Goal: Task Accomplishment & Management: Manage account settings

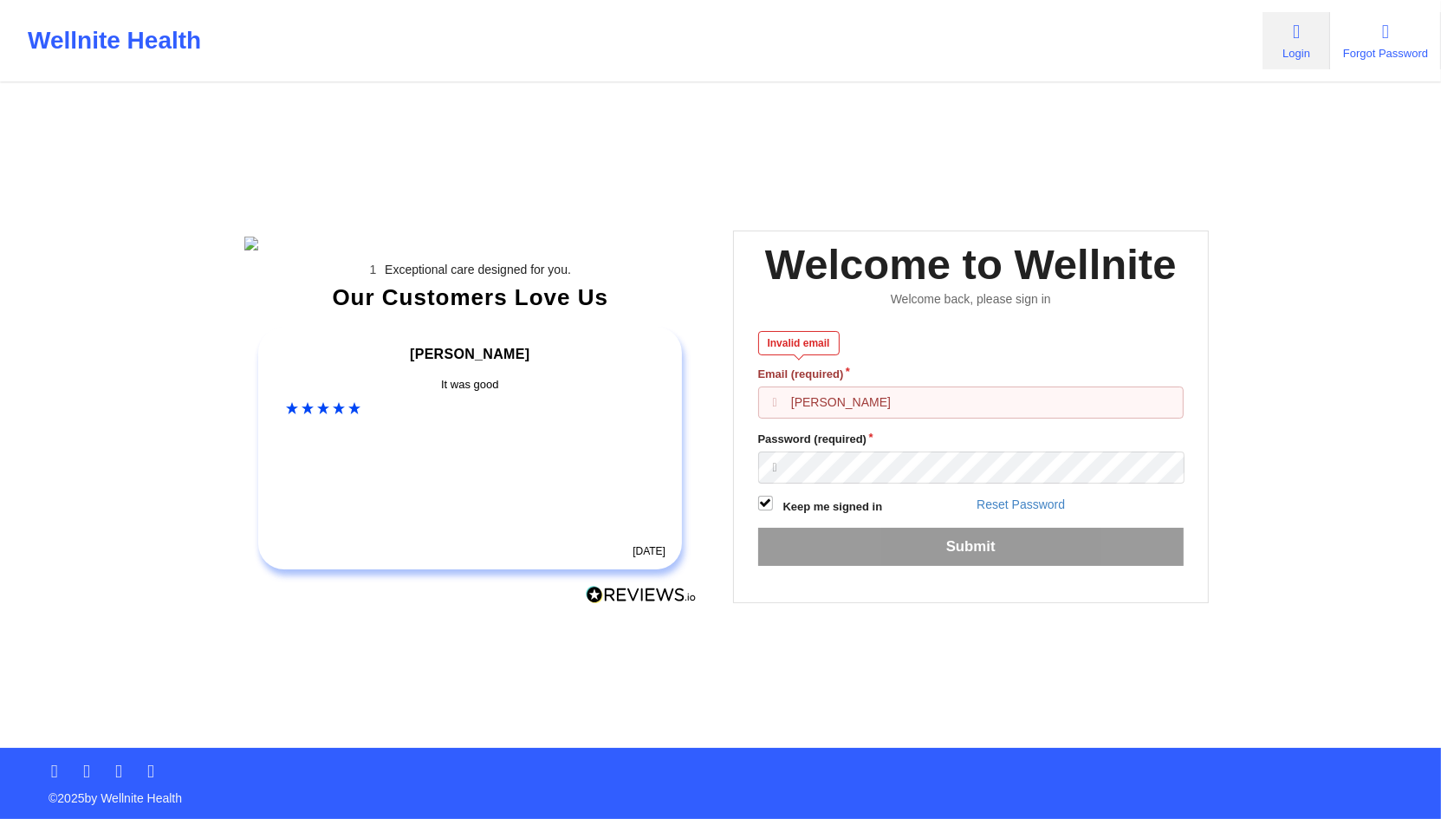
click at [833, 419] on input "[PERSON_NAME]" at bounding box center [971, 403] width 426 height 33
paste input "abelle_gerhold85@example.com"
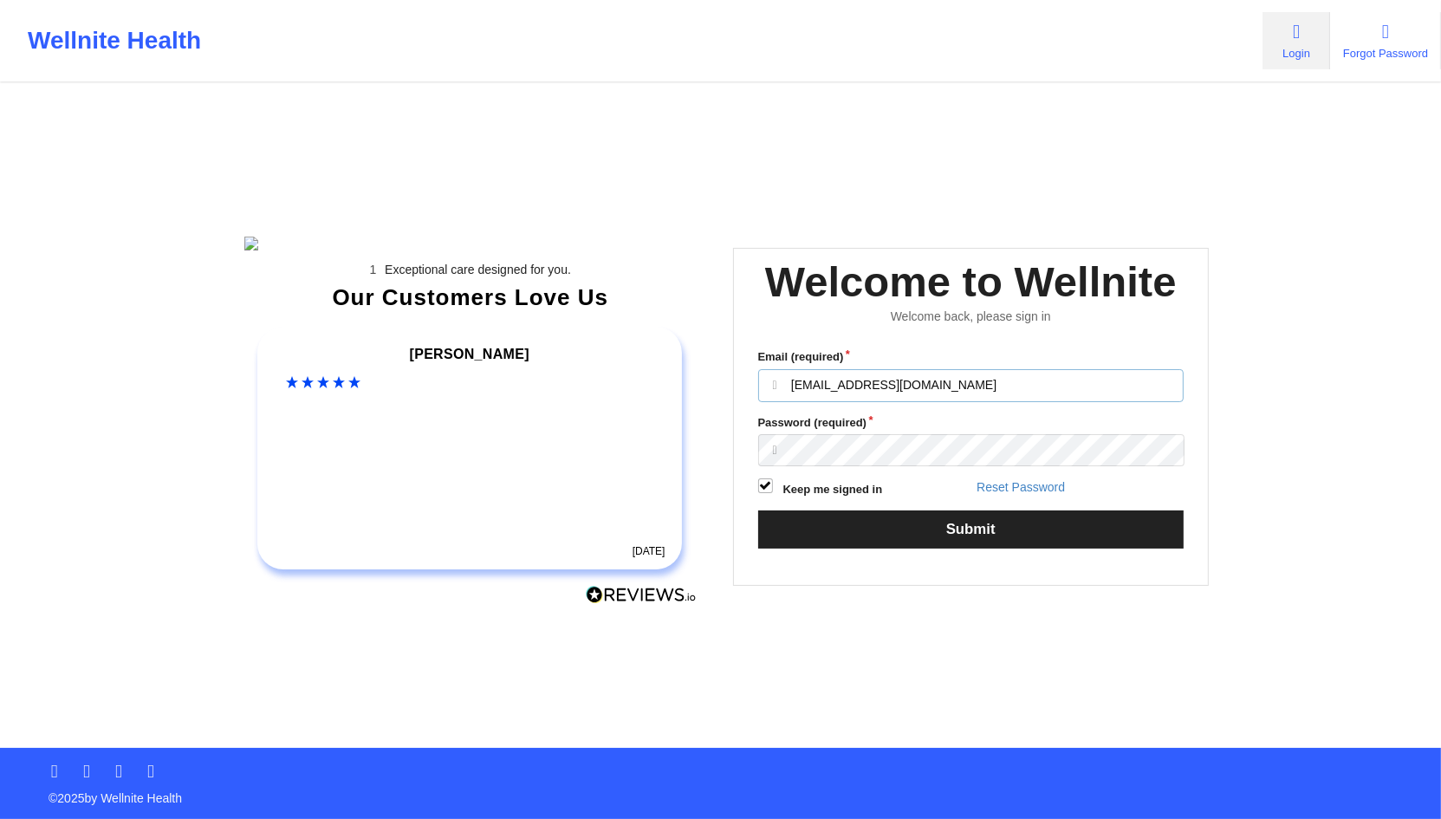
type input "anabelle_gerhold85@example.com"
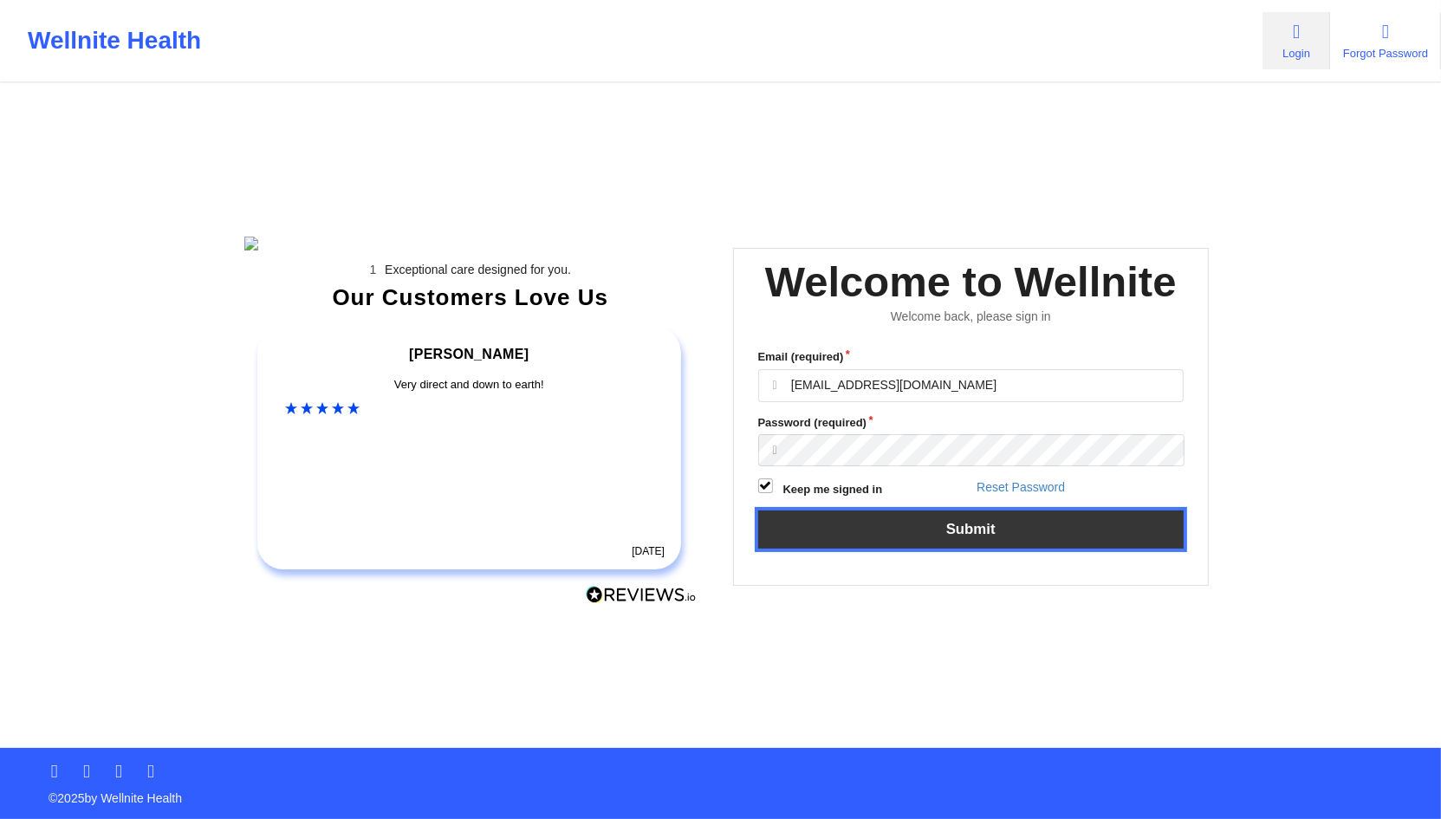
click at [971, 548] on button "Submit" at bounding box center [971, 528] width 426 height 37
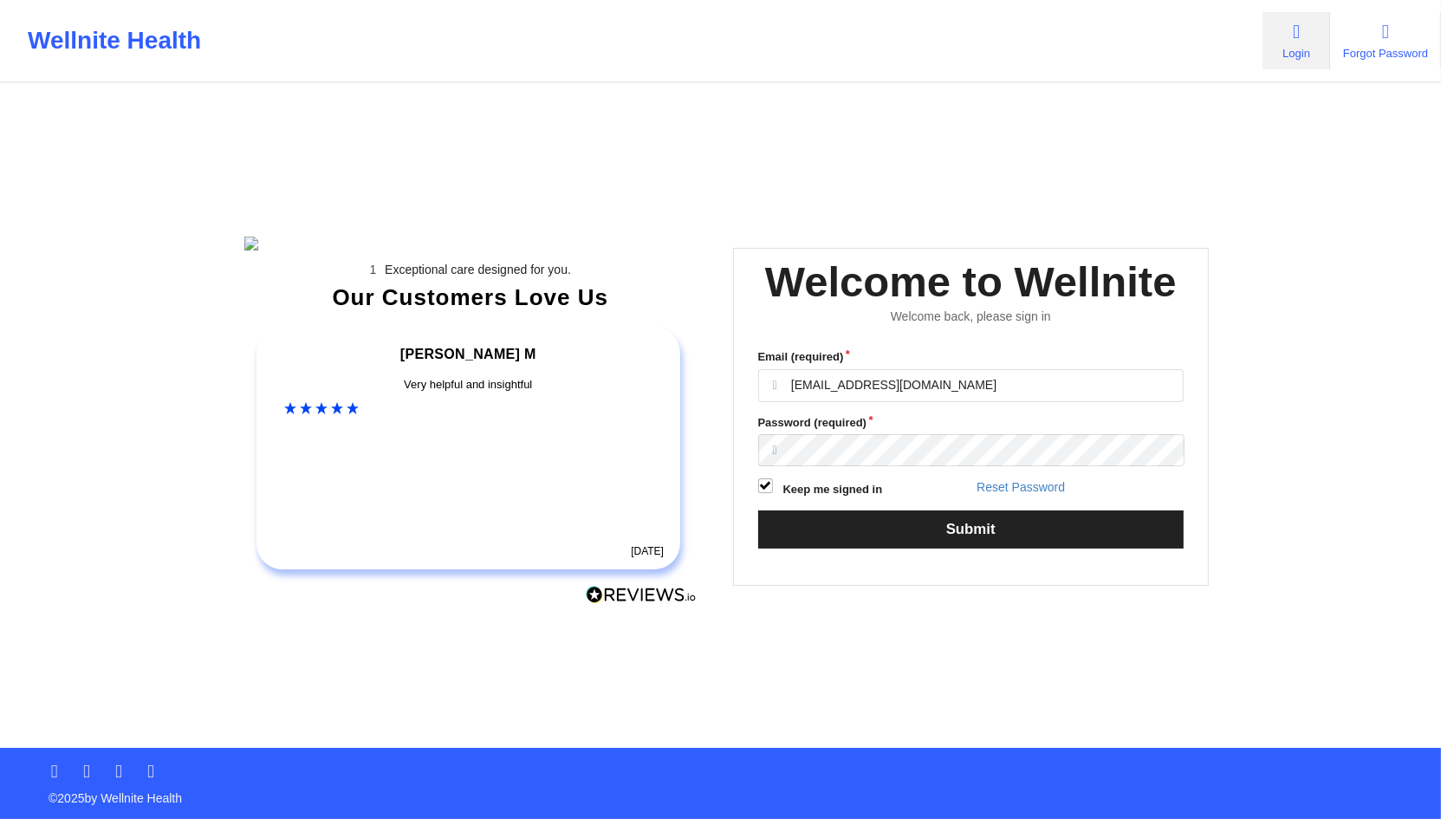
click at [1254, 514] on div "Wellnite Health Login Forgot Password Exceptional care designed for you. Our Cu…" at bounding box center [720, 374] width 1441 height 748
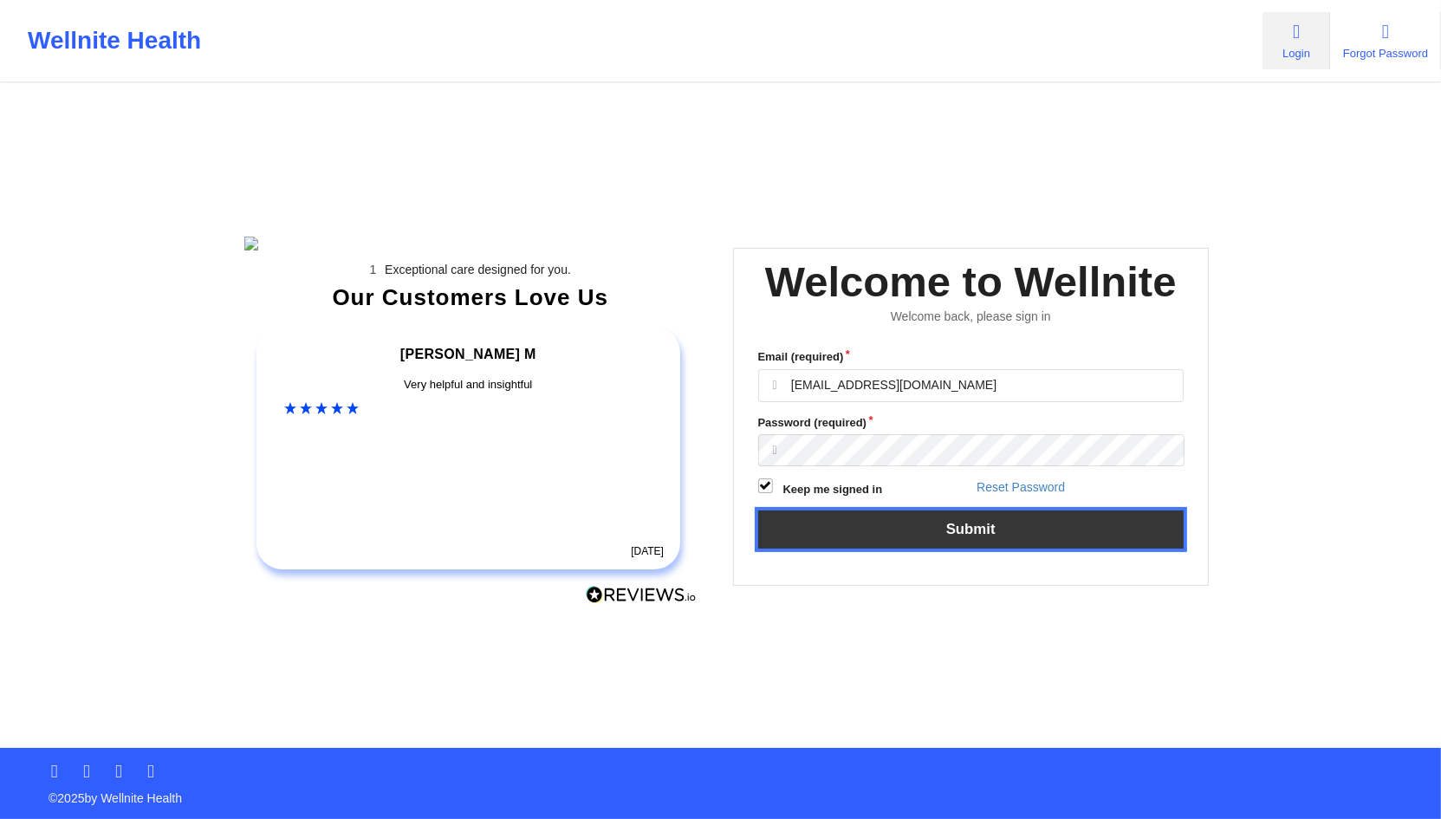
click at [1144, 548] on button "Submit" at bounding box center [971, 528] width 426 height 37
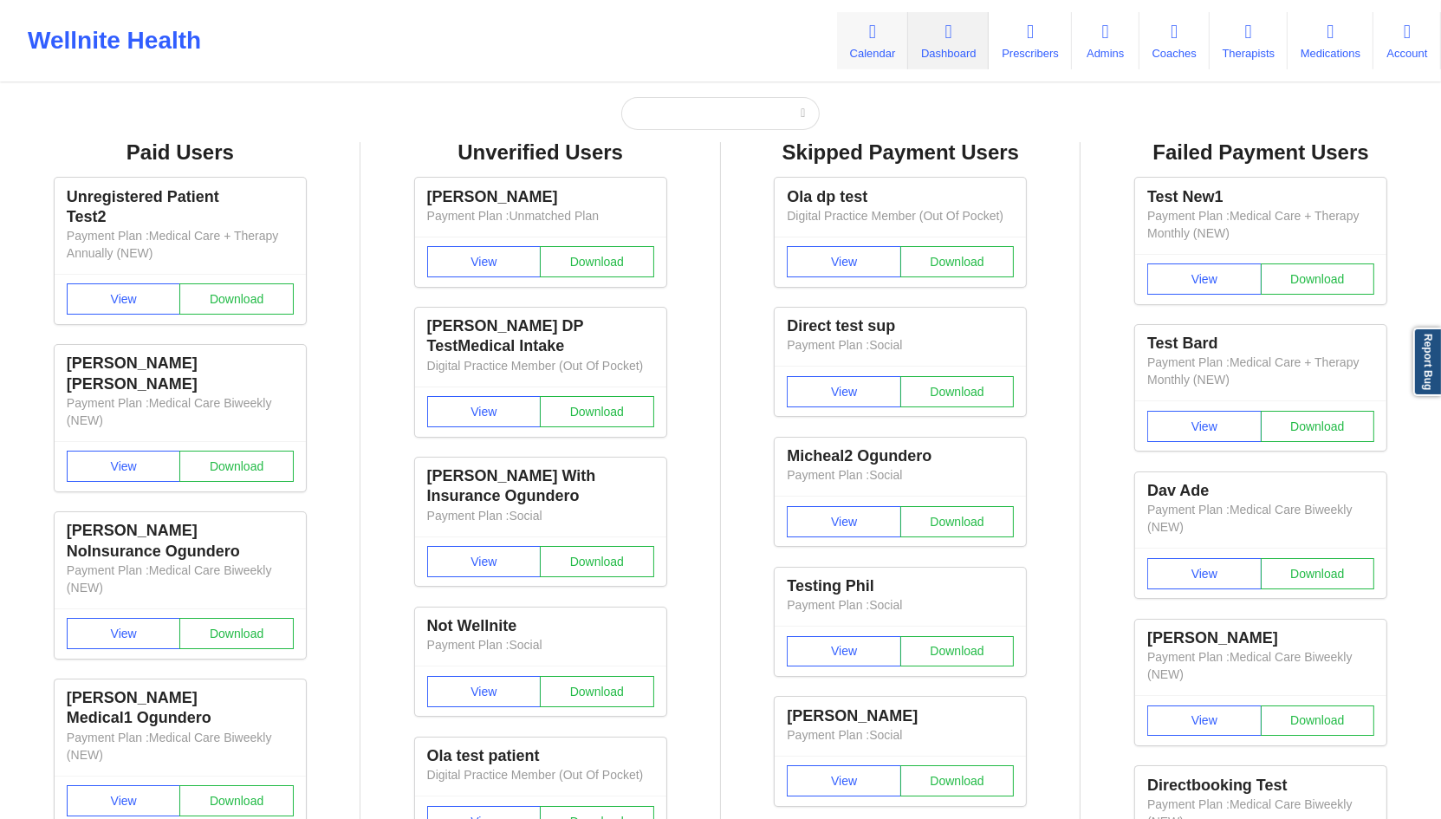
click at [849, 41] on link "Calendar" at bounding box center [872, 40] width 71 height 57
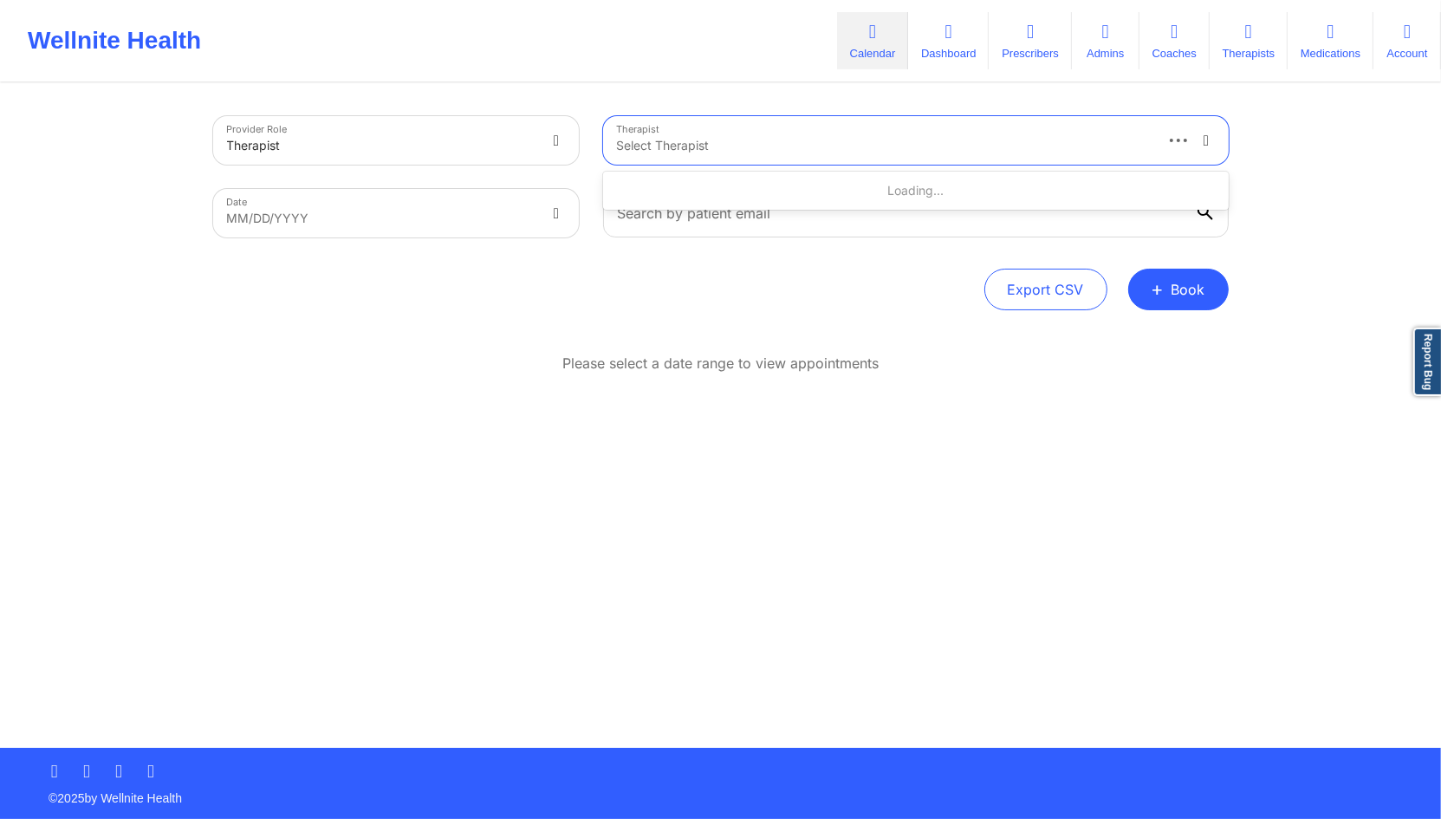
click at [680, 134] on div "Select Therapist" at bounding box center [877, 140] width 549 height 49
type input "cms test"
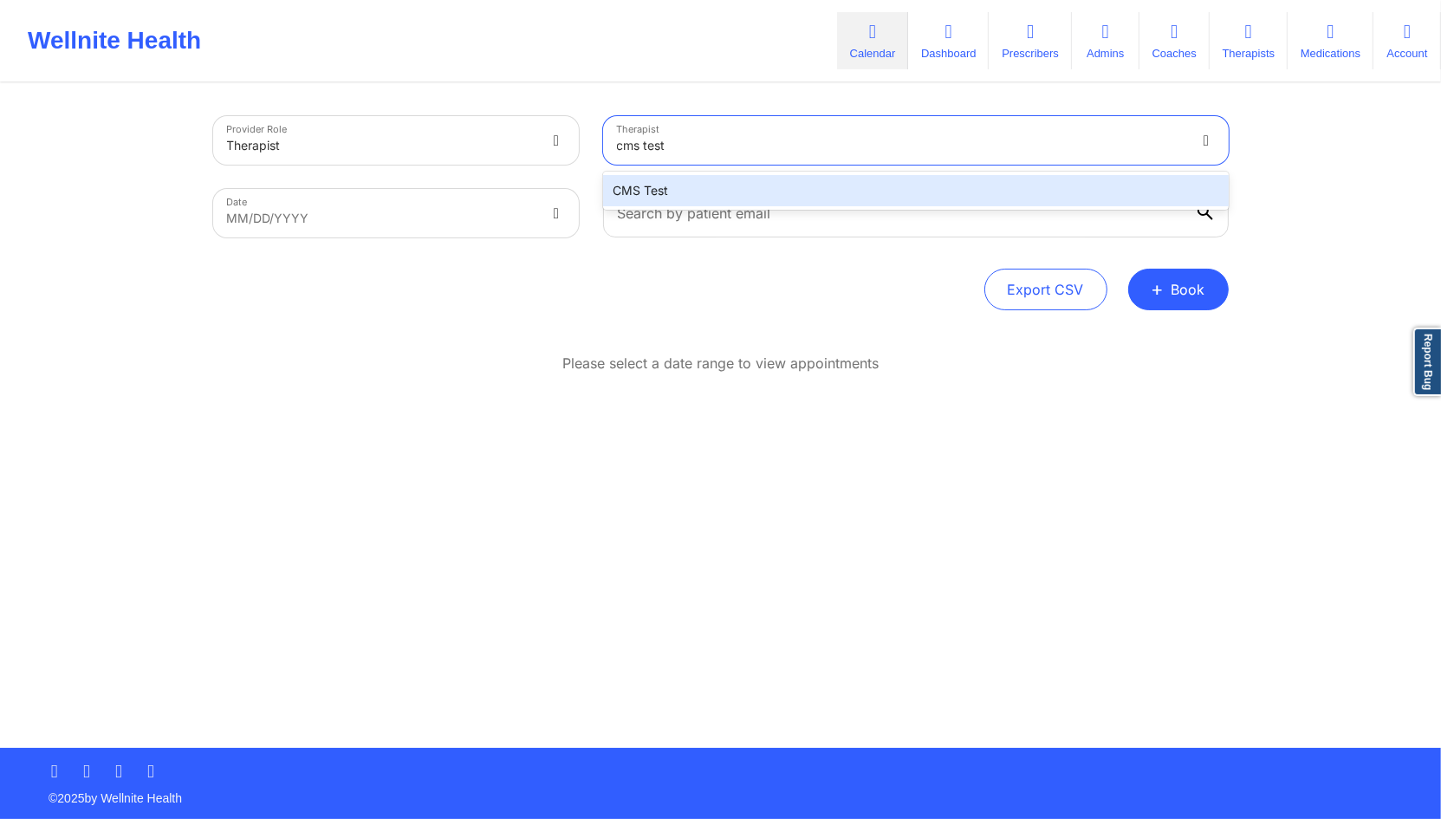
click at [647, 196] on div "CMS Test" at bounding box center [916, 190] width 626 height 31
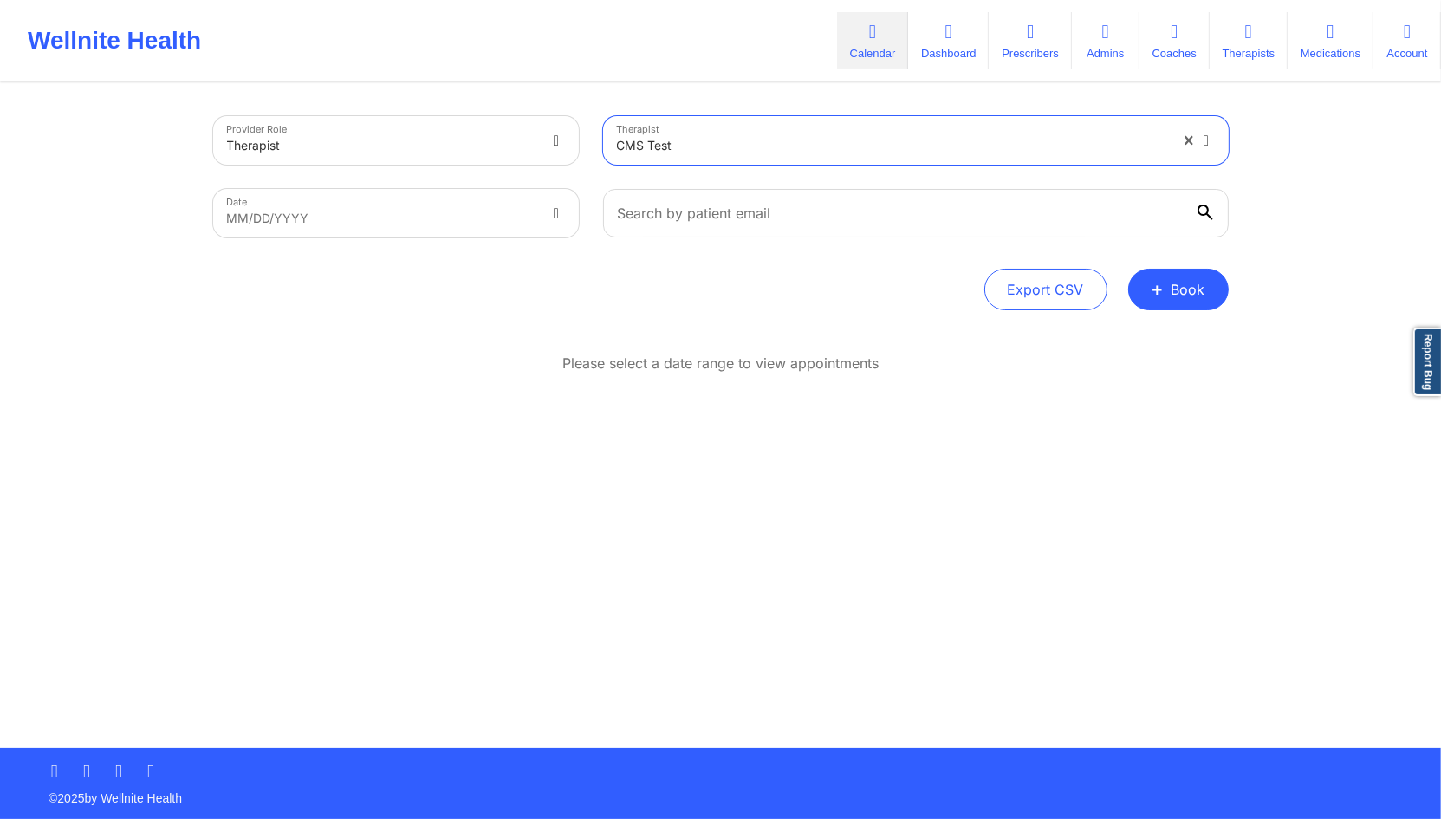
click at [544, 209] on body "Wellnite Health Calendar Dashboard Prescribers Admins Coaches Therapists Medica…" at bounding box center [720, 409] width 1441 height 819
select select "2025-8"
select select "2025-9"
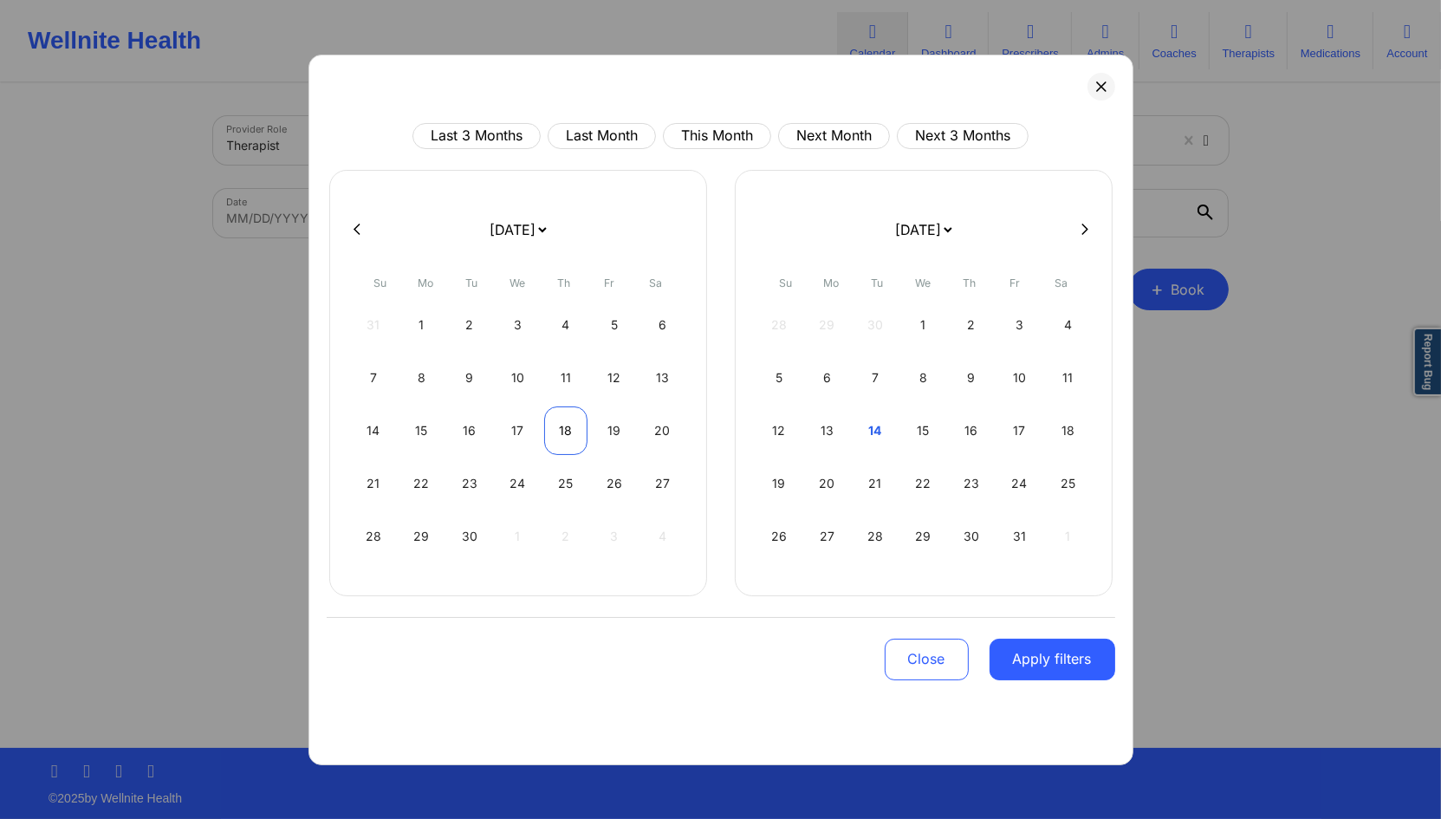
click at [556, 422] on div "18" at bounding box center [566, 430] width 44 height 49
select select "2025-8"
select select "2025-9"
select select "2025-8"
select select "2025-9"
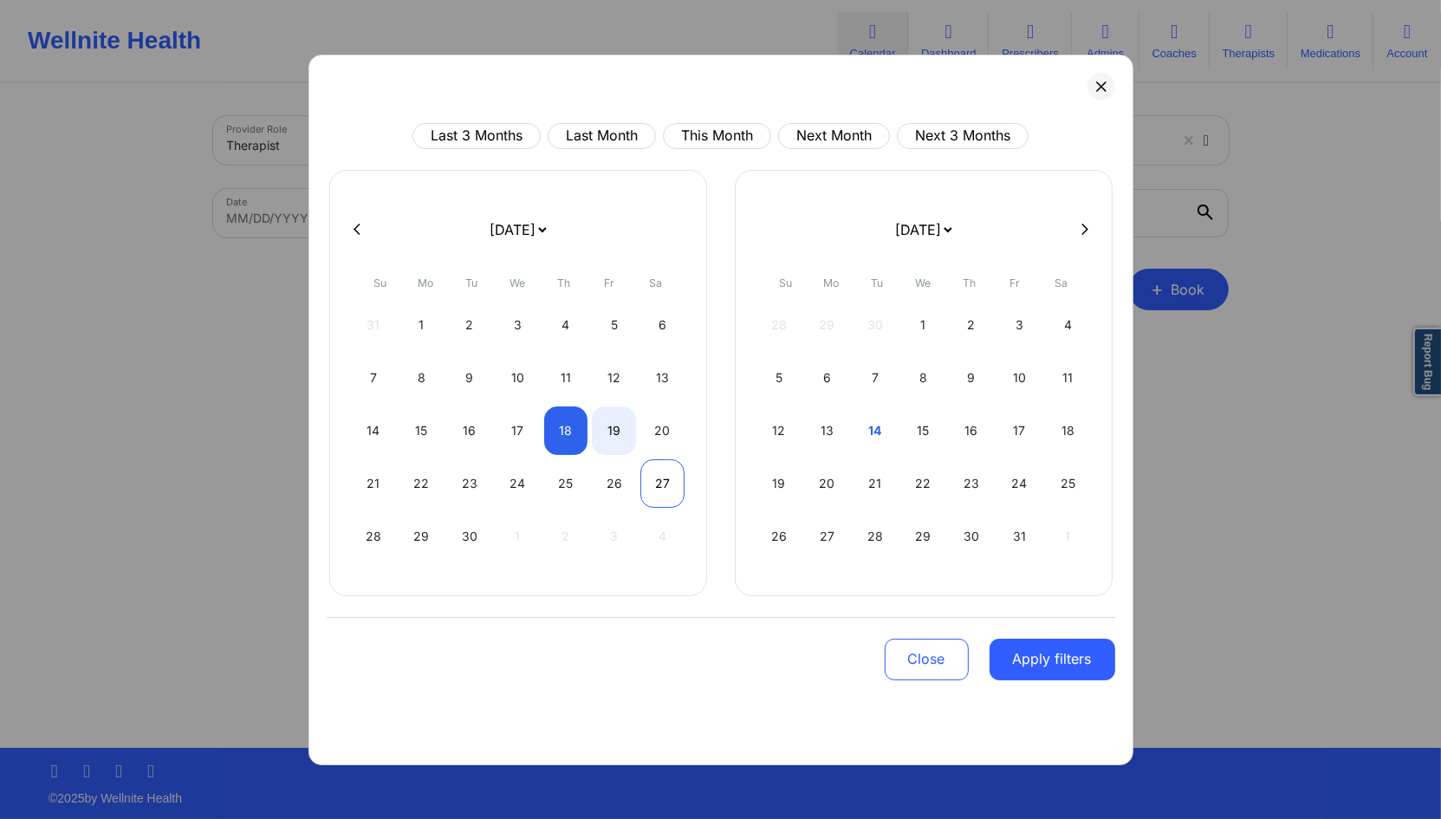
select select "2025-8"
select select "2025-9"
select select "2025-8"
select select "2025-9"
click at [627, 482] on div "26" at bounding box center [614, 483] width 44 height 49
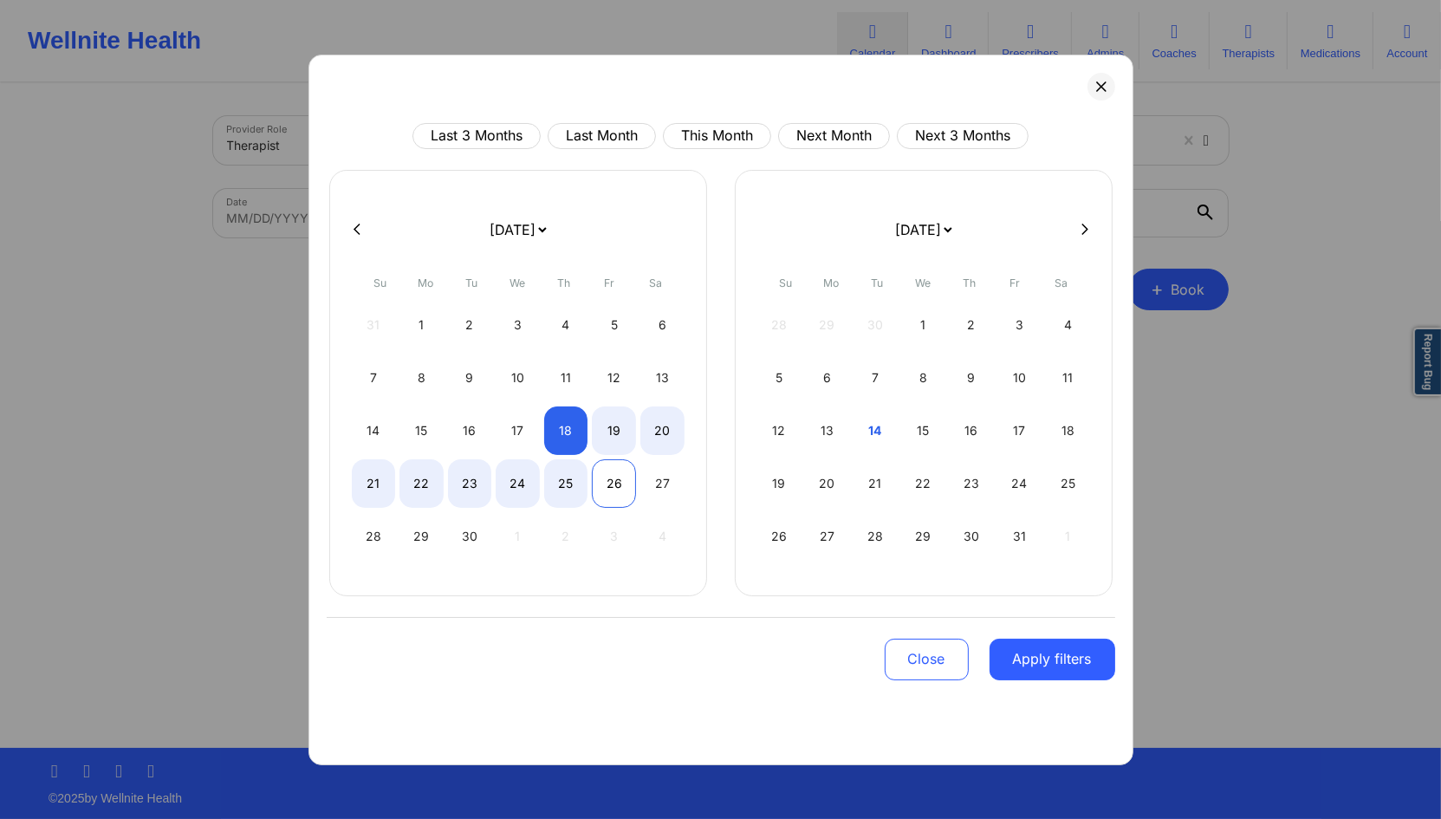
select select "2025-8"
select select "2025-9"
click at [1043, 653] on button "Apply filters" at bounding box center [1053, 660] width 126 height 42
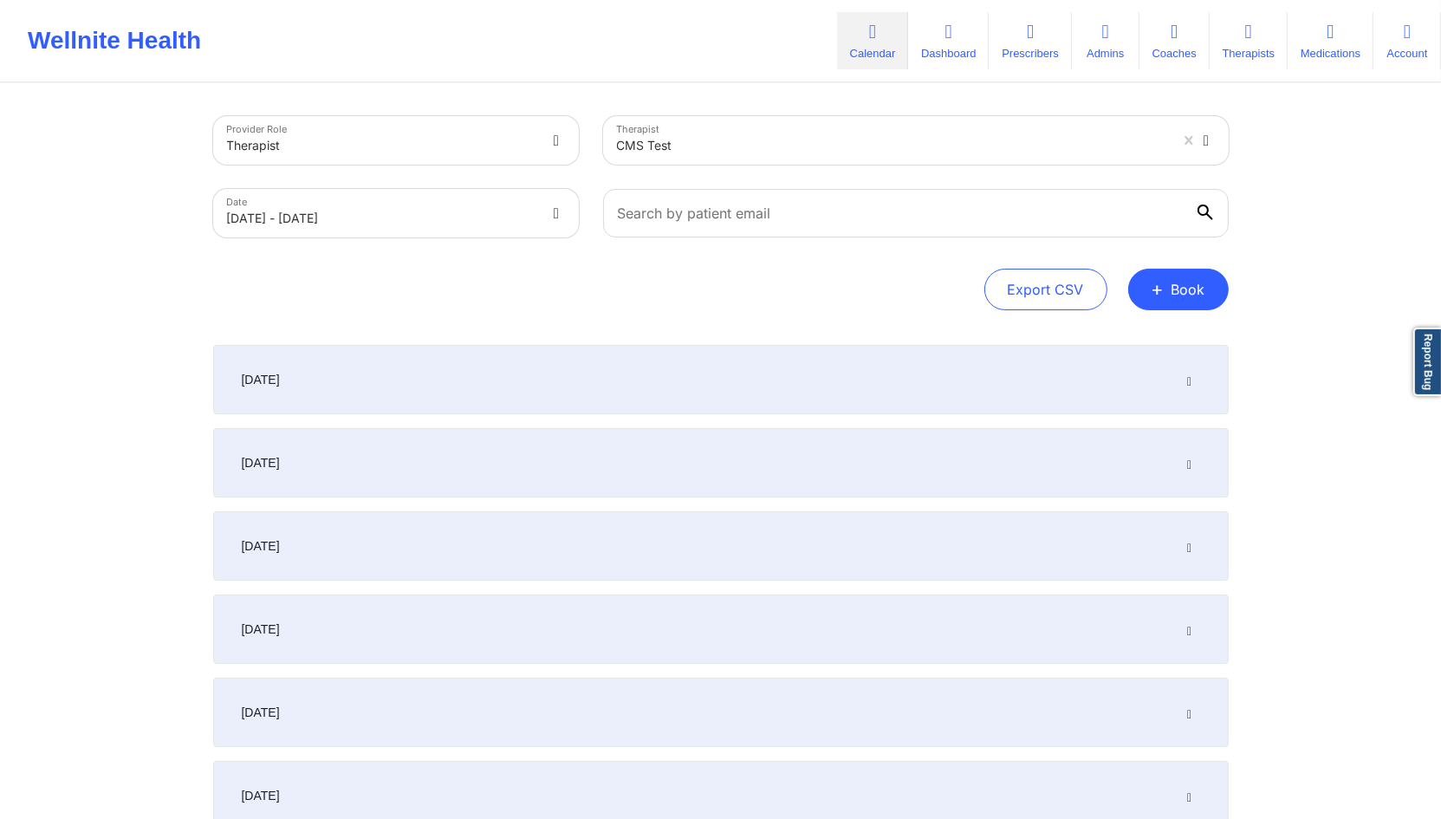
click at [1190, 377] on icon at bounding box center [1189, 380] width 15 height 12
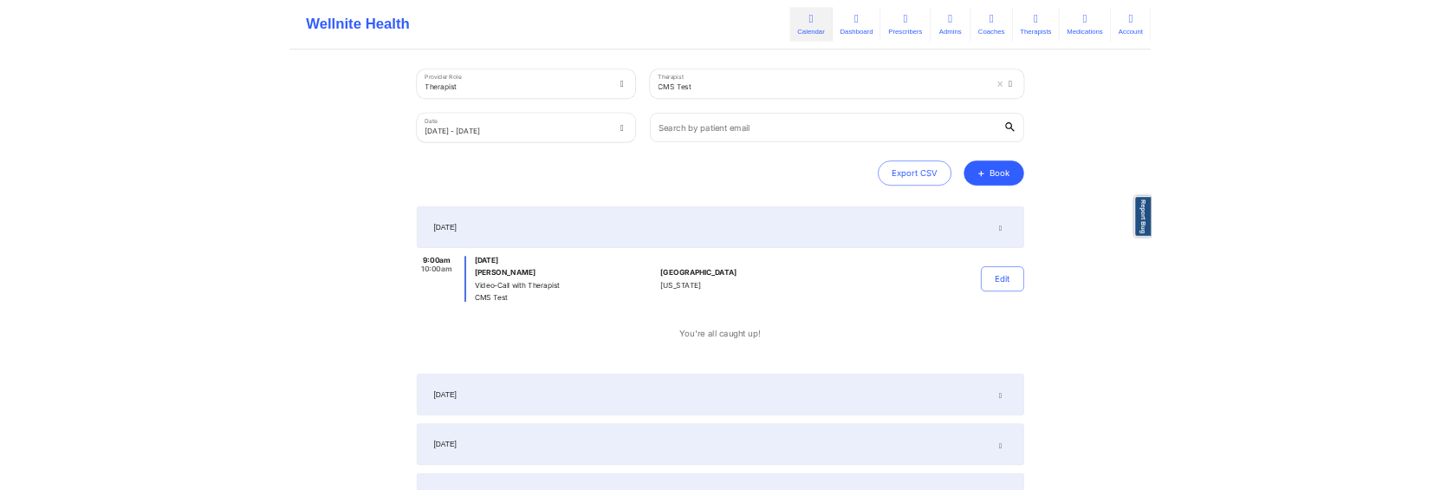
scroll to position [317, 0]
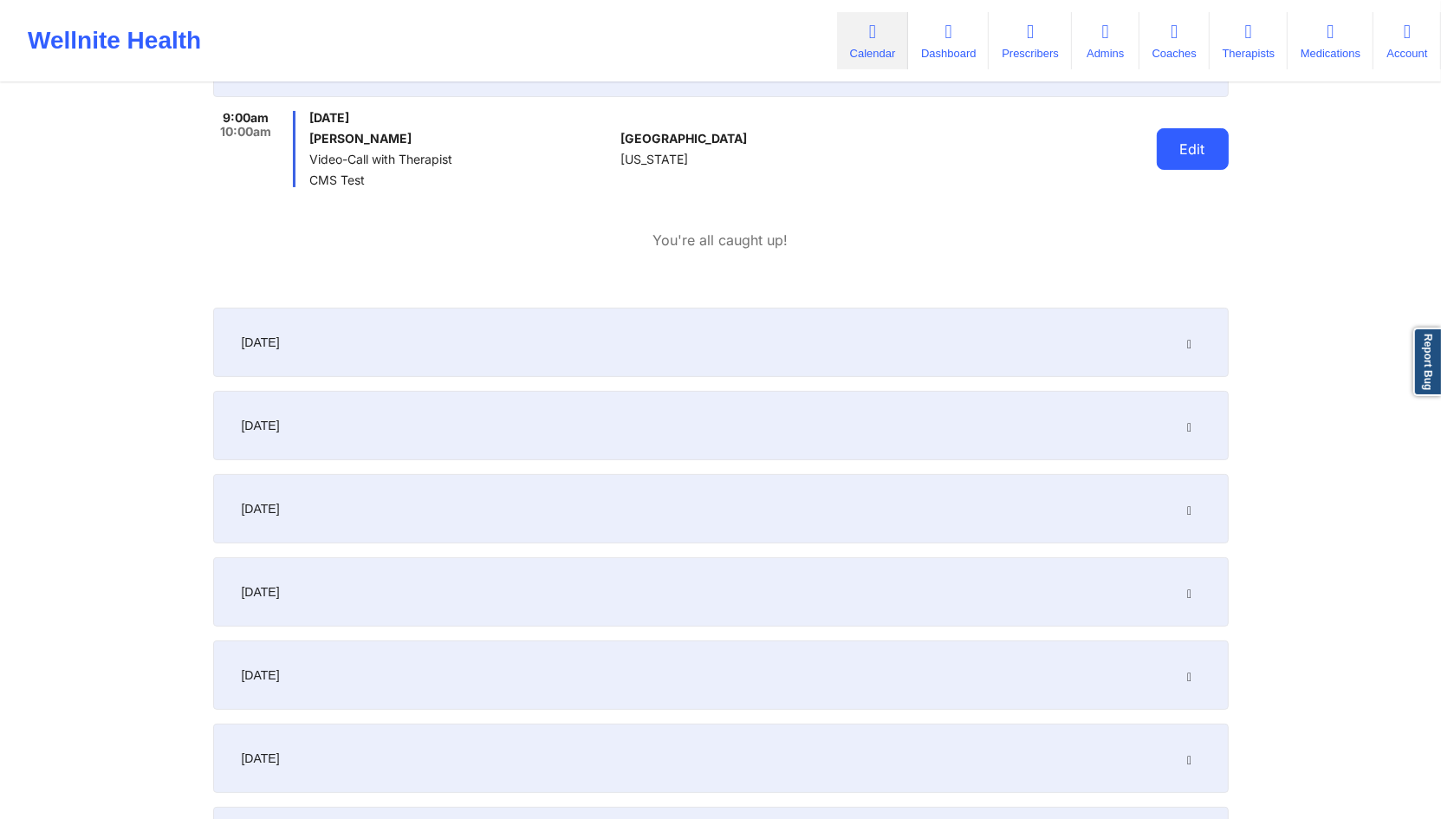
click at [1199, 153] on button "Edit" at bounding box center [1193, 149] width 72 height 42
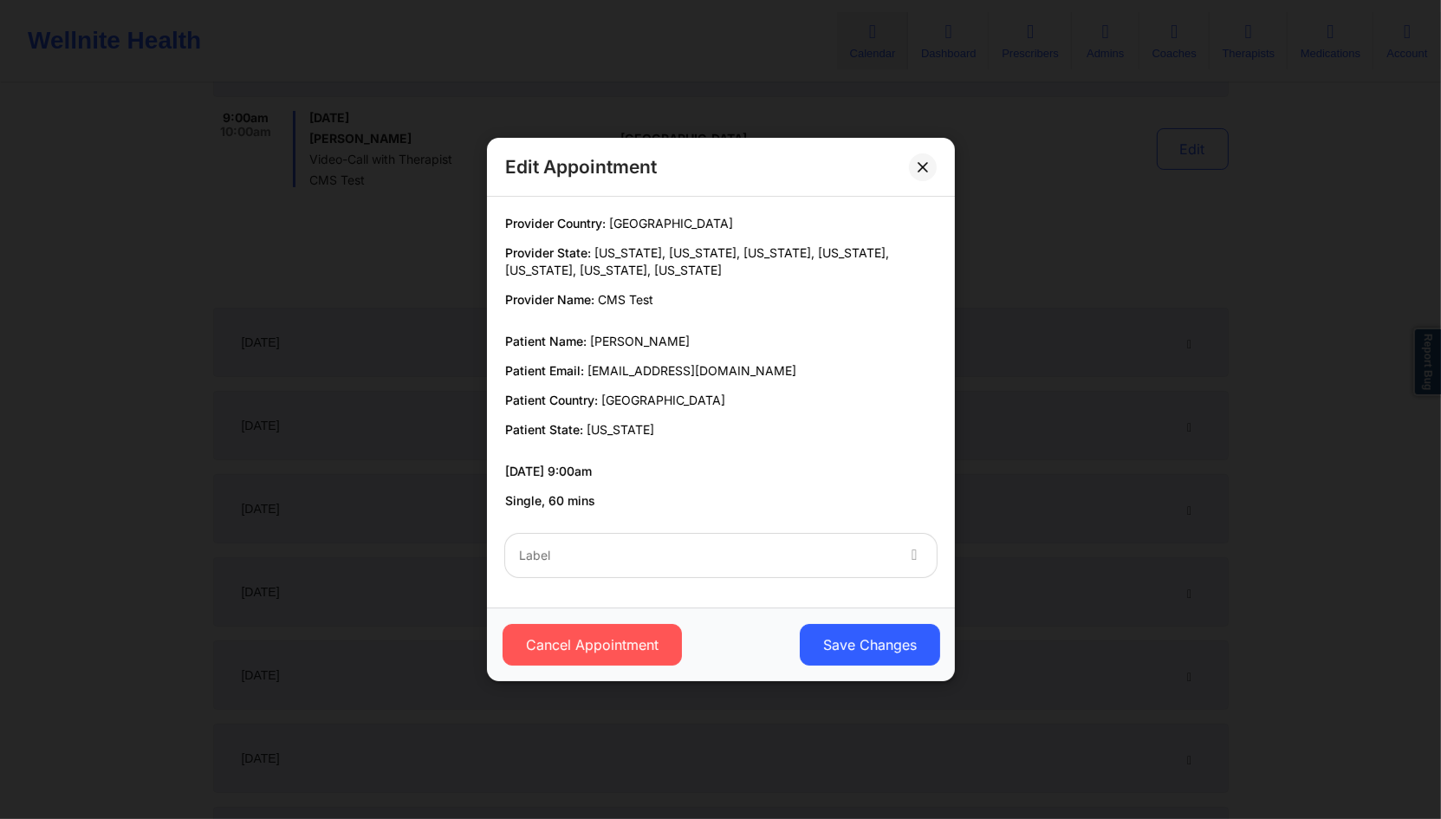
click at [774, 557] on div at bounding box center [706, 555] width 374 height 21
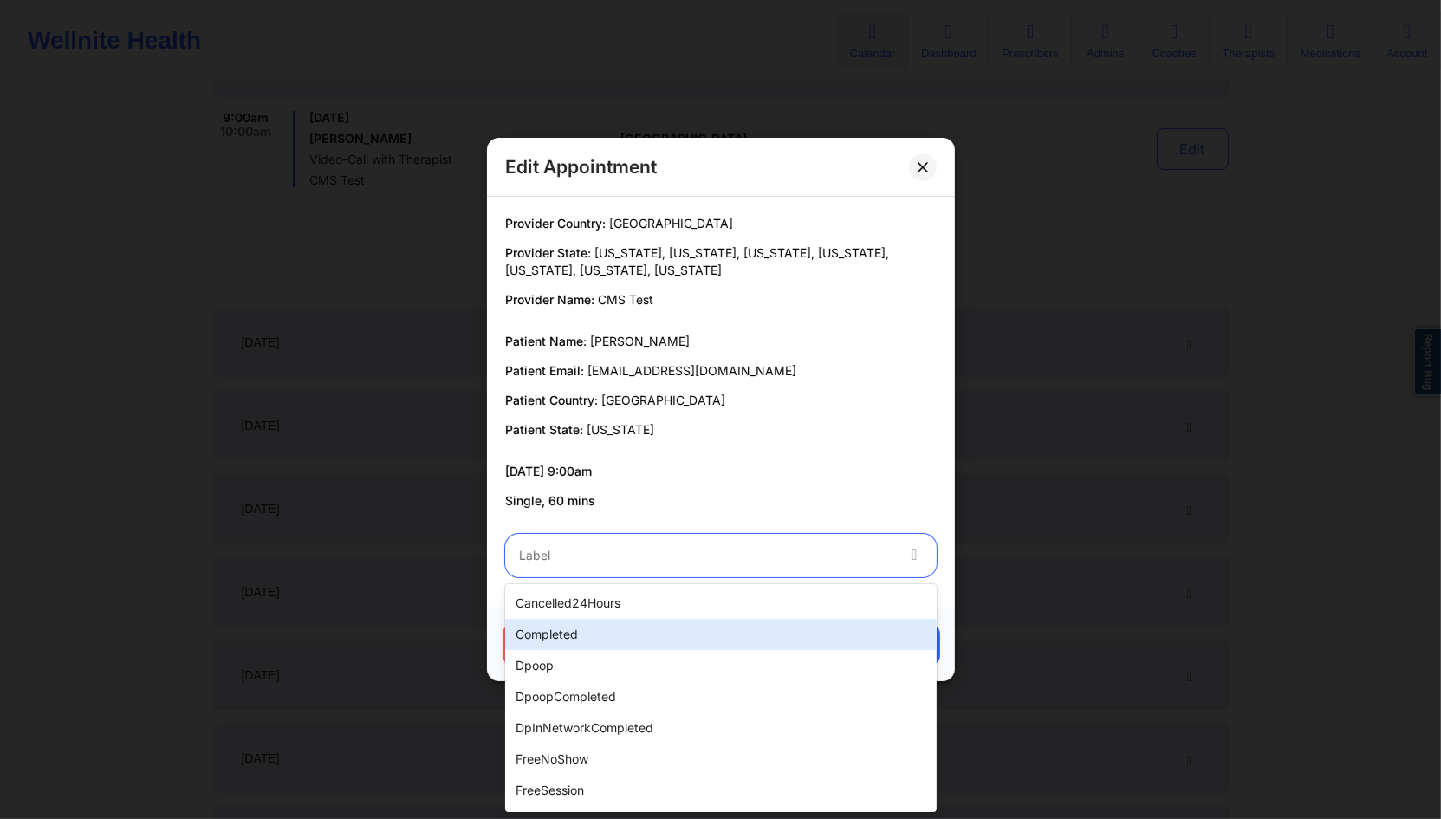
click at [684, 628] on div "completed" at bounding box center [721, 634] width 432 height 31
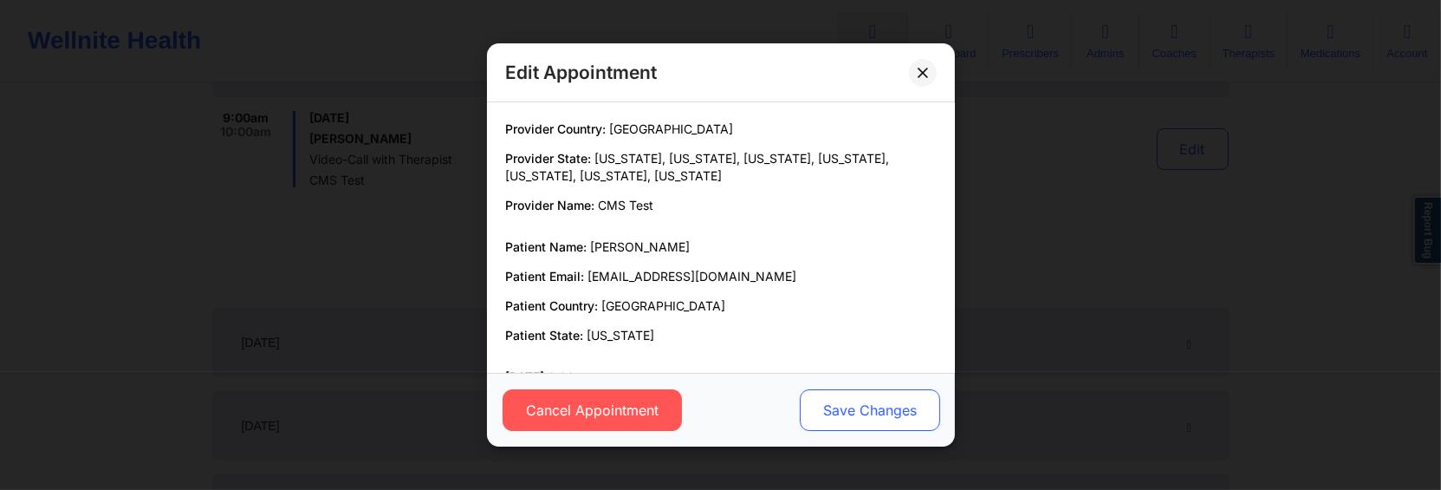
click at [882, 413] on button "Save Changes" at bounding box center [869, 410] width 140 height 42
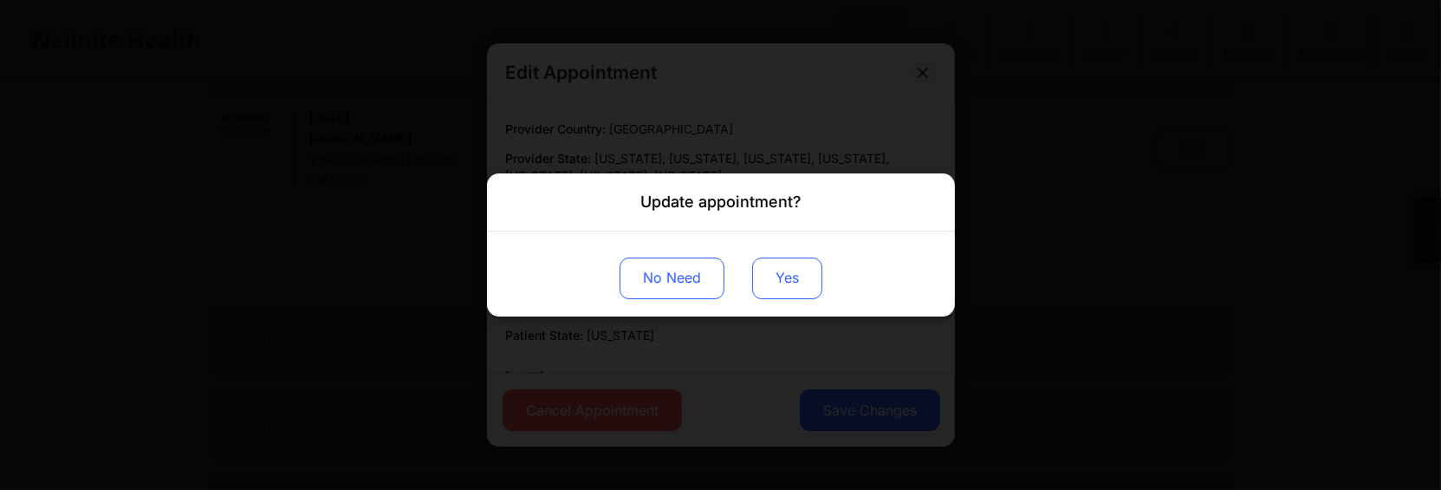
click at [782, 270] on button "Yes" at bounding box center [787, 278] width 70 height 42
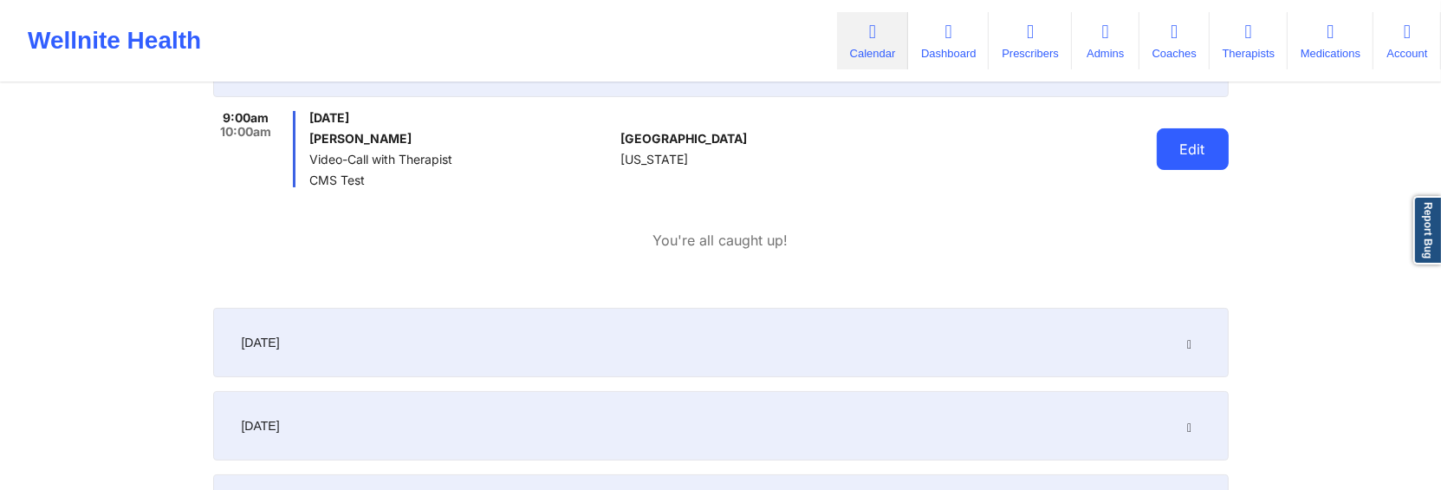
click at [1190, 148] on button "Edit" at bounding box center [1193, 149] width 72 height 42
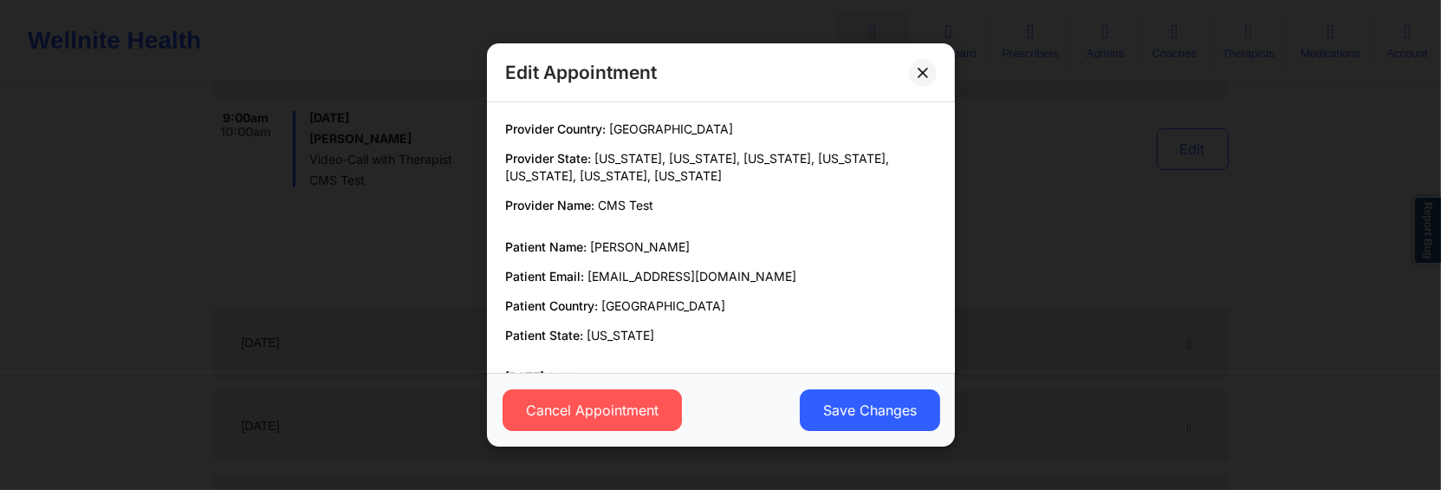
scroll to position [140, 0]
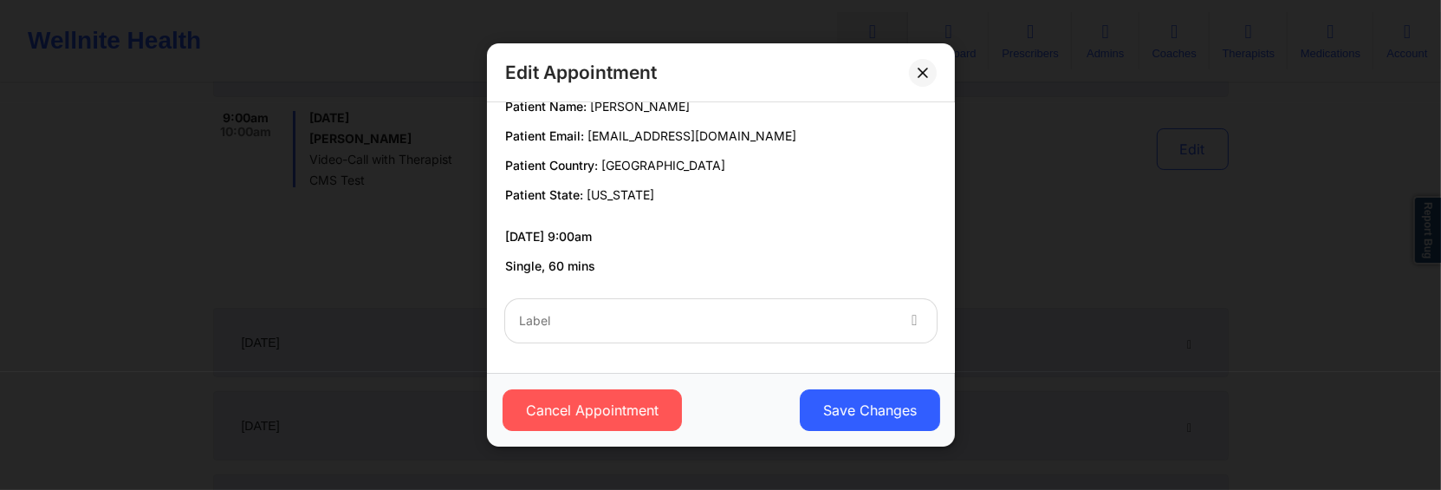
click at [792, 322] on div at bounding box center [706, 320] width 374 height 21
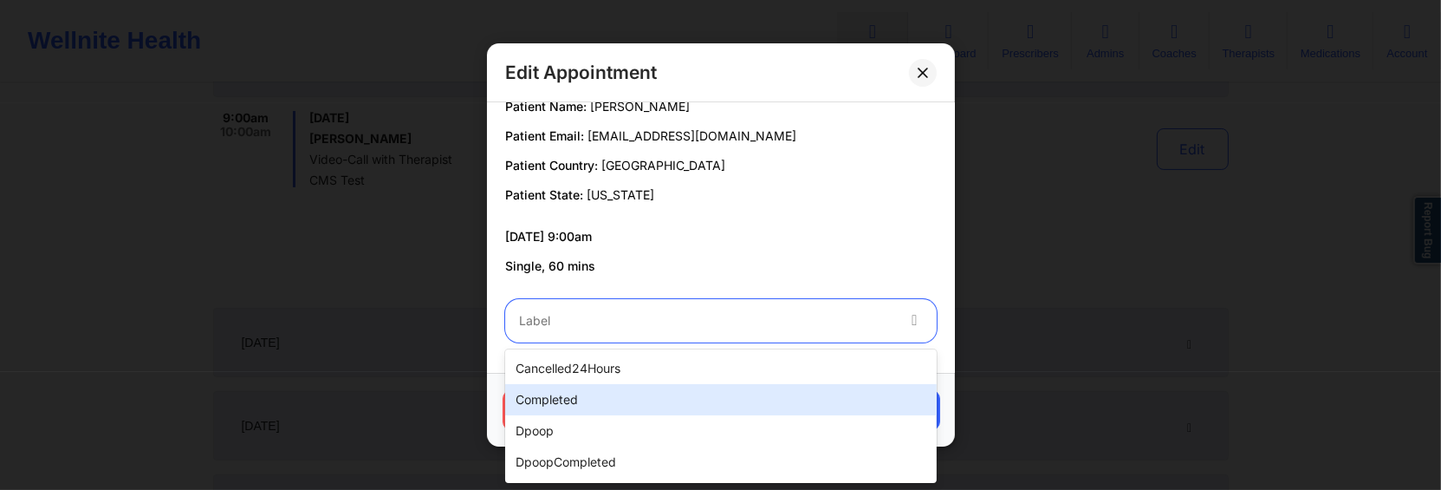
click at [725, 389] on div "completed" at bounding box center [721, 399] width 432 height 31
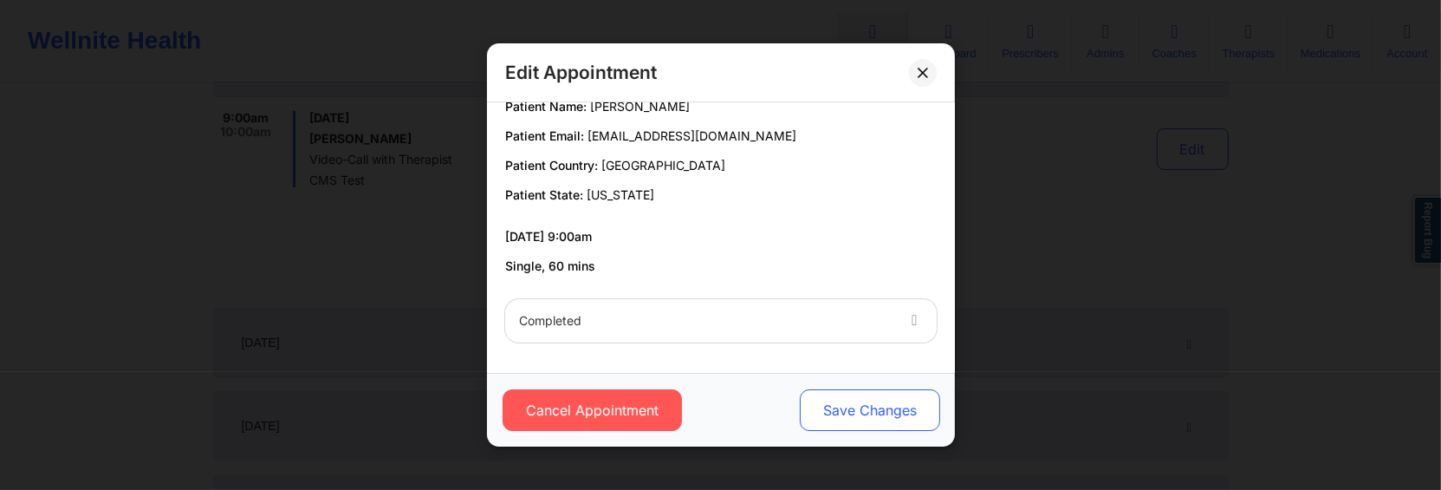
click at [839, 406] on button "Save Changes" at bounding box center [869, 410] width 140 height 42
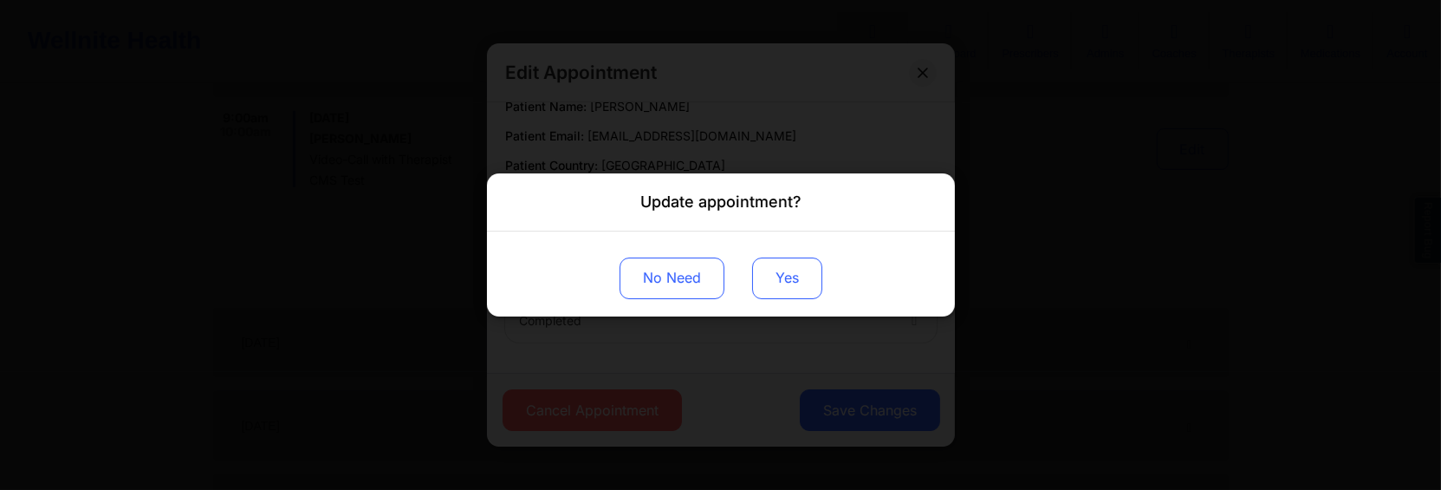
click at [783, 274] on button "Yes" at bounding box center [787, 278] width 70 height 42
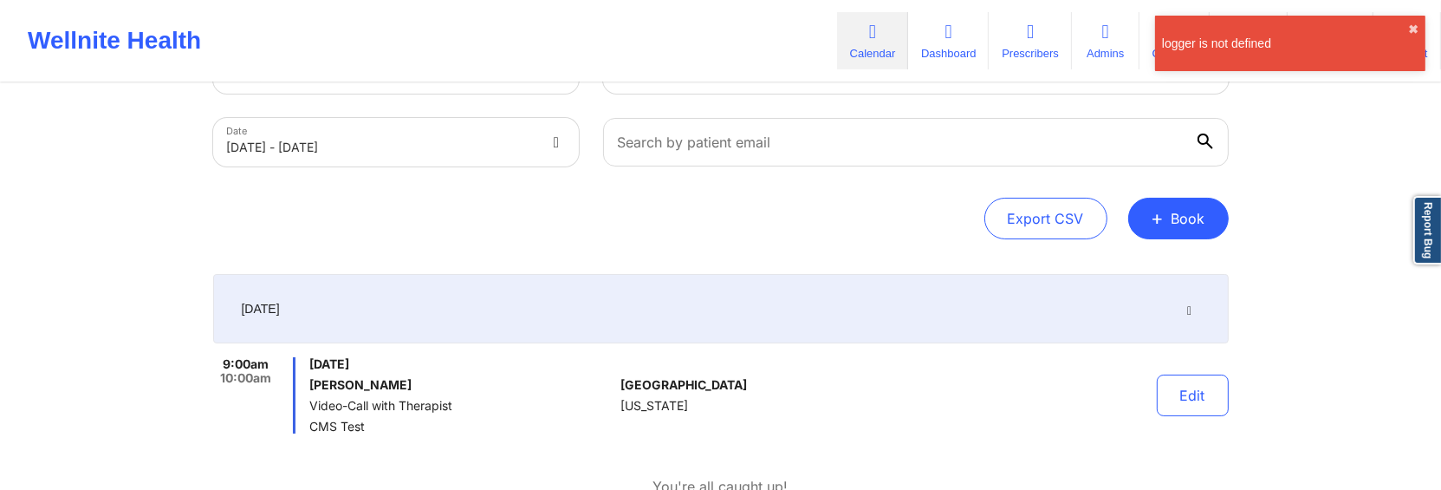
scroll to position [0, 0]
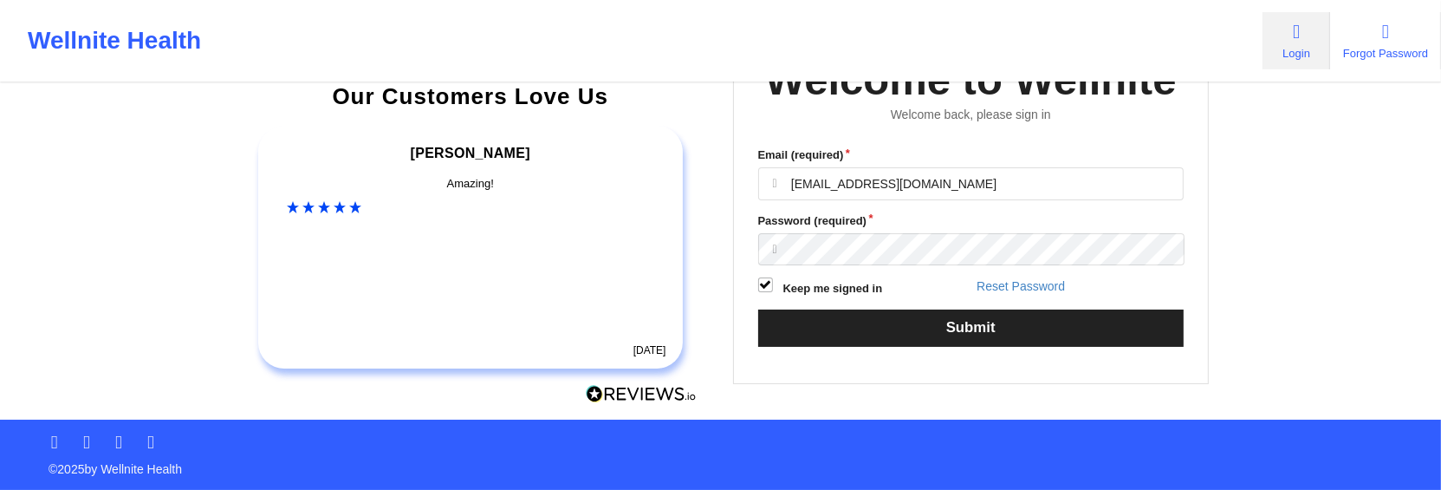
scroll to position [305, 0]
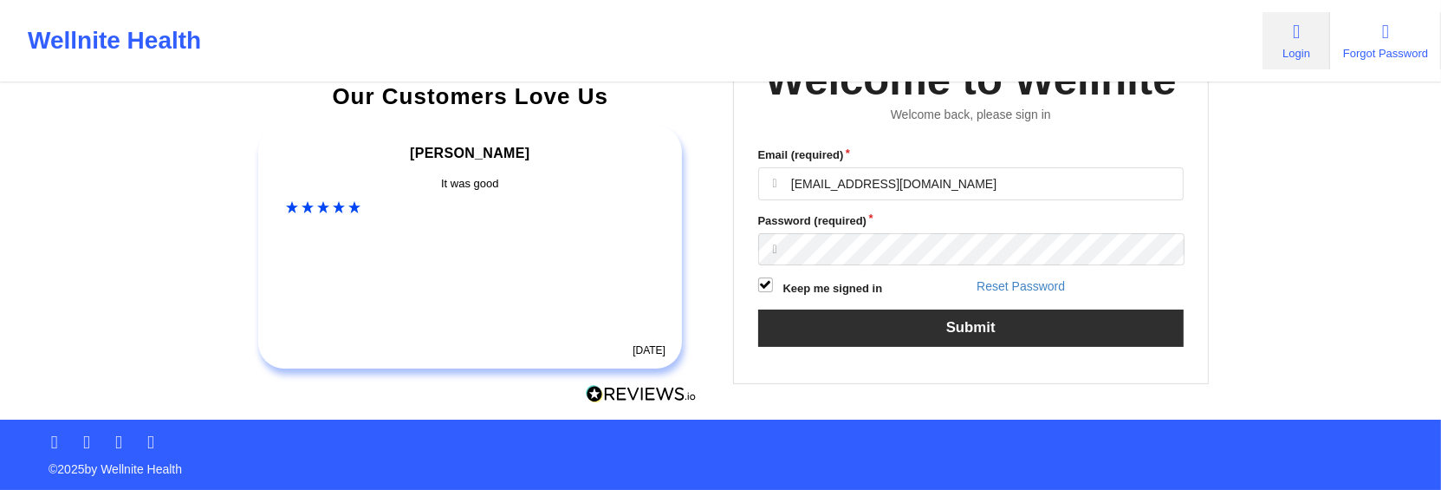
type input "[EMAIL_ADDRESS][DOMAIN_NAME]"
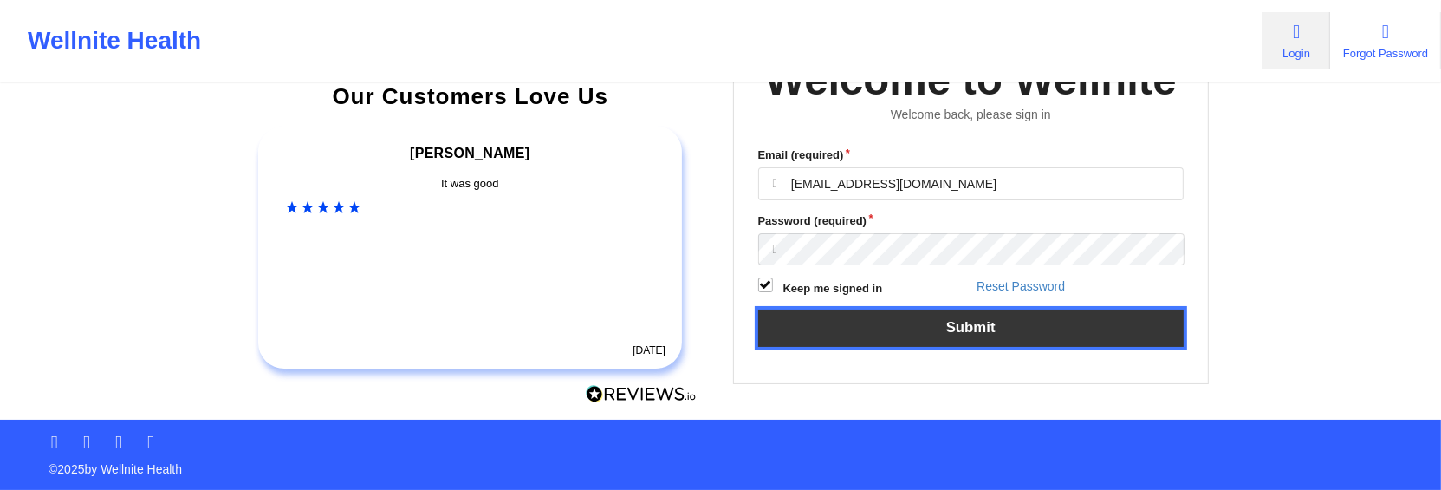
click at [952, 309] on button "Submit" at bounding box center [971, 327] width 426 height 37
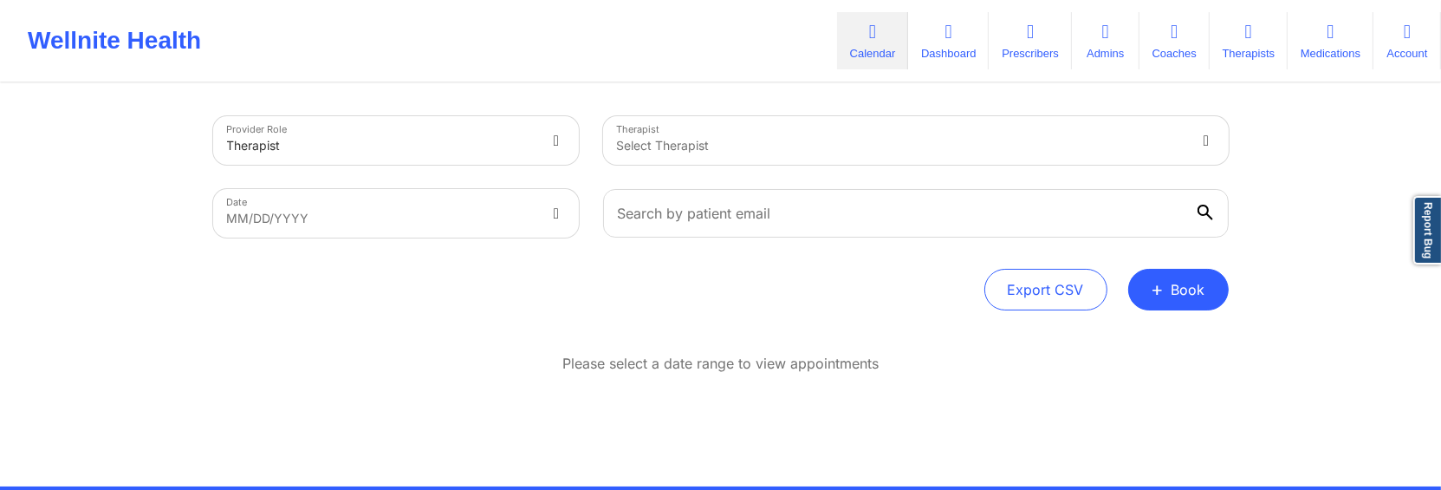
click at [736, 154] on div at bounding box center [901, 145] width 568 height 21
type input "cms test"
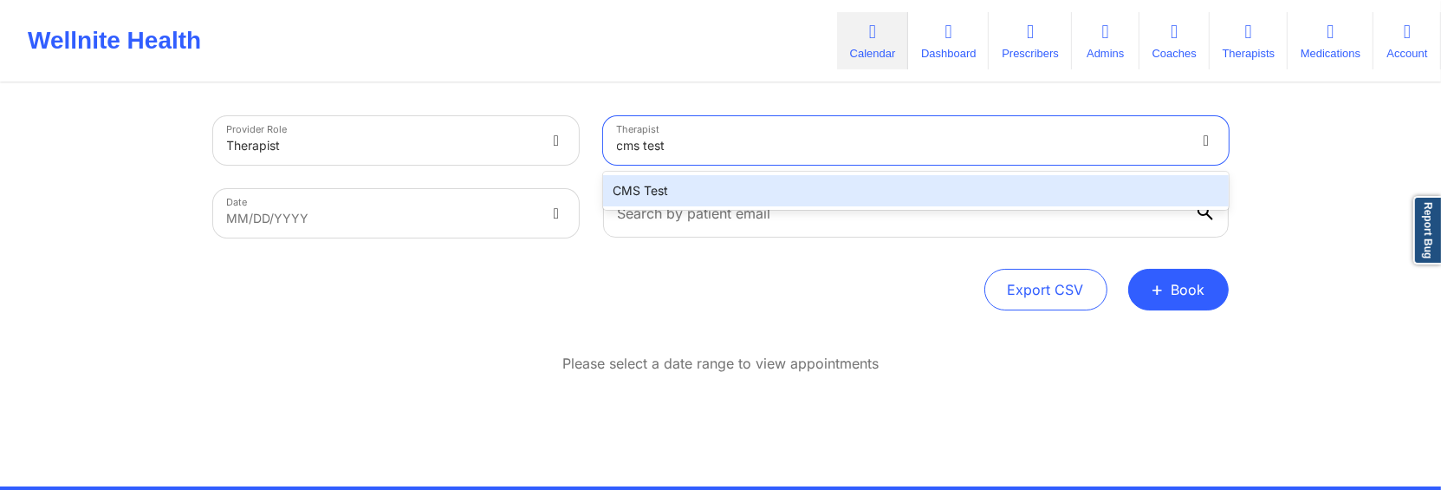
click at [707, 196] on div "CMS Test" at bounding box center [916, 190] width 626 height 31
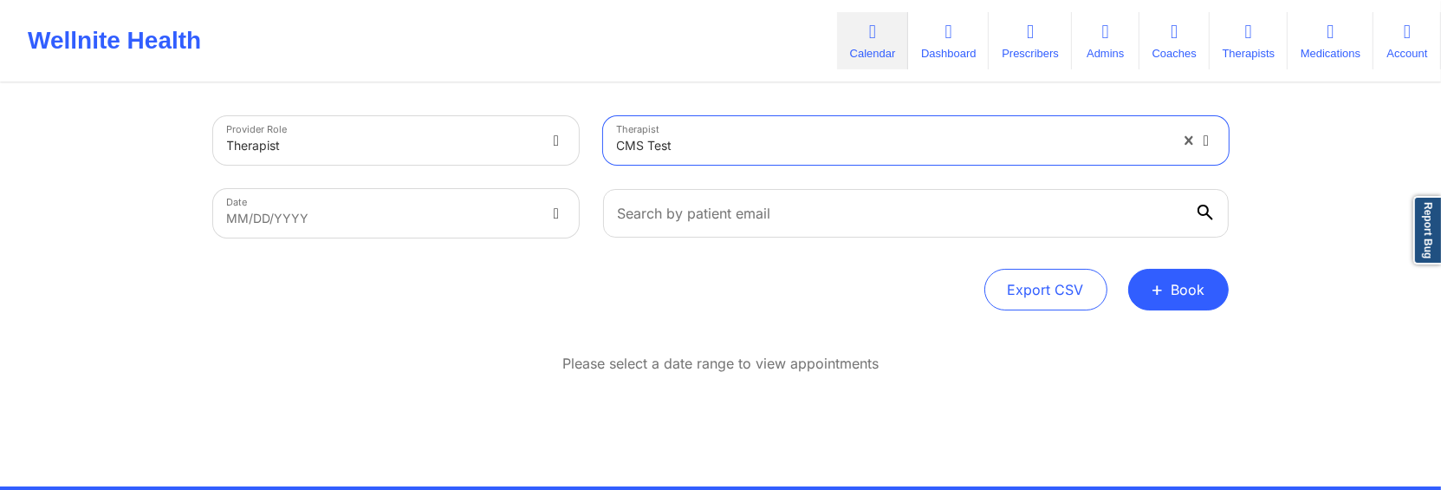
click at [529, 227] on body "Wellnite Health Calendar Dashboard Prescribers Admins Coaches Therapists Medica…" at bounding box center [720, 245] width 1441 height 490
select select "2025-8"
select select "2025-9"
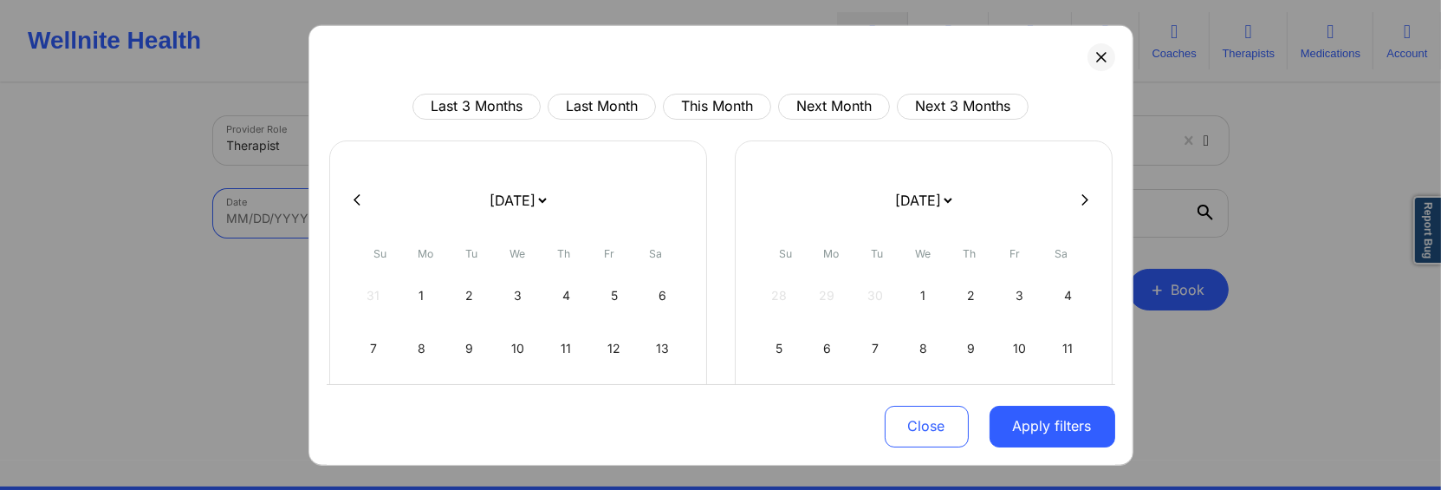
click at [486, 175] on select "[DATE] [DATE] [DATE] [DATE] [DATE] [DATE] [DATE] [DATE] [DATE] [DATE] [DATE] [D…" at bounding box center [517, 199] width 63 height 49
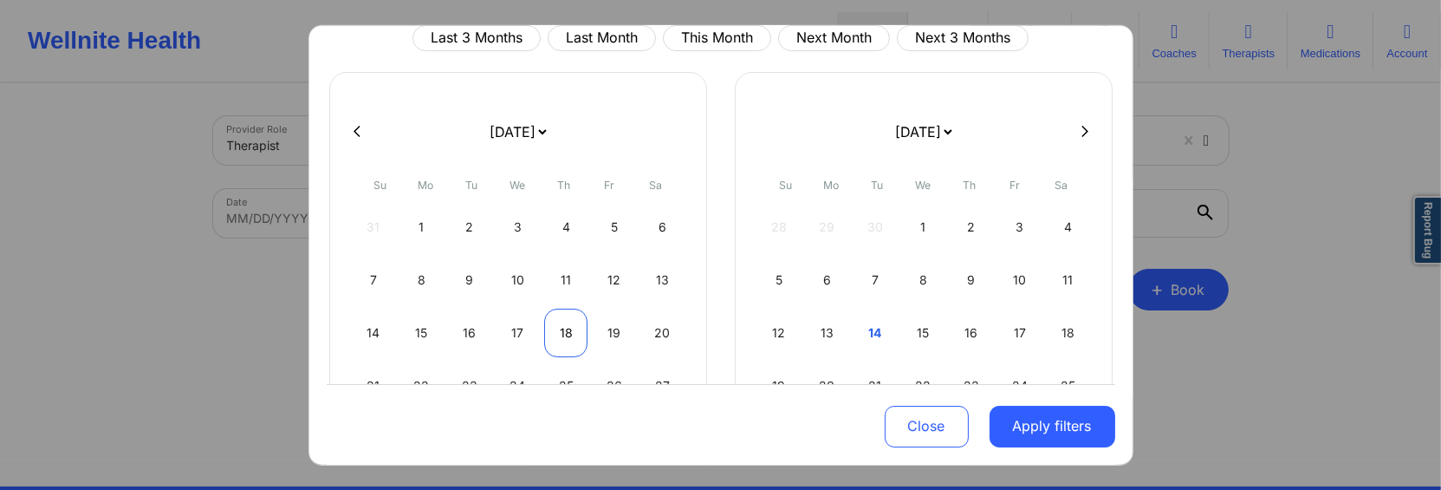
click at [562, 328] on div "18" at bounding box center [566, 332] width 44 height 49
select select "2025-8"
select select "2025-9"
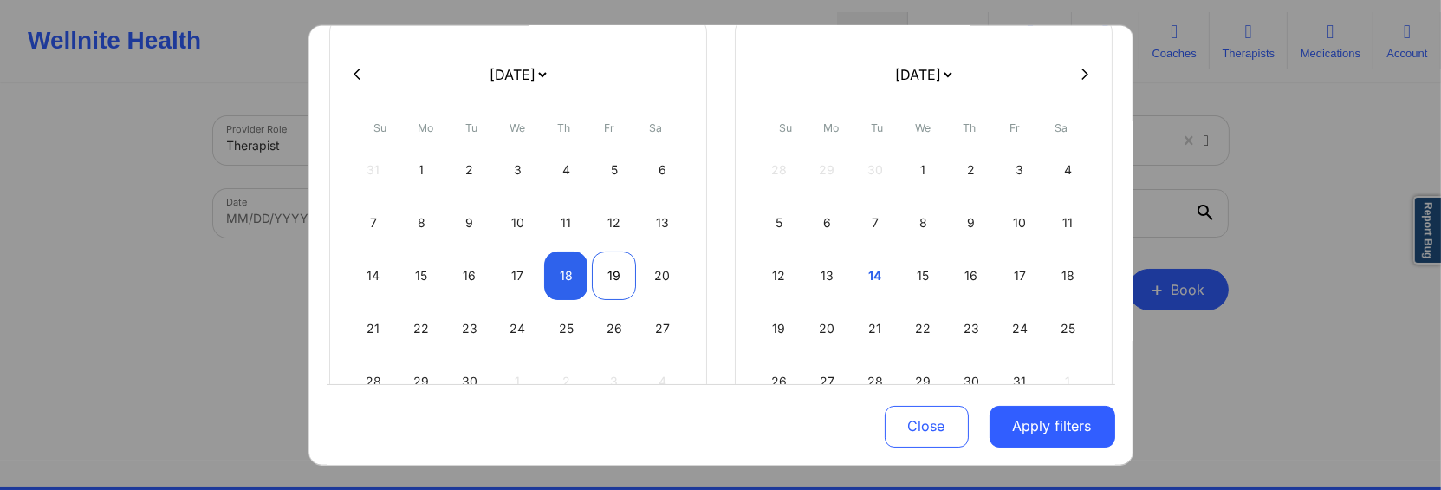
select select "2025-8"
select select "2025-9"
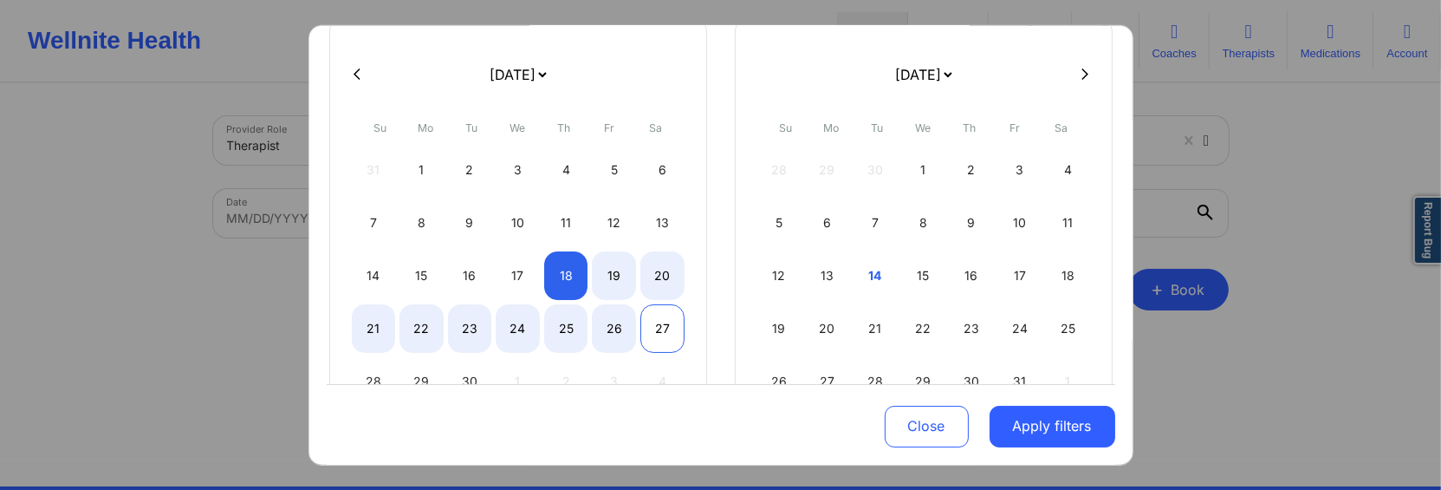
select select "2025-8"
select select "2025-9"
click at [656, 318] on div "27" at bounding box center [662, 327] width 44 height 49
select select "2025-8"
select select "2025-9"
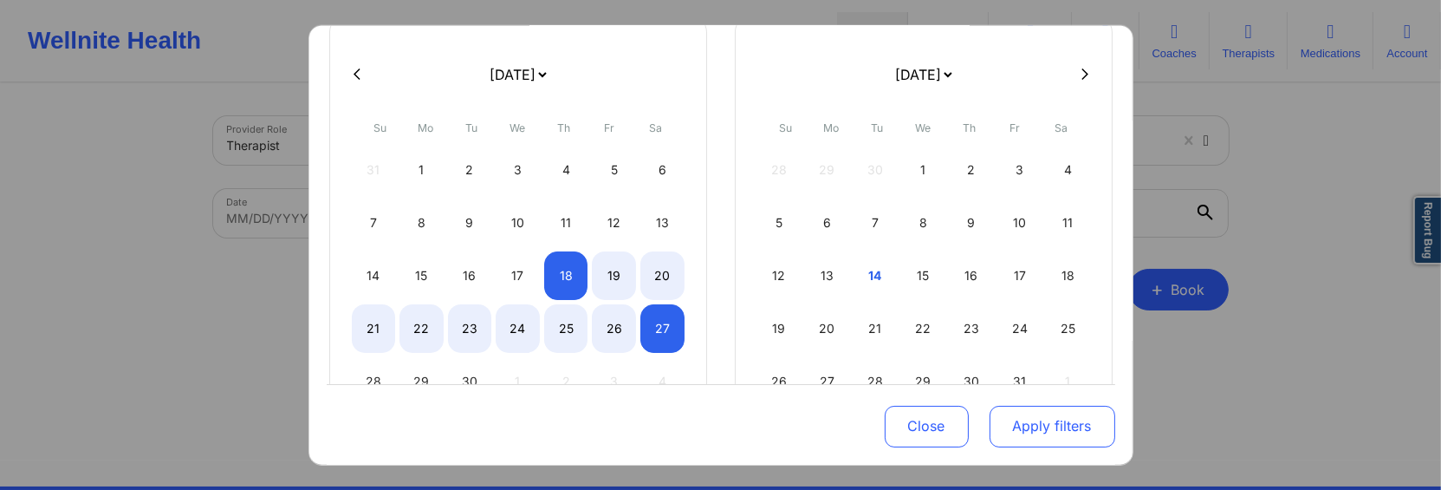
click at [1077, 424] on button "Apply filters" at bounding box center [1053, 427] width 126 height 42
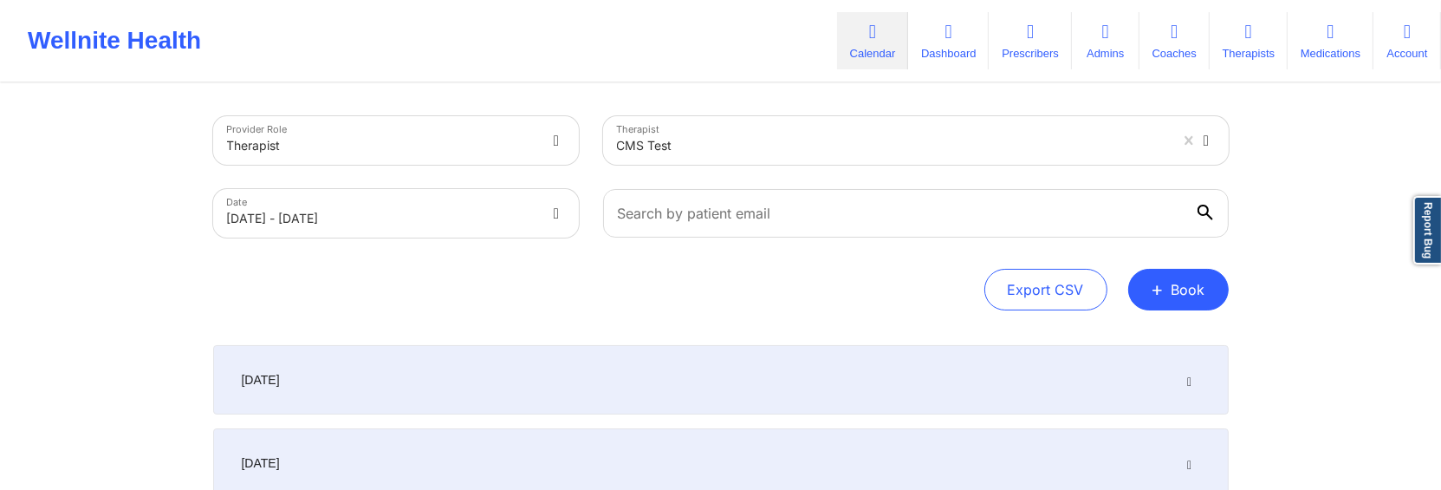
scroll to position [84, 0]
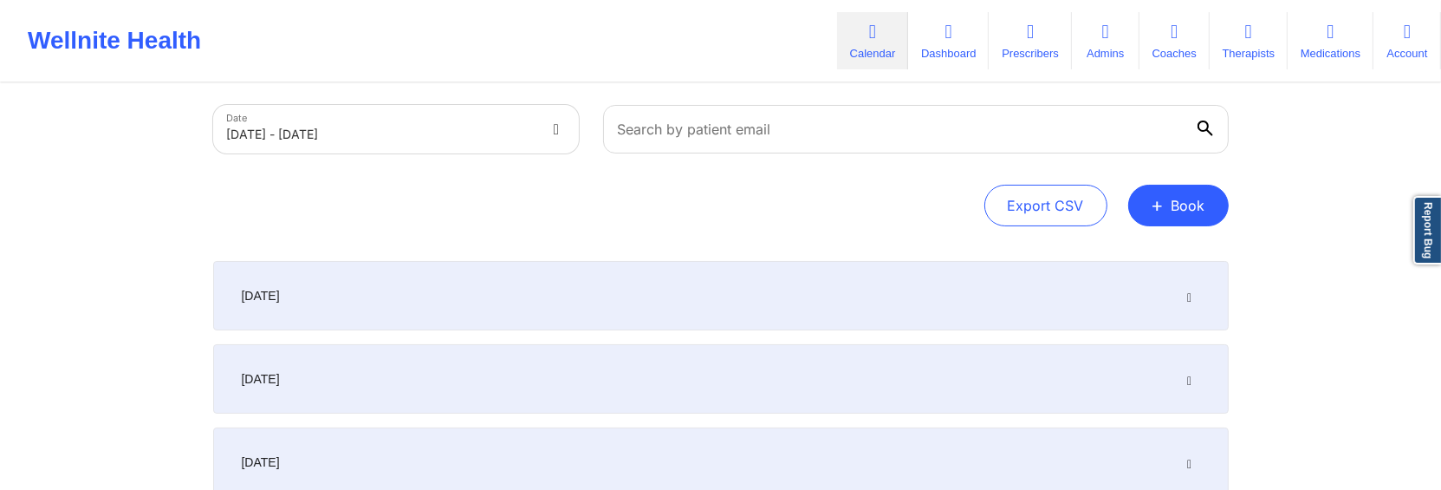
click at [1198, 296] on div "[DATE]" at bounding box center [721, 295] width 1016 height 69
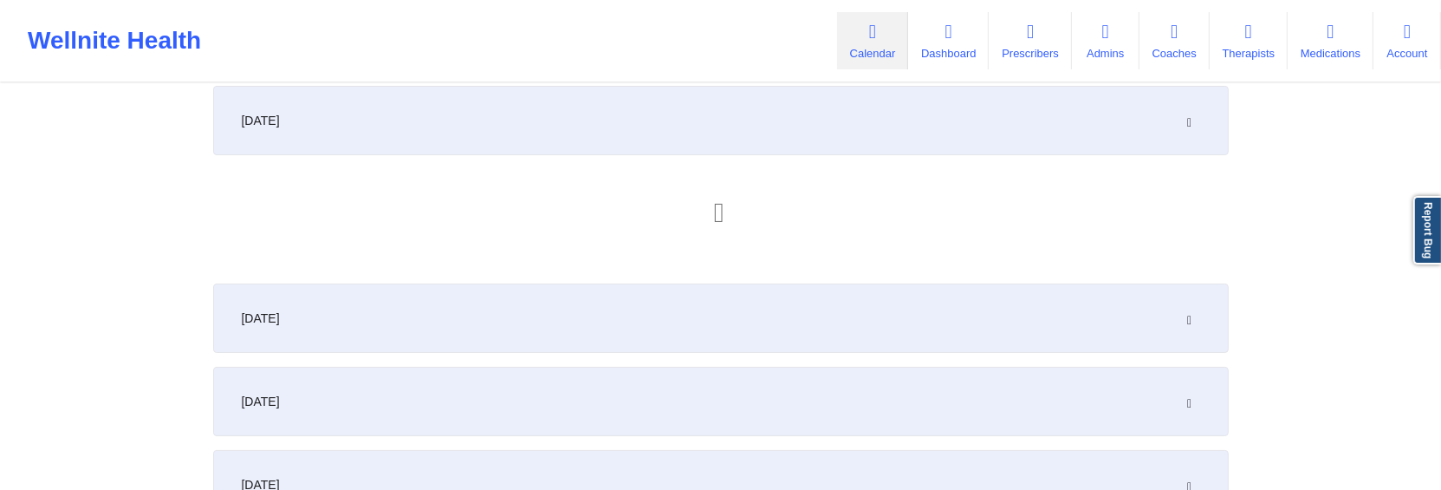
scroll to position [271, 0]
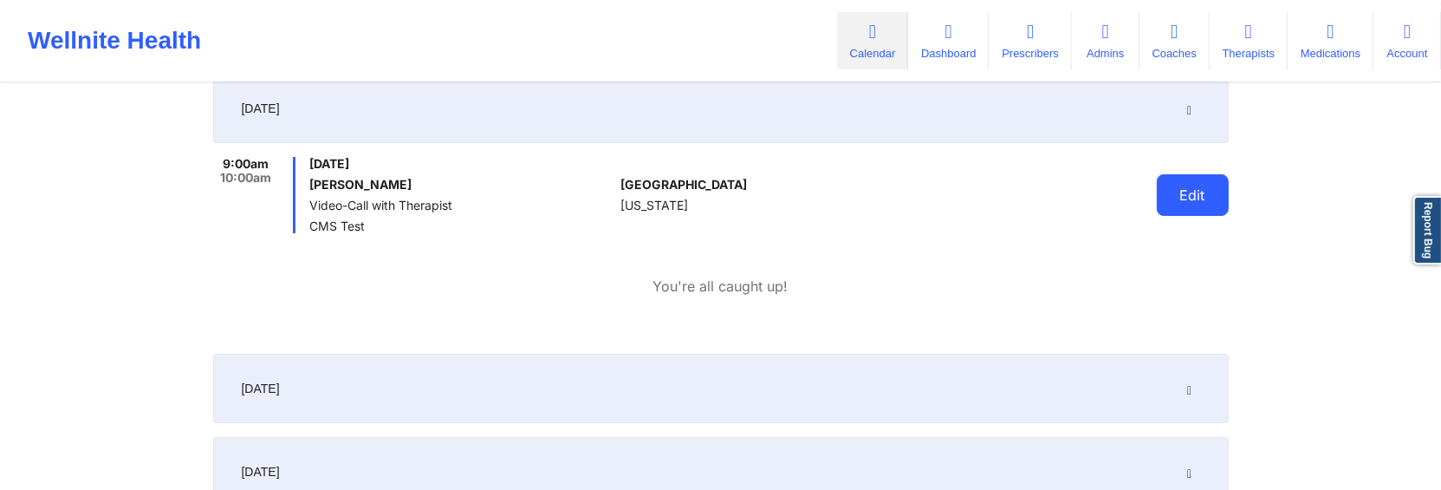
click at [1183, 208] on button "Edit" at bounding box center [1193, 195] width 72 height 42
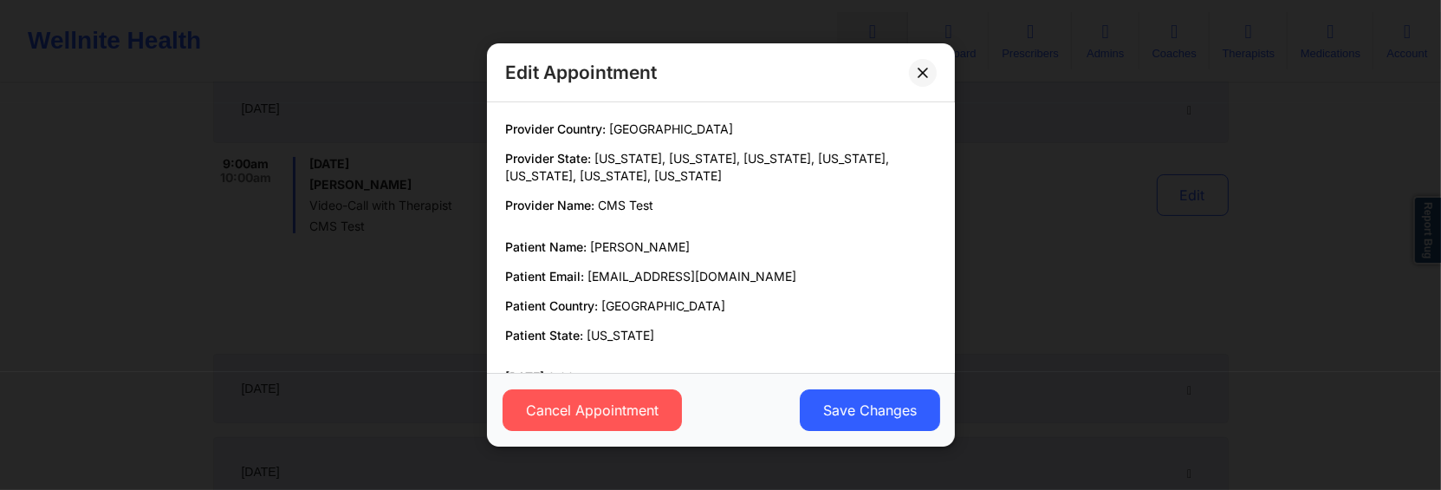
scroll to position [140, 0]
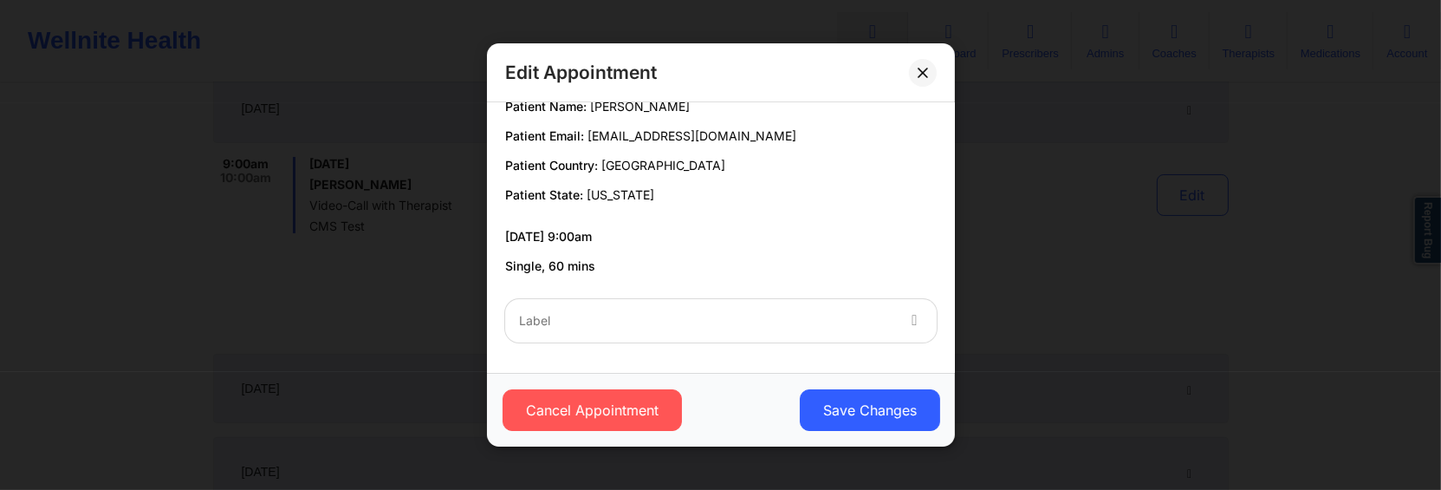
click at [740, 322] on div at bounding box center [706, 320] width 374 height 21
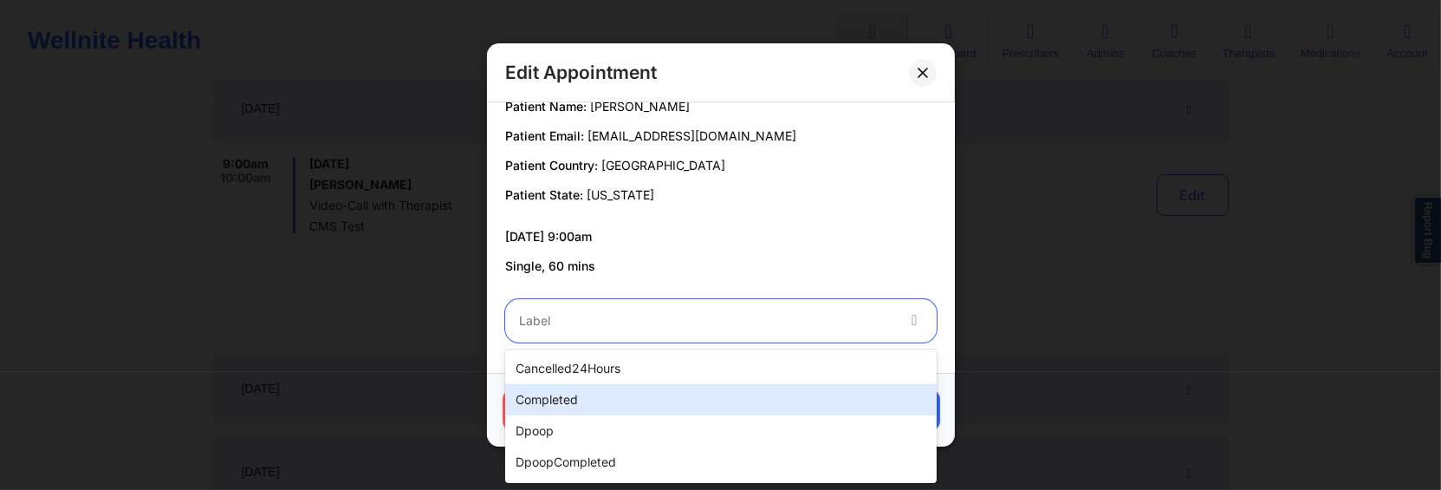
click at [684, 386] on div "completed" at bounding box center [721, 399] width 432 height 31
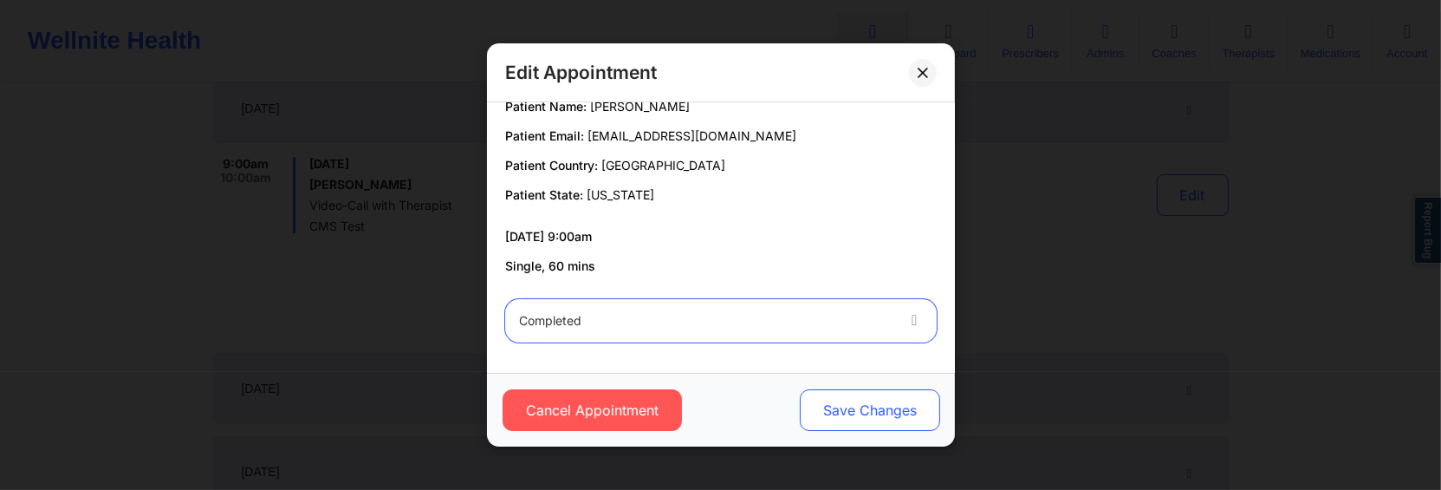
click at [812, 394] on button "Save Changes" at bounding box center [869, 410] width 140 height 42
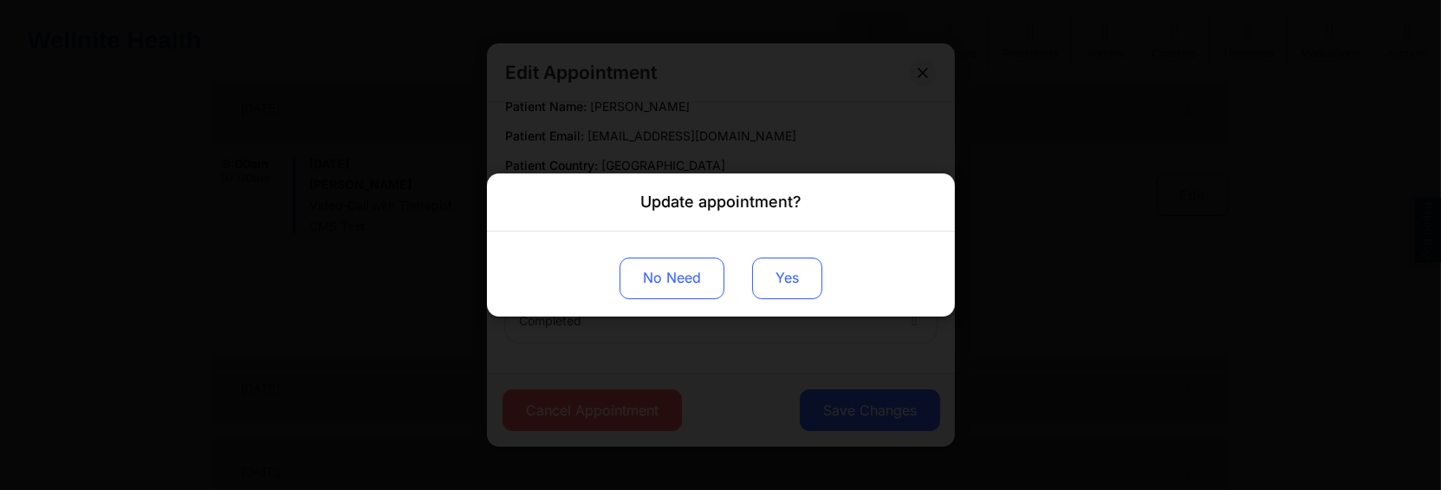
click at [784, 289] on button "Yes" at bounding box center [787, 278] width 70 height 42
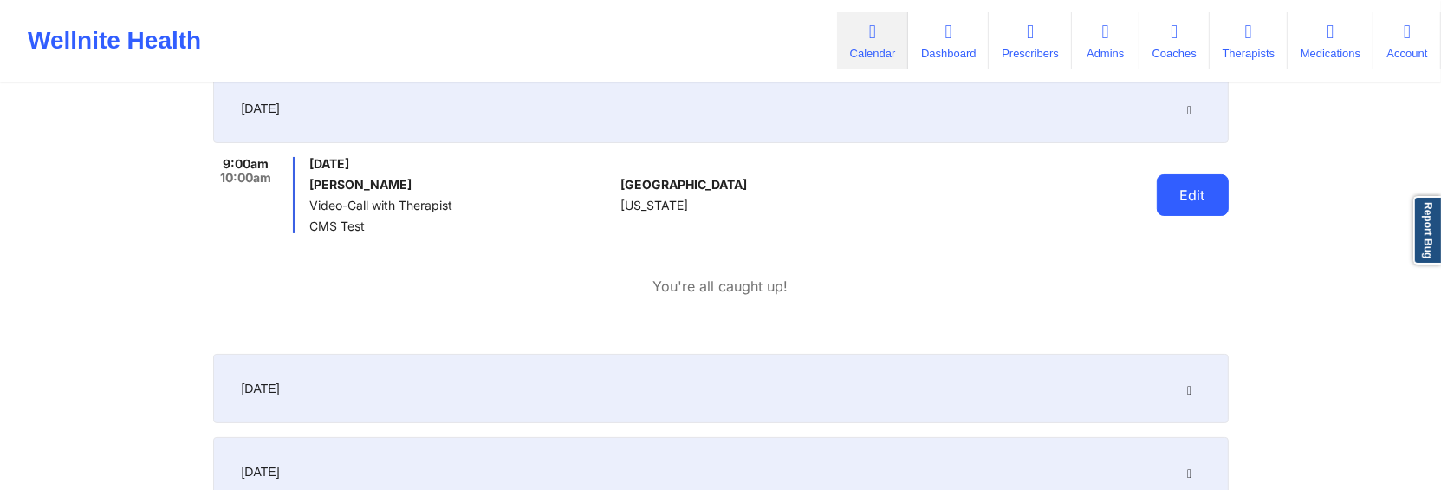
click at [1192, 211] on button "Edit" at bounding box center [1193, 195] width 72 height 42
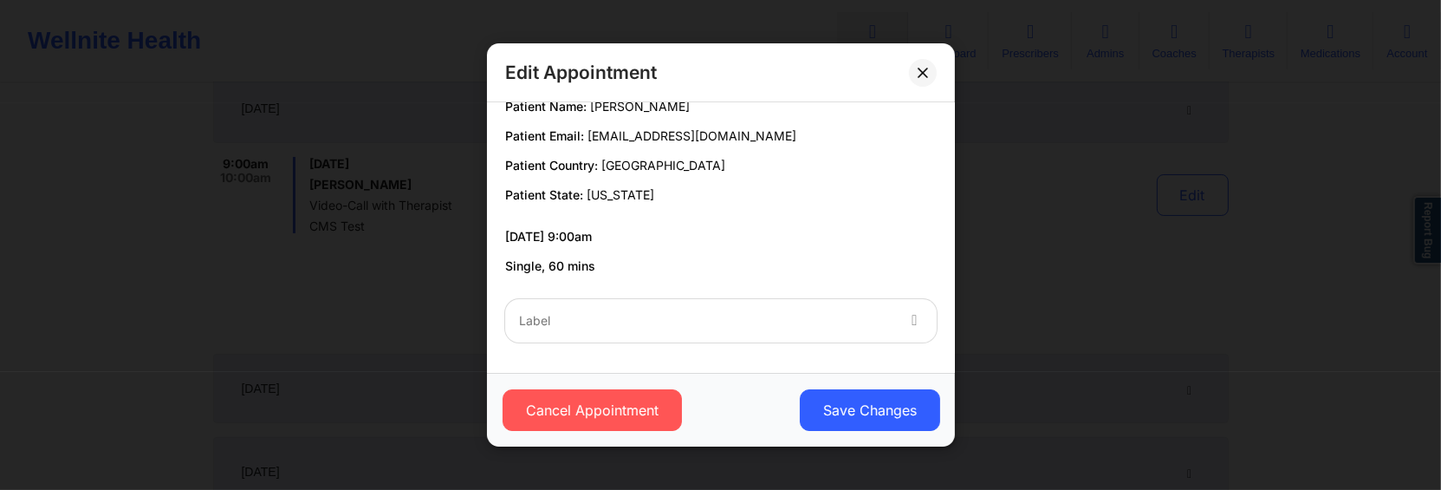
click at [803, 325] on div at bounding box center [706, 320] width 374 height 21
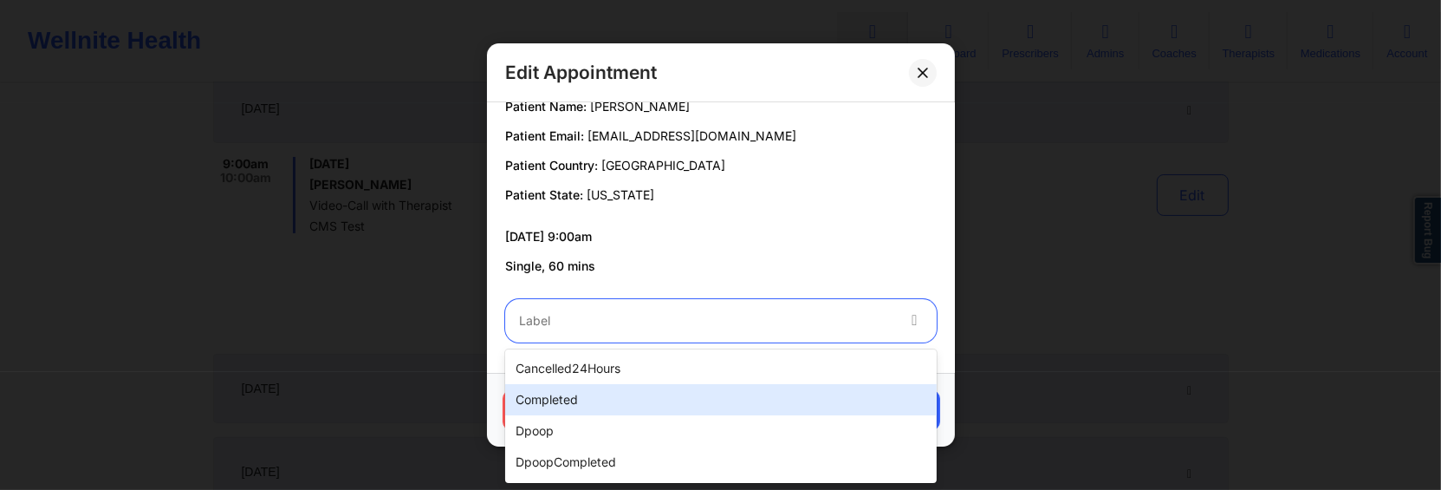
click at [724, 389] on div "completed" at bounding box center [721, 399] width 432 height 31
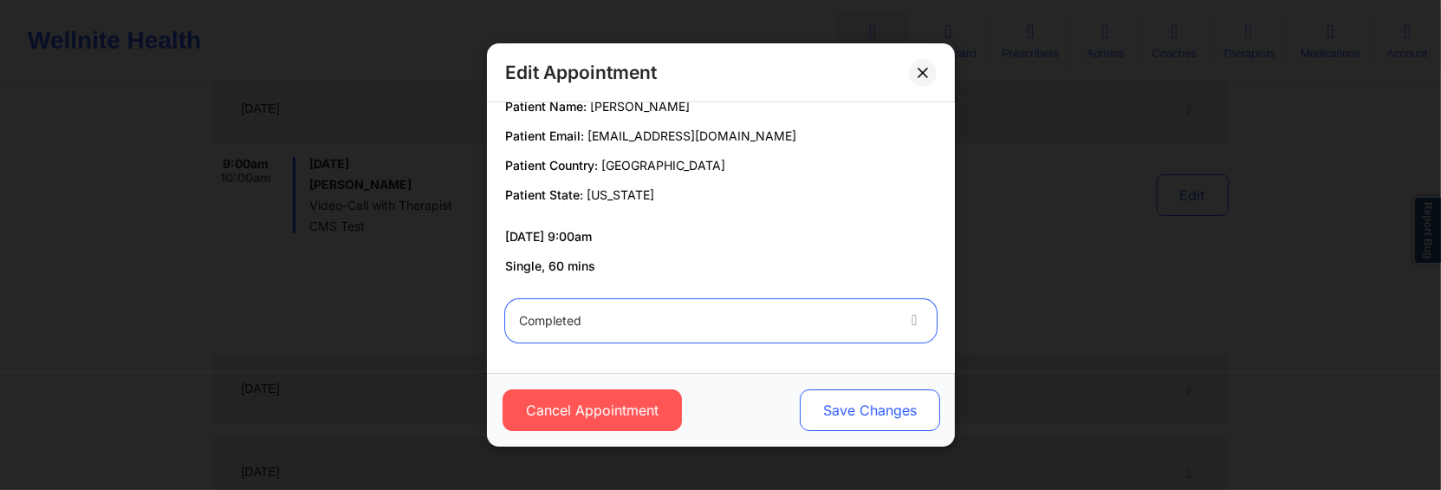
click at [878, 400] on button "Save Changes" at bounding box center [869, 410] width 140 height 42
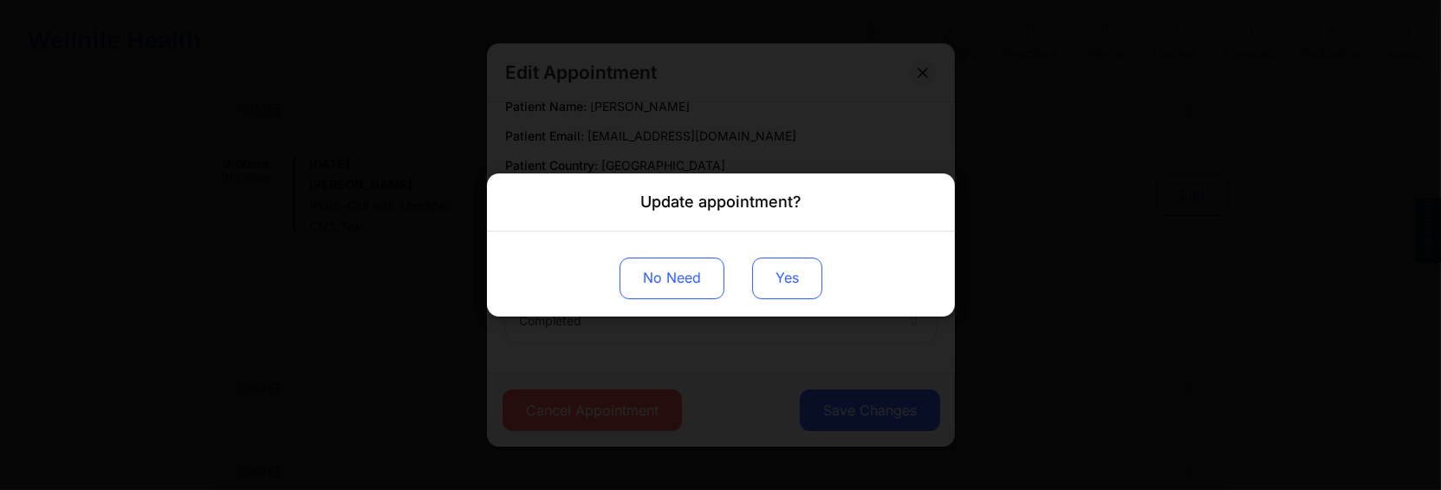
click at [798, 284] on button "Yes" at bounding box center [787, 278] width 70 height 42
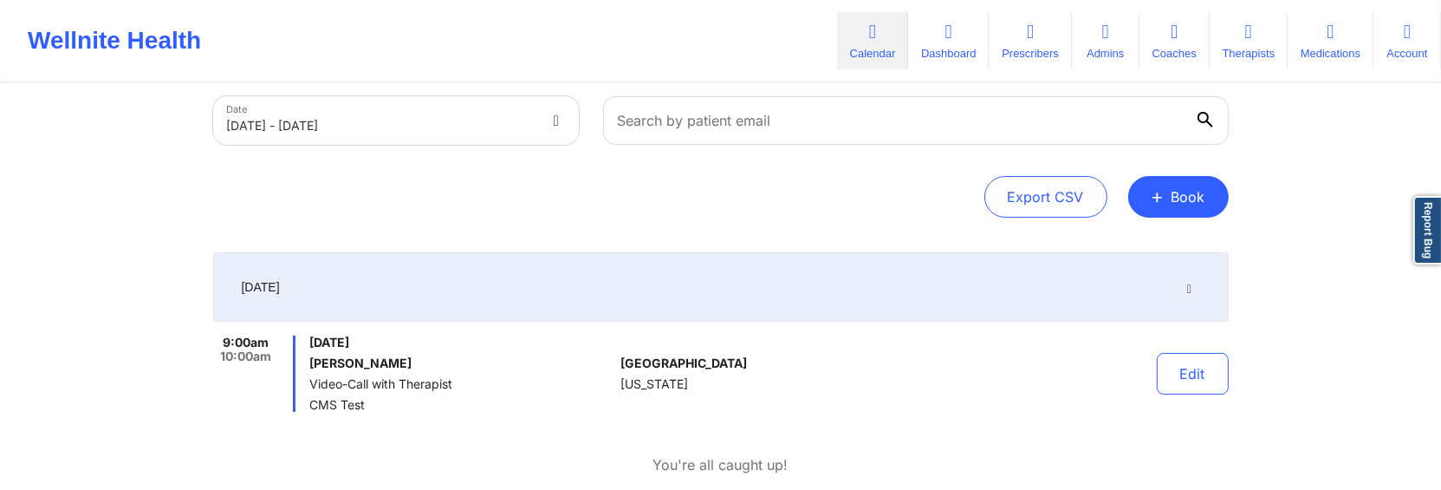
scroll to position [289, 0]
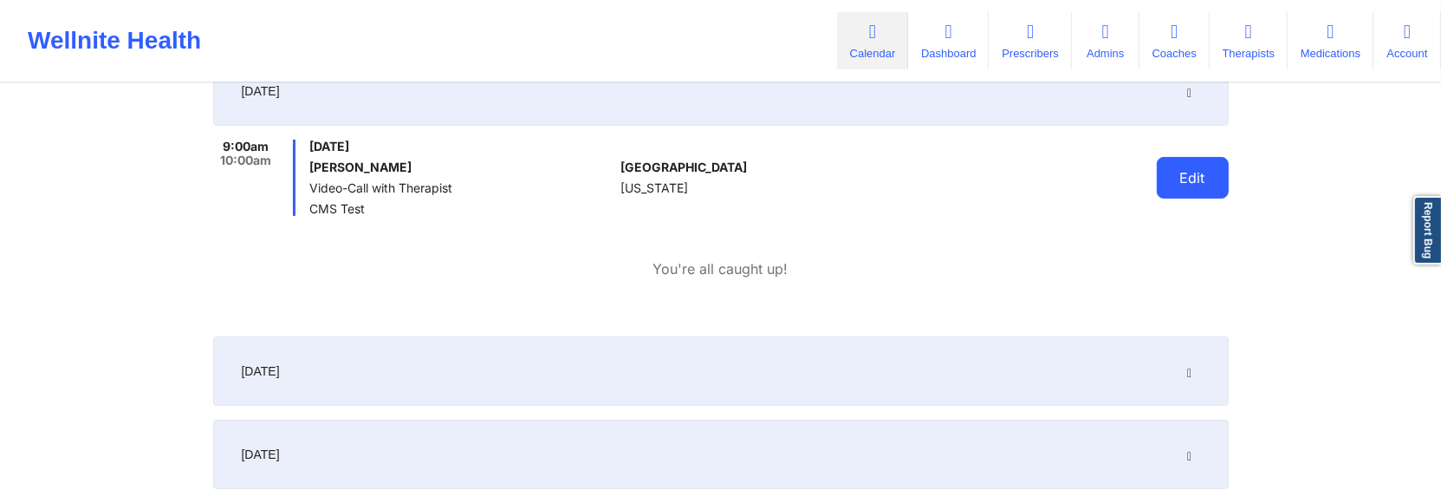
click at [1180, 188] on button "Edit" at bounding box center [1193, 178] width 72 height 42
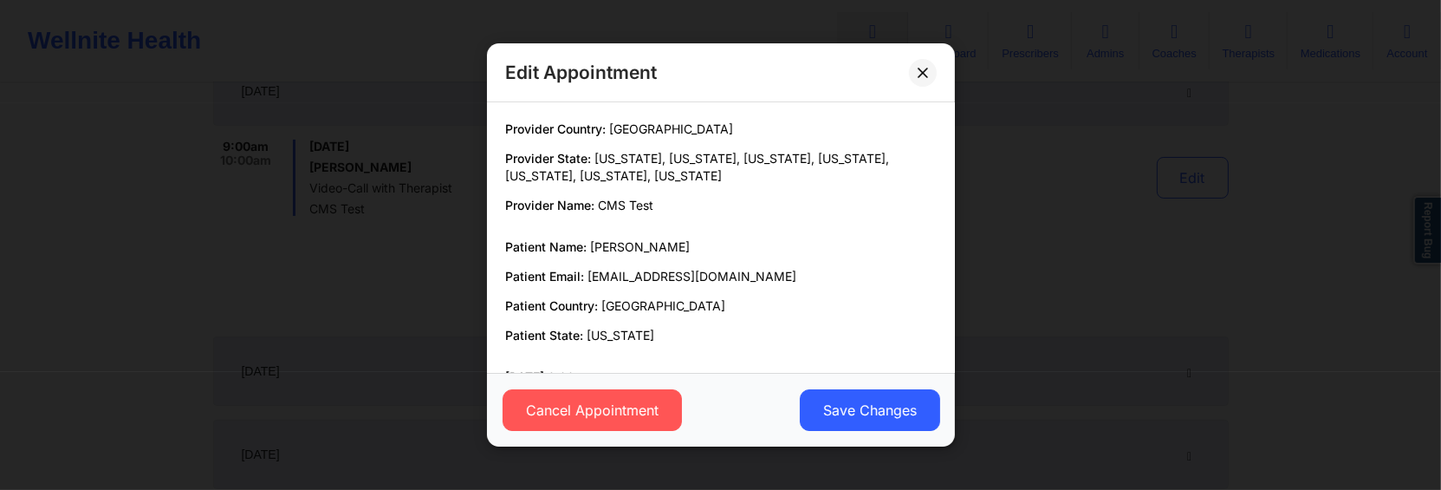
scroll to position [140, 0]
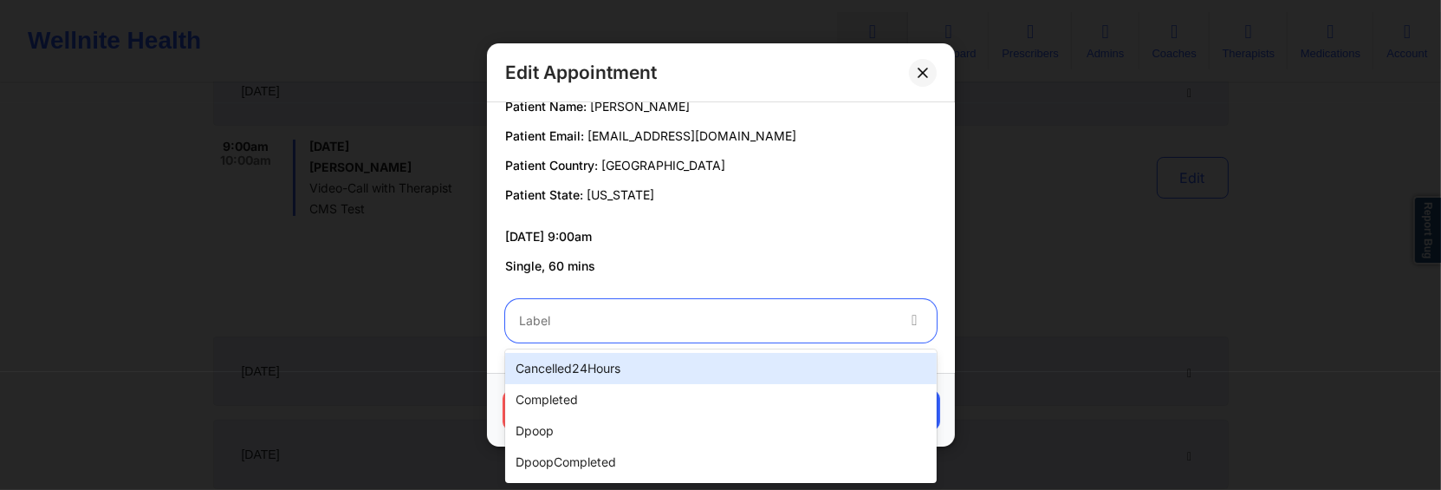
click at [773, 322] on div at bounding box center [706, 320] width 374 height 21
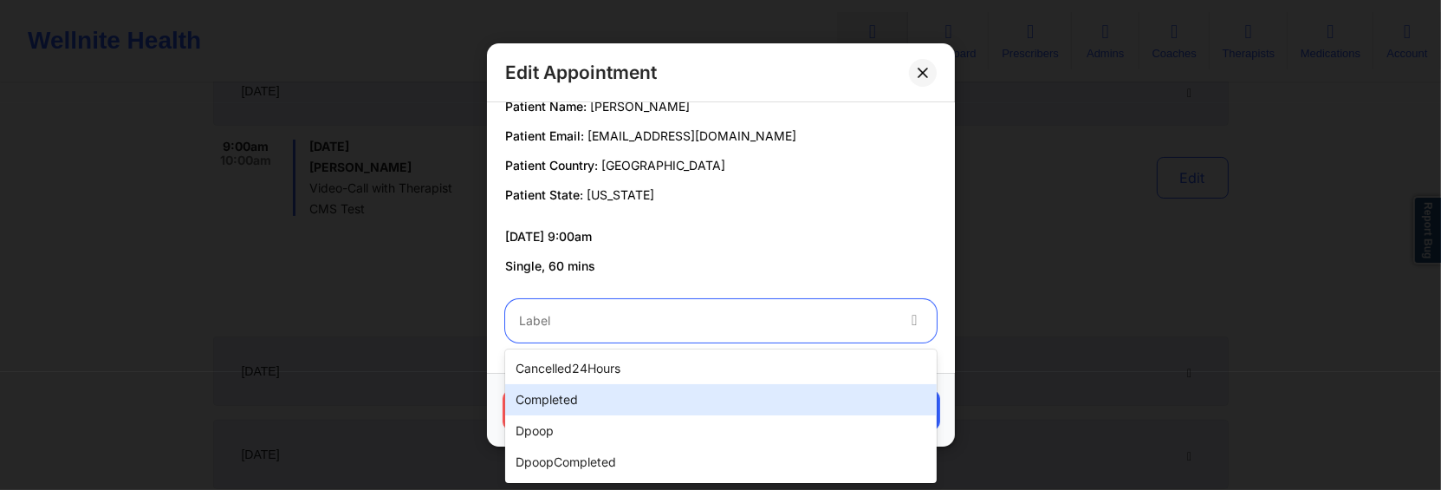
click at [731, 389] on div "completed" at bounding box center [721, 399] width 432 height 31
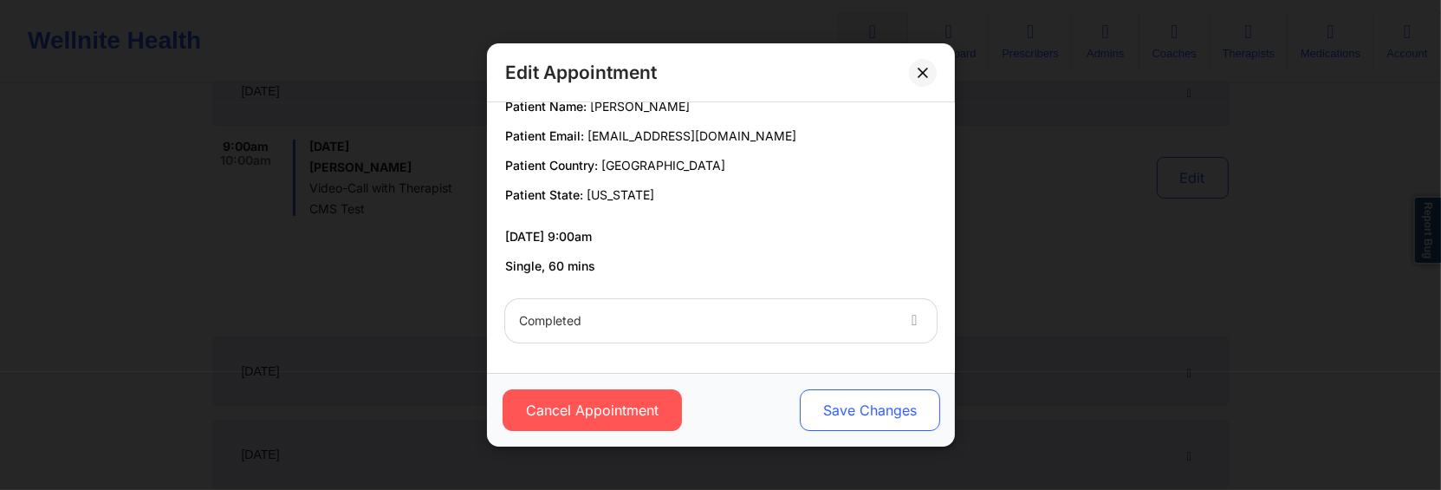
click at [848, 419] on button "Save Changes" at bounding box center [869, 410] width 140 height 42
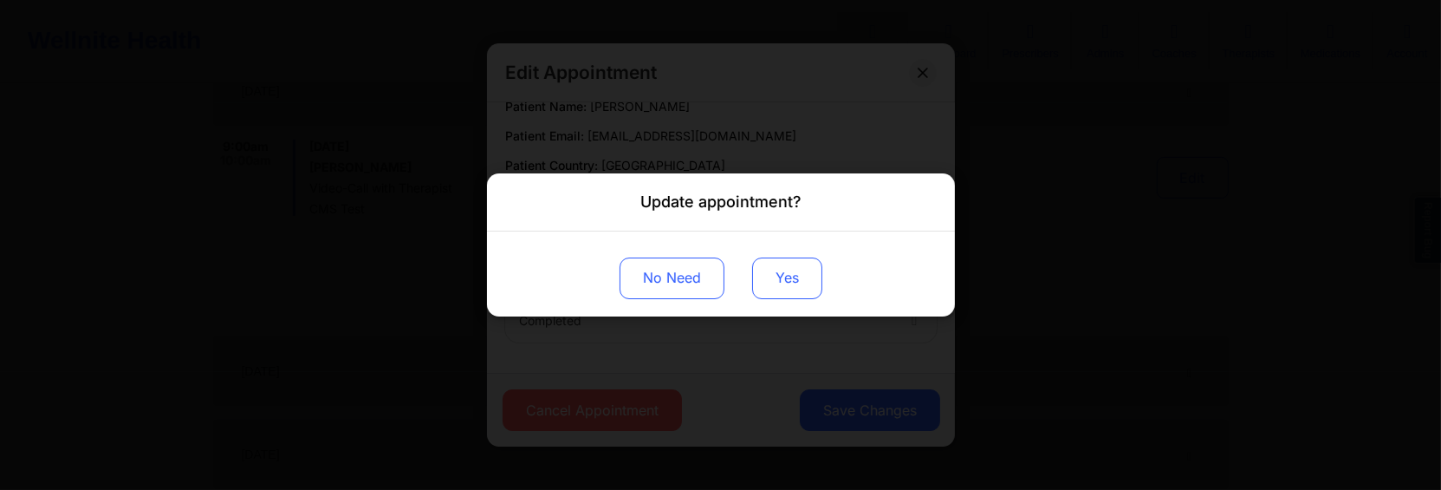
click at [783, 280] on button "Yes" at bounding box center [787, 278] width 70 height 42
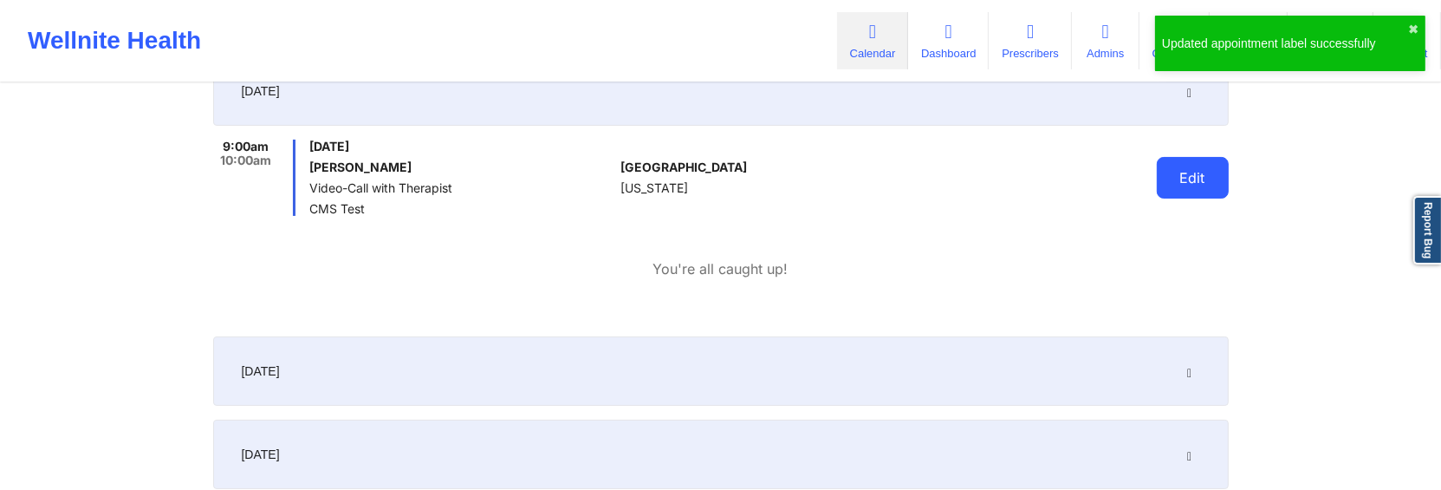
click at [1184, 194] on button "Edit" at bounding box center [1193, 178] width 72 height 42
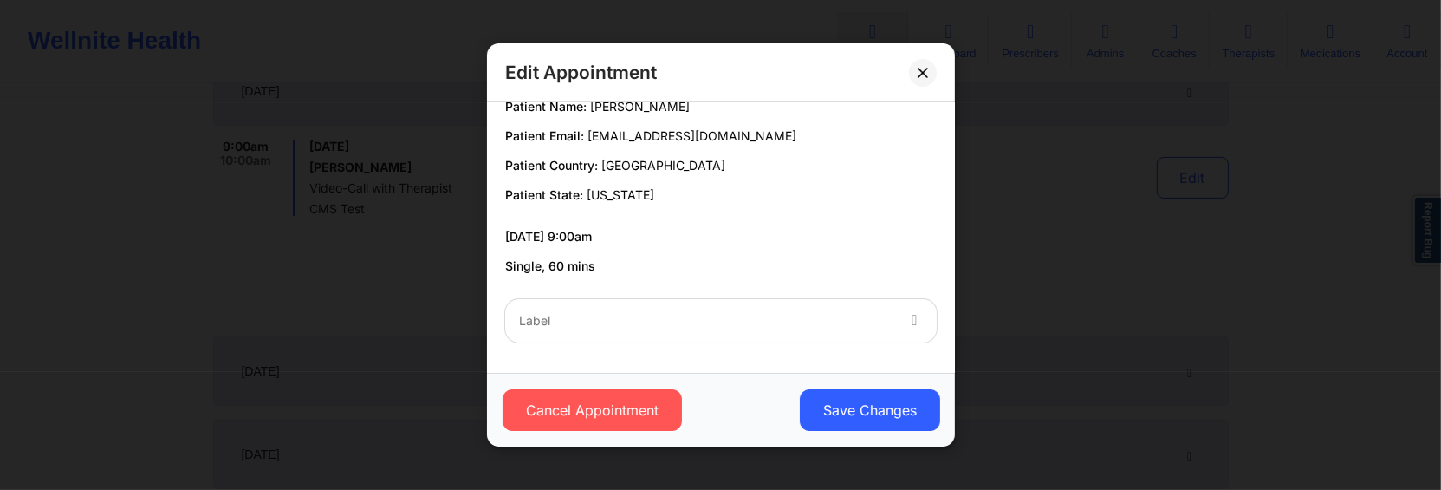
click at [703, 300] on div "Label" at bounding box center [700, 320] width 390 height 43
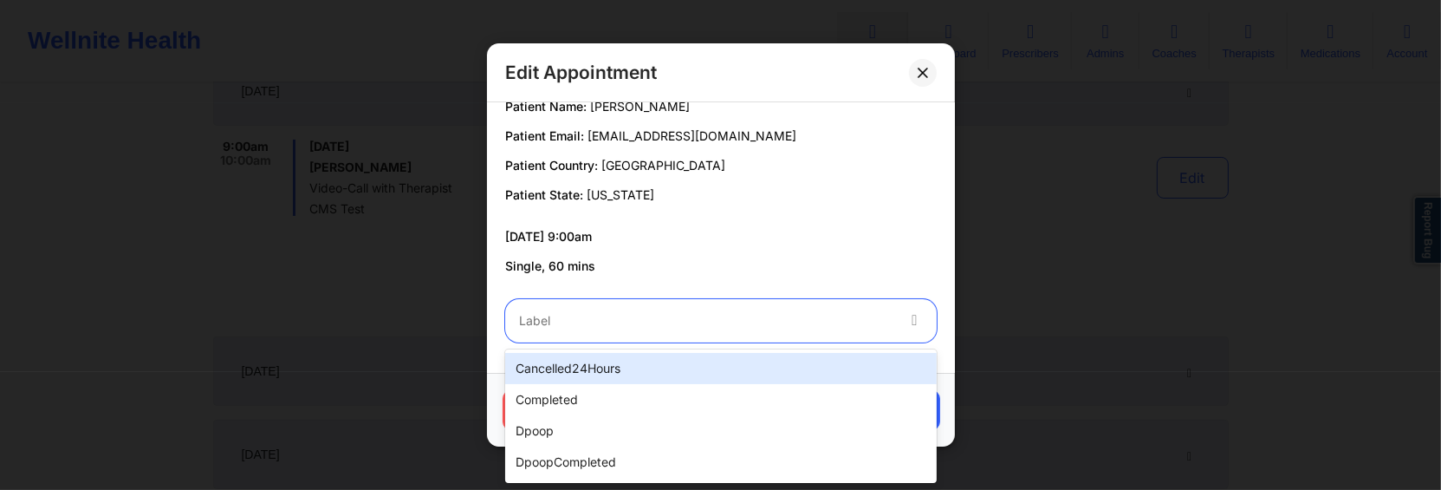
click at [703, 350] on div "cancelled24Hours completed dpoop dpoopCompleted dpInNetworkCompleted freeNoShow…" at bounding box center [721, 415] width 432 height 133
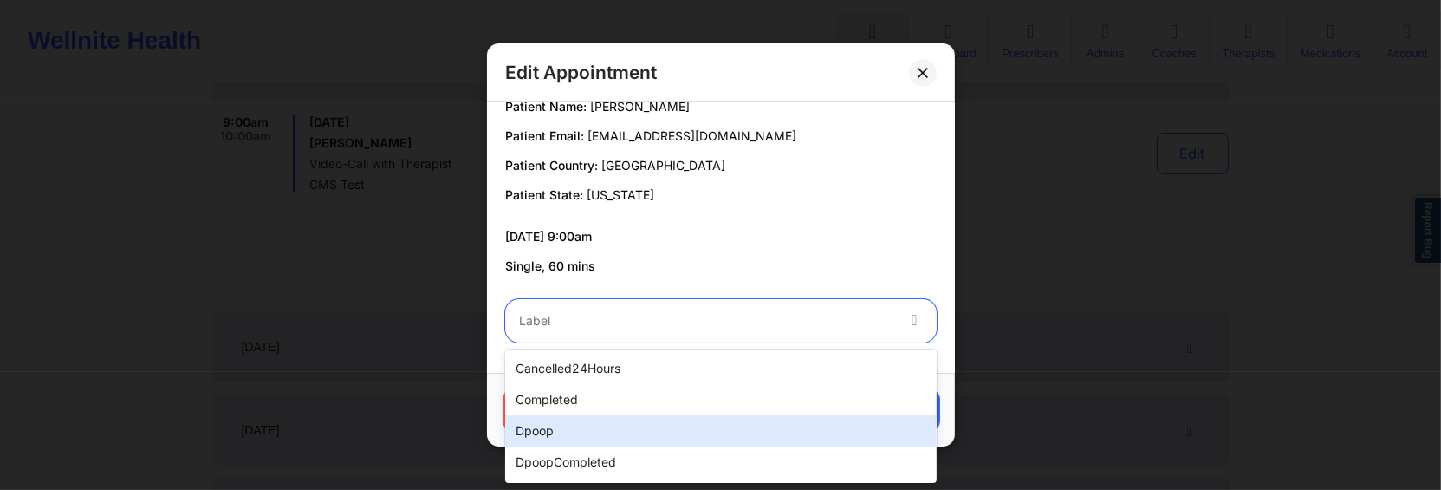
click at [704, 422] on div "dpoop" at bounding box center [721, 430] width 432 height 31
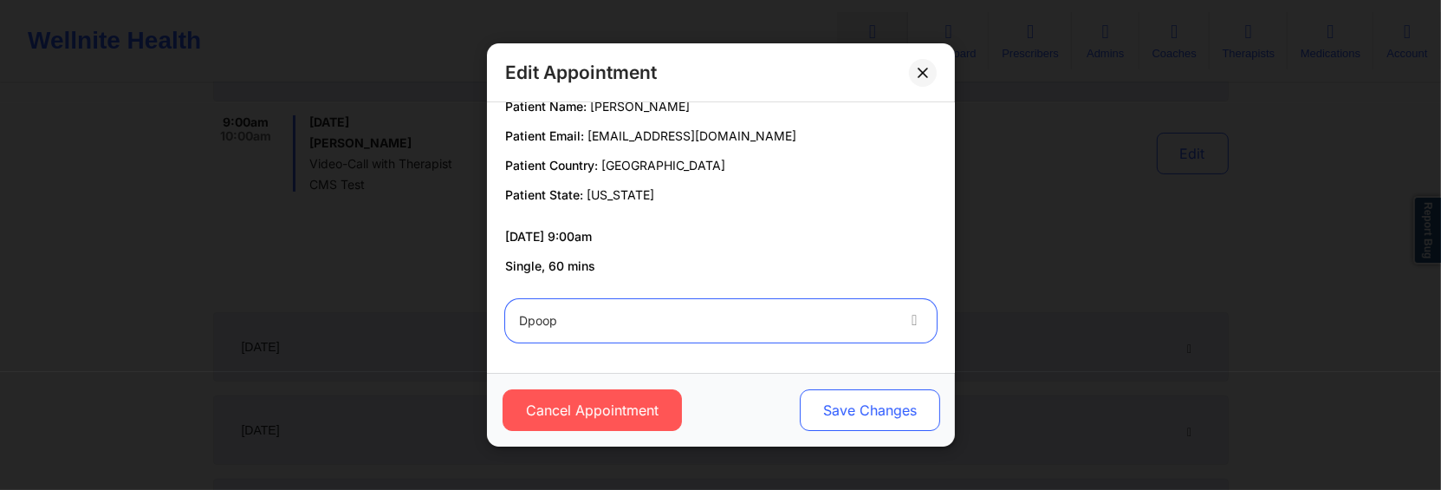
click at [843, 407] on button "Save Changes" at bounding box center [869, 410] width 140 height 42
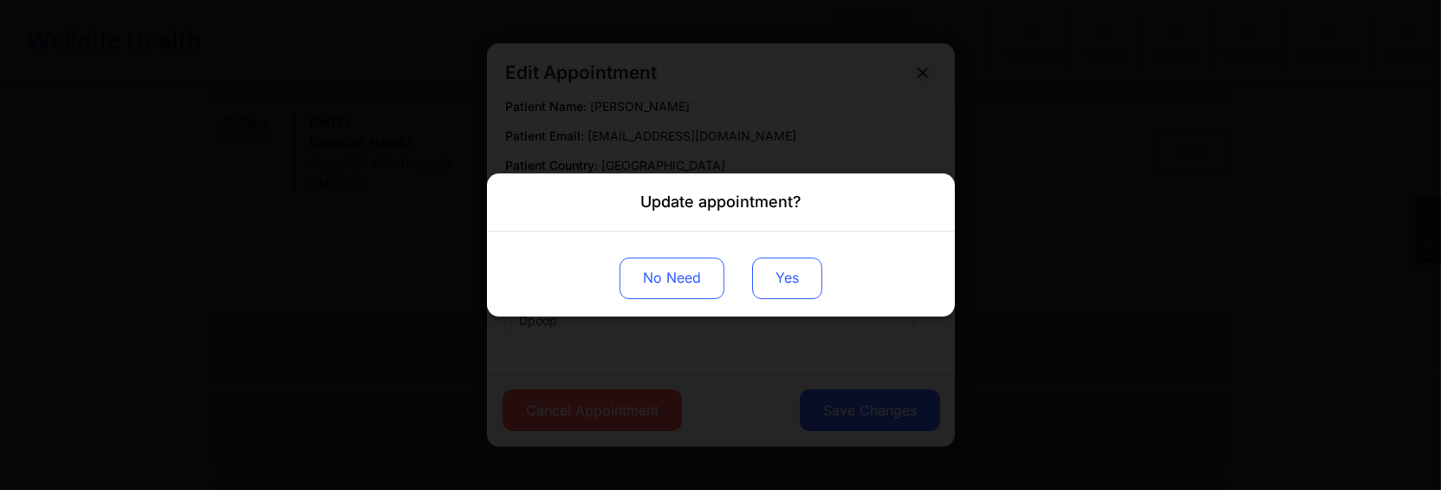
click at [770, 290] on button "Yes" at bounding box center [787, 278] width 70 height 42
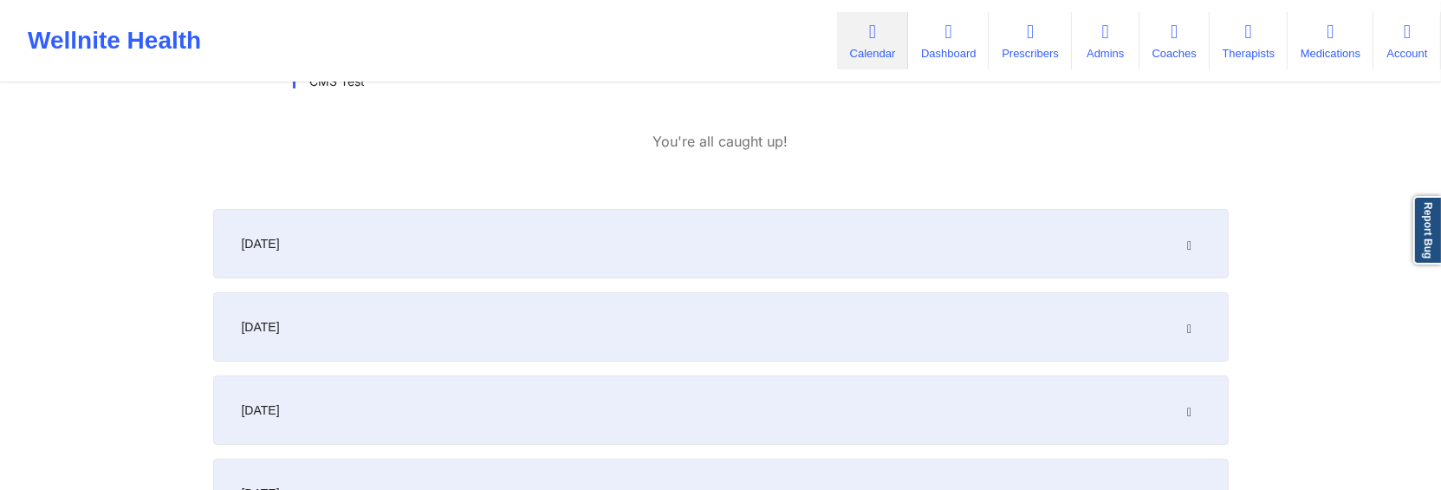
scroll to position [440, 0]
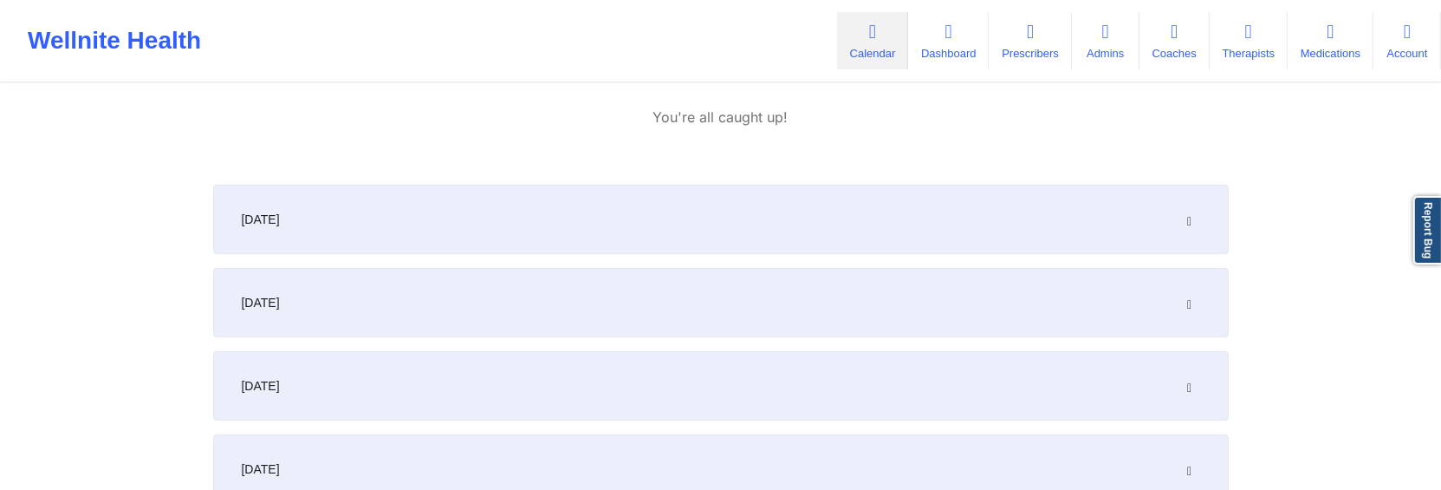
click at [1193, 217] on icon at bounding box center [1189, 219] width 15 height 12
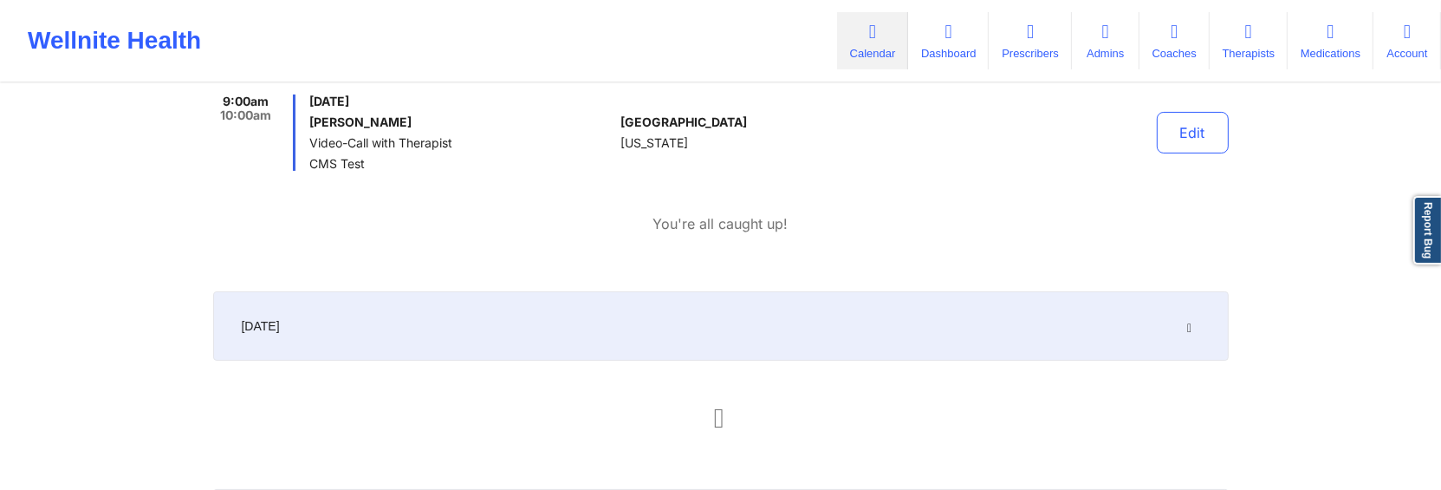
scroll to position [138, 0]
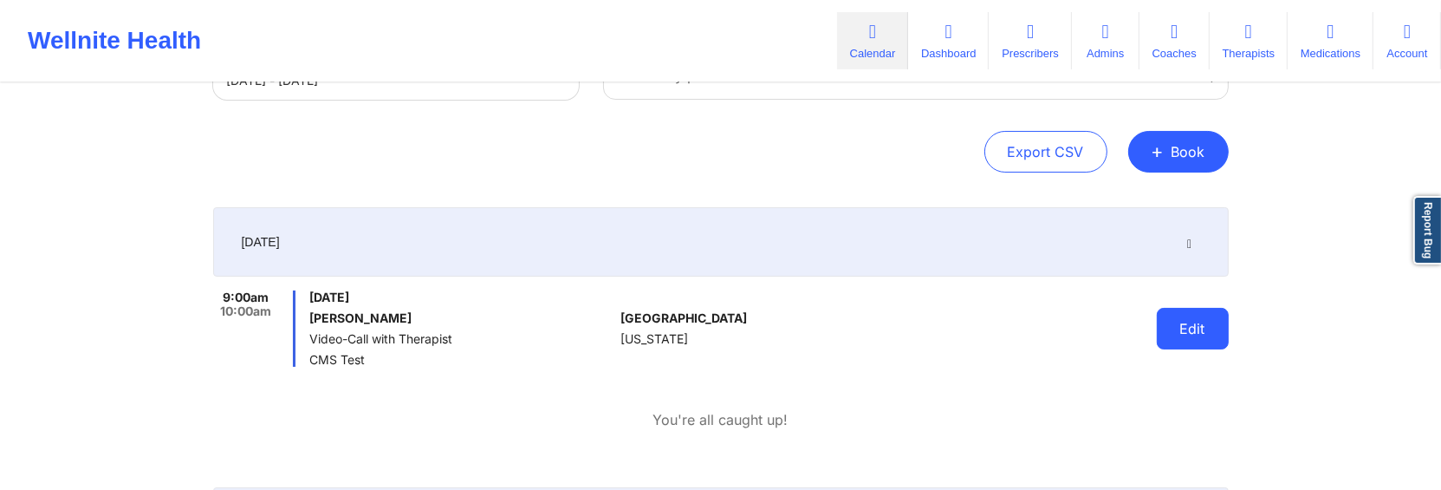
click at [1178, 337] on button "Edit" at bounding box center [1193, 329] width 72 height 42
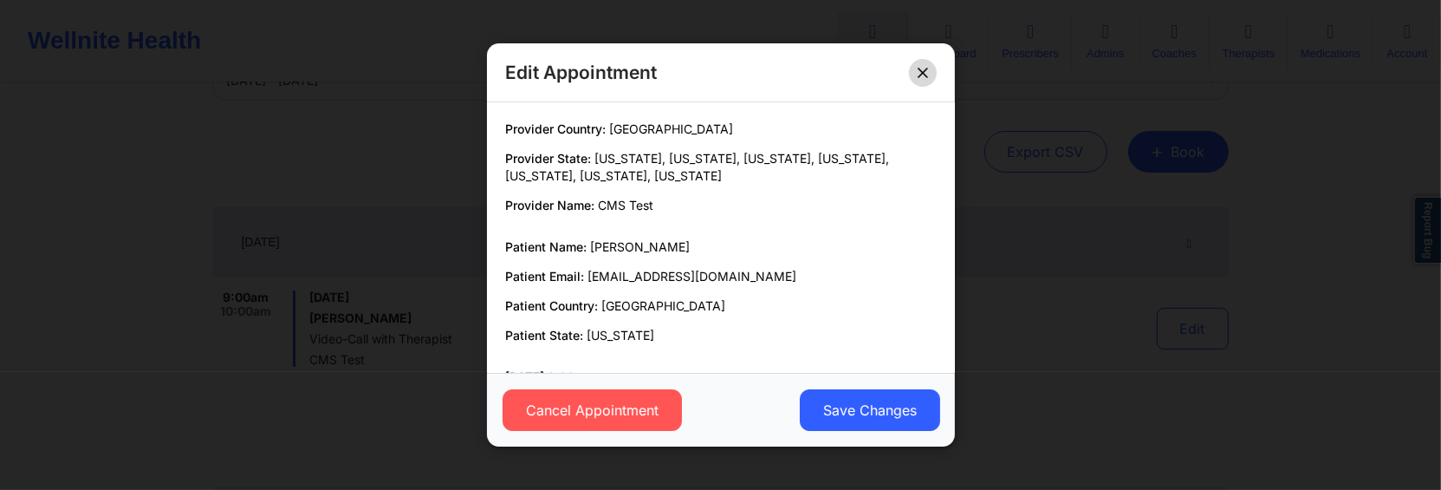
click at [921, 77] on icon at bounding box center [923, 73] width 10 height 10
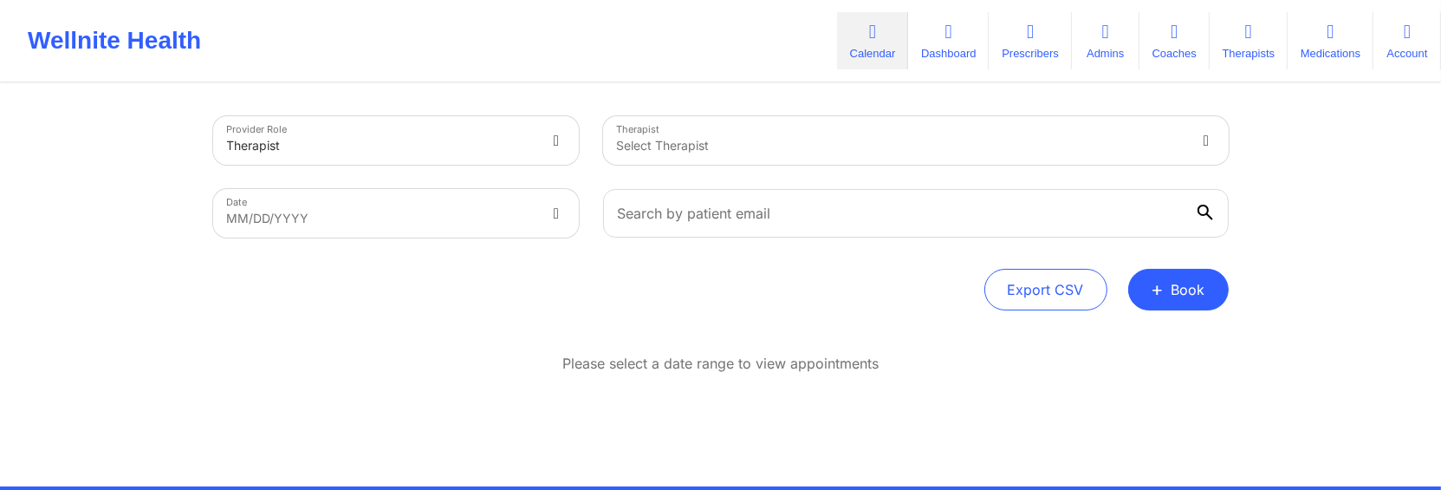
click at [887, 144] on div at bounding box center [901, 145] width 568 height 21
type input "cms tes"
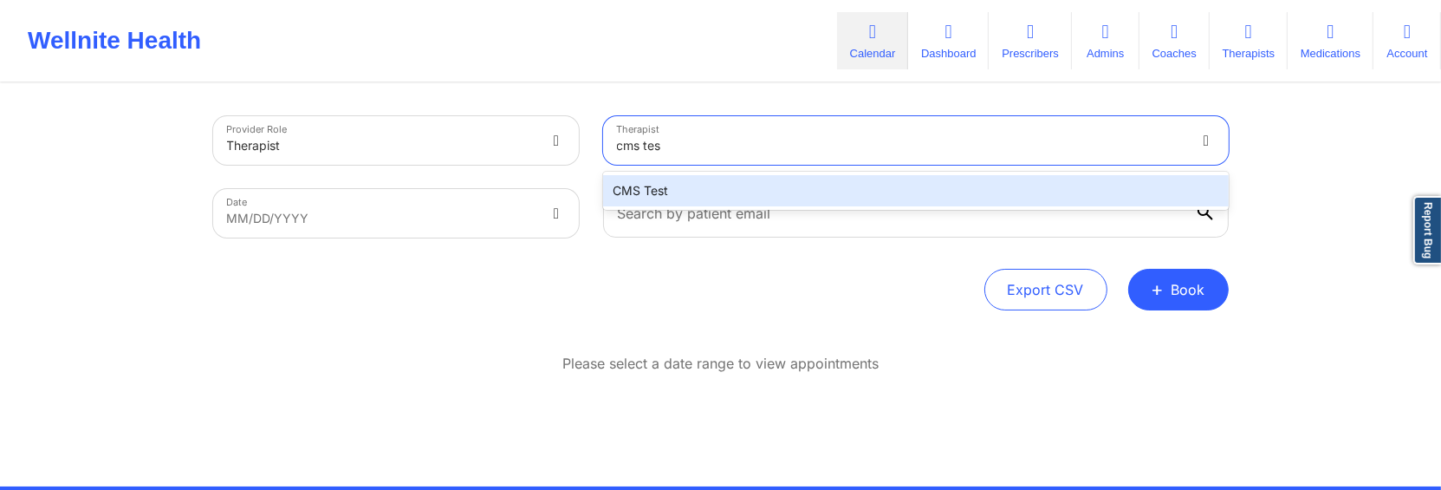
click at [745, 194] on div "CMS Test" at bounding box center [916, 190] width 626 height 31
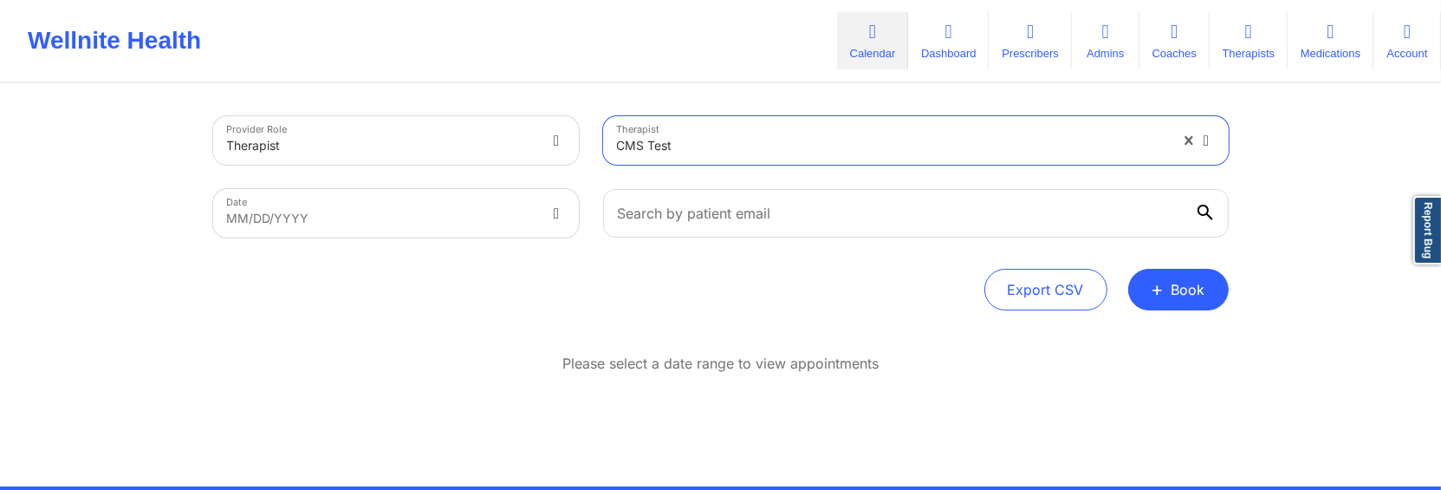
click at [508, 213] on body "Wellnite Health Calendar Dashboard Prescribers Admins Coaches Therapists Medica…" at bounding box center [720, 245] width 1441 height 490
select select "2025-8"
select select "2025-9"
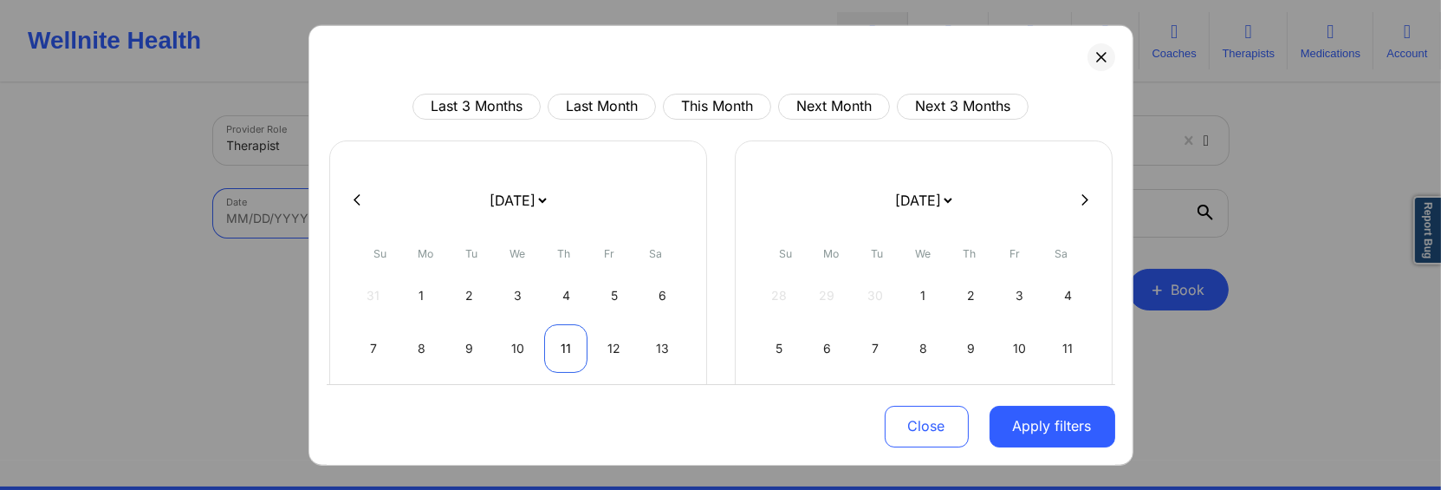
scroll to position [23, 0]
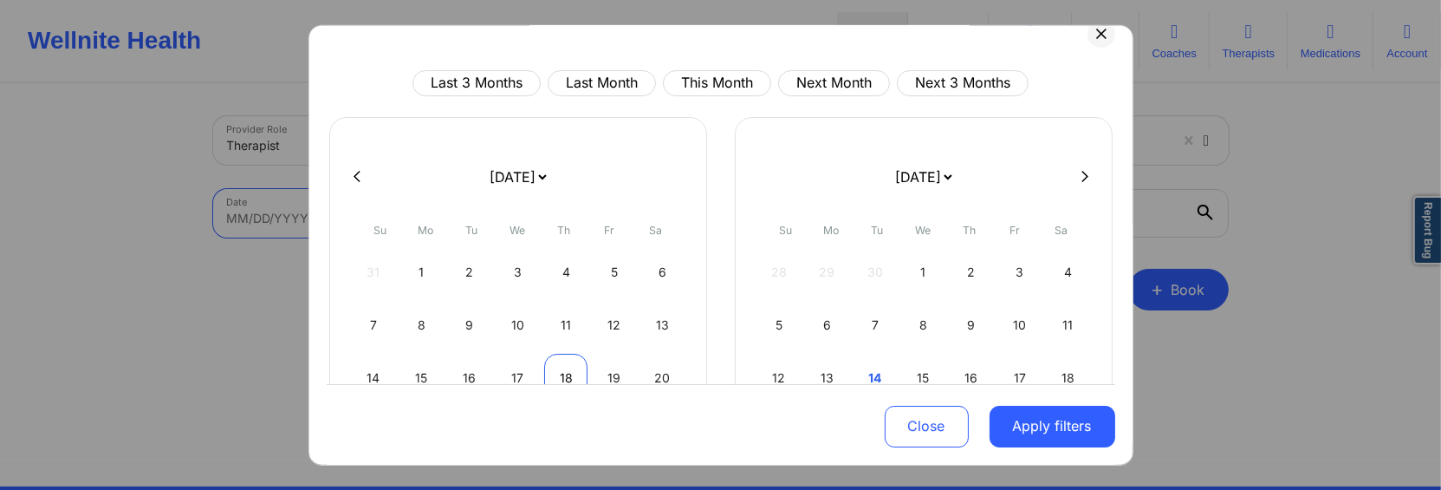
click at [555, 360] on div "18" at bounding box center [566, 377] width 44 height 49
select select "2025-8"
select select "2025-9"
select select "2025-8"
select select "2025-9"
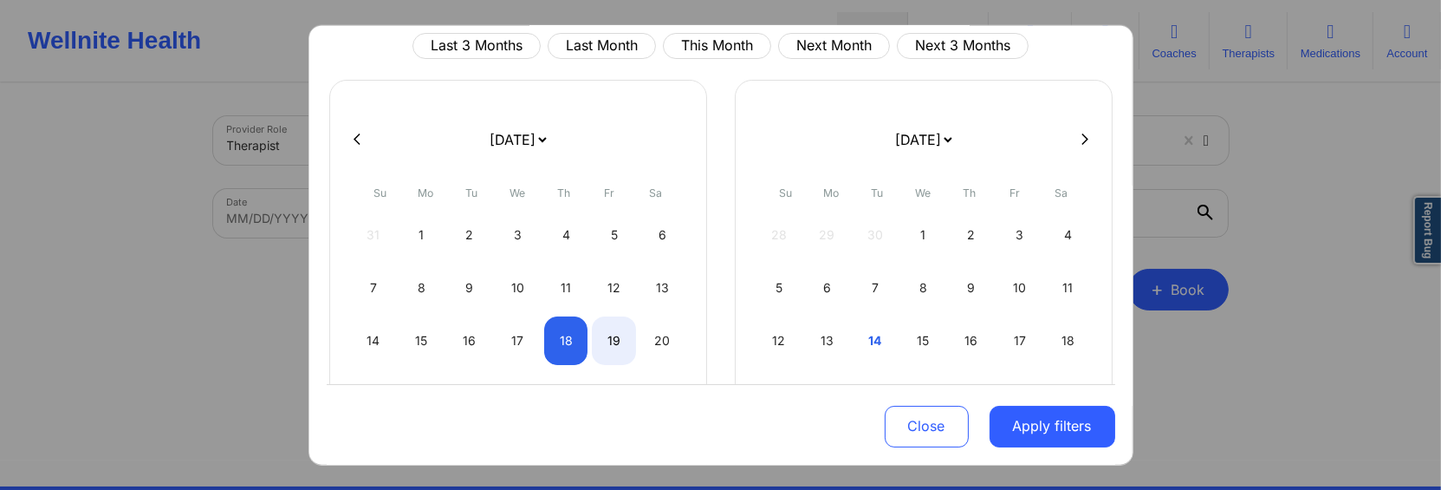
select select "2025-8"
select select "2025-9"
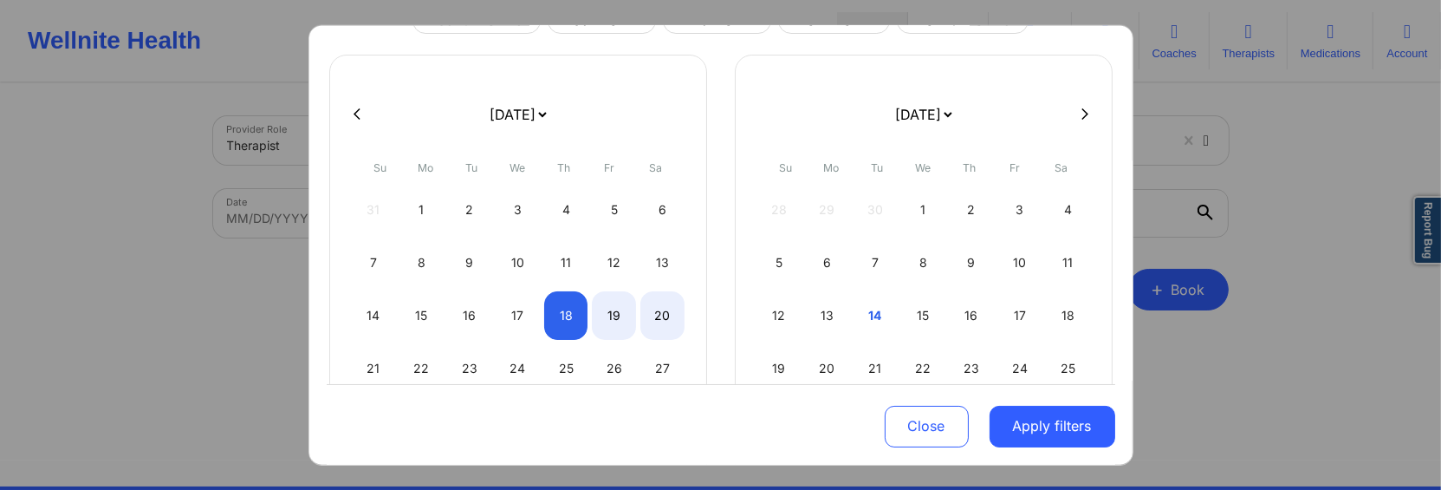
scroll to position [100, 0]
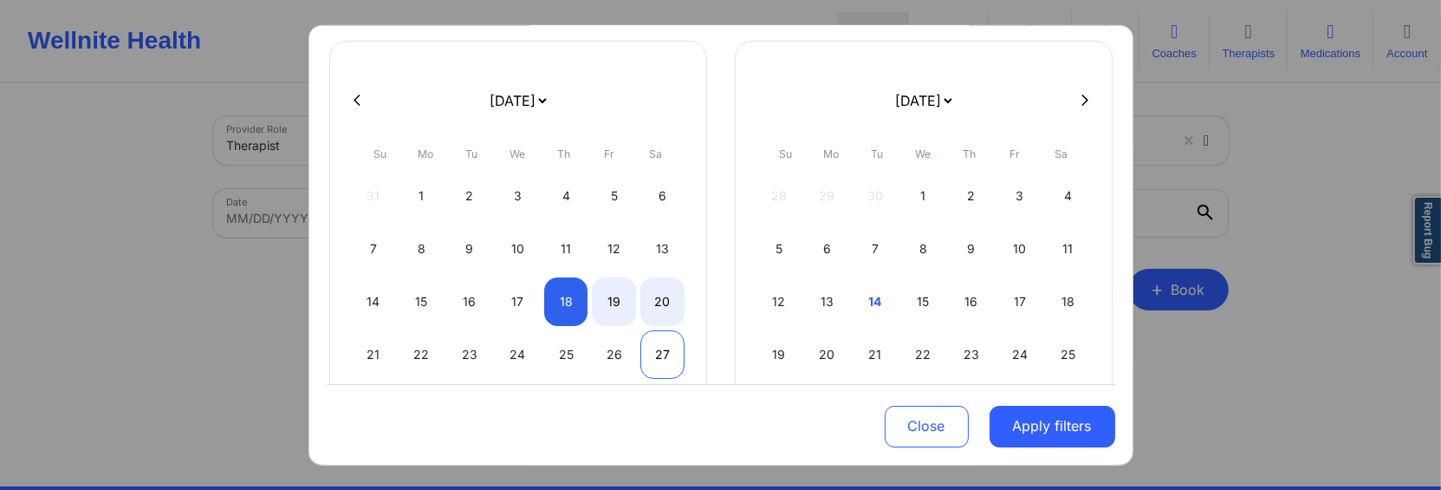
select select "2025-8"
select select "2025-9"
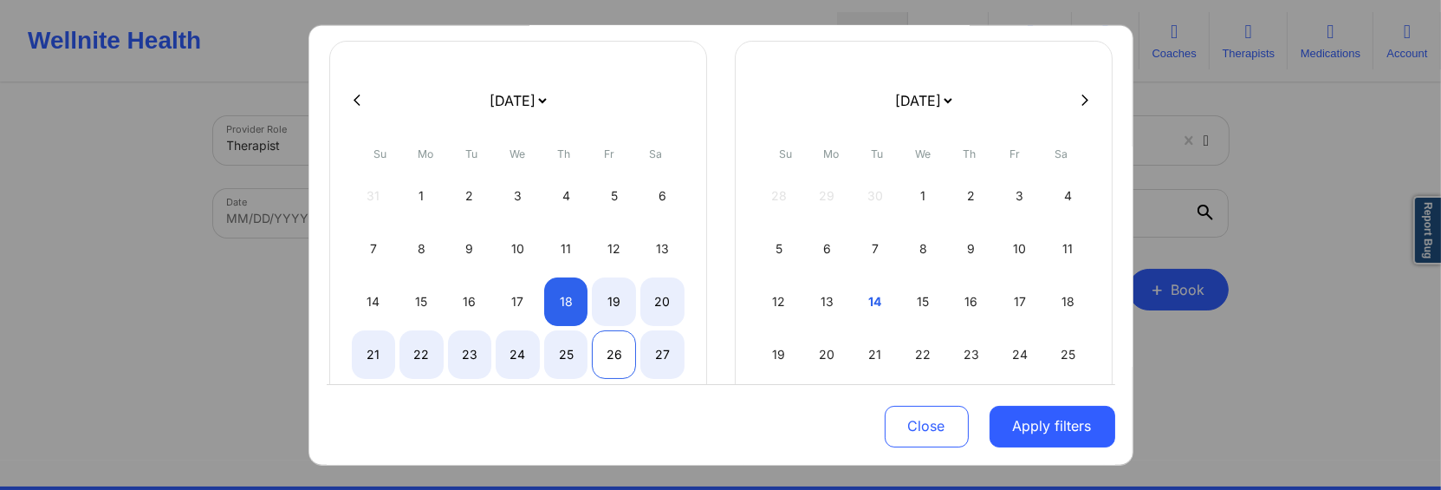
select select "2025-8"
select select "2025-9"
select select "2025-8"
select select "2025-9"
click at [662, 345] on div "27" at bounding box center [662, 353] width 44 height 49
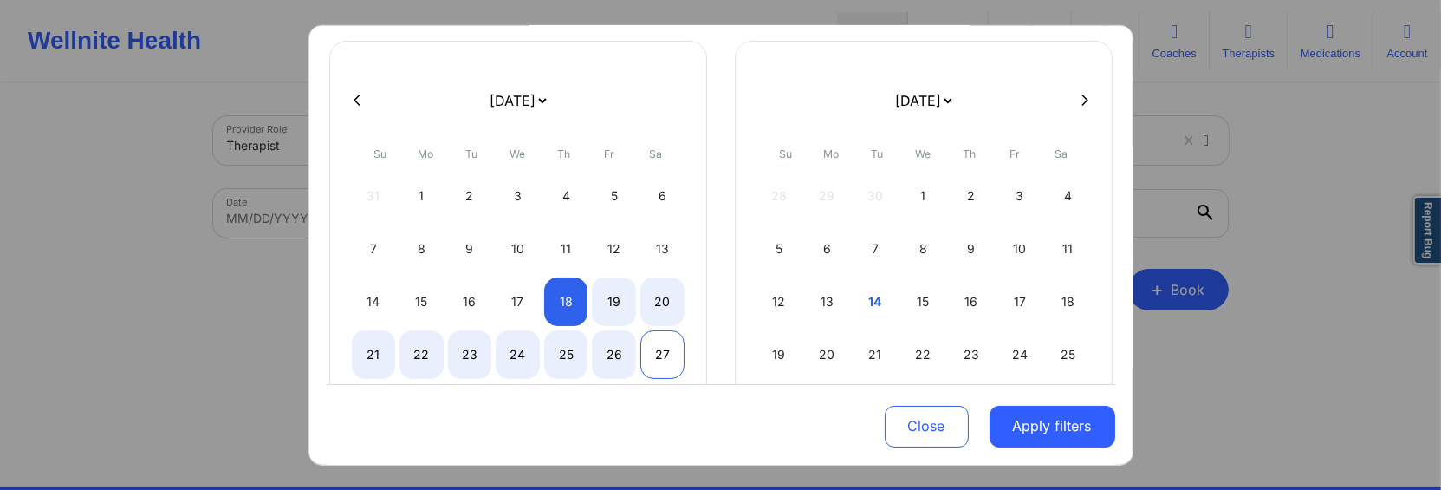
select select "2025-8"
select select "2025-9"
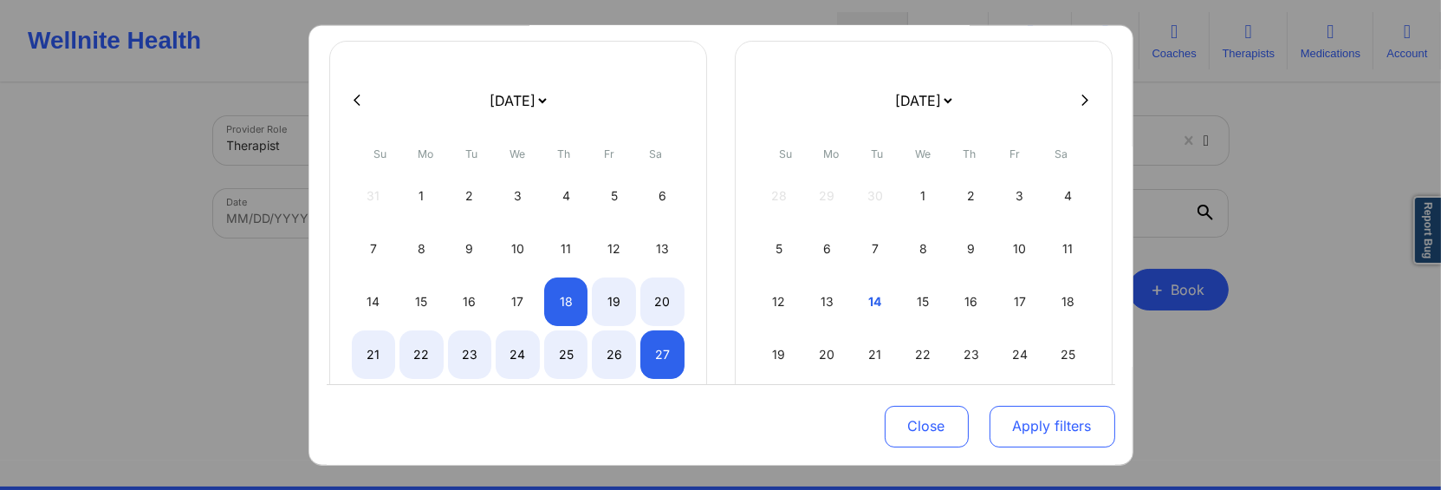
click at [1099, 429] on button "Apply filters" at bounding box center [1053, 427] width 126 height 42
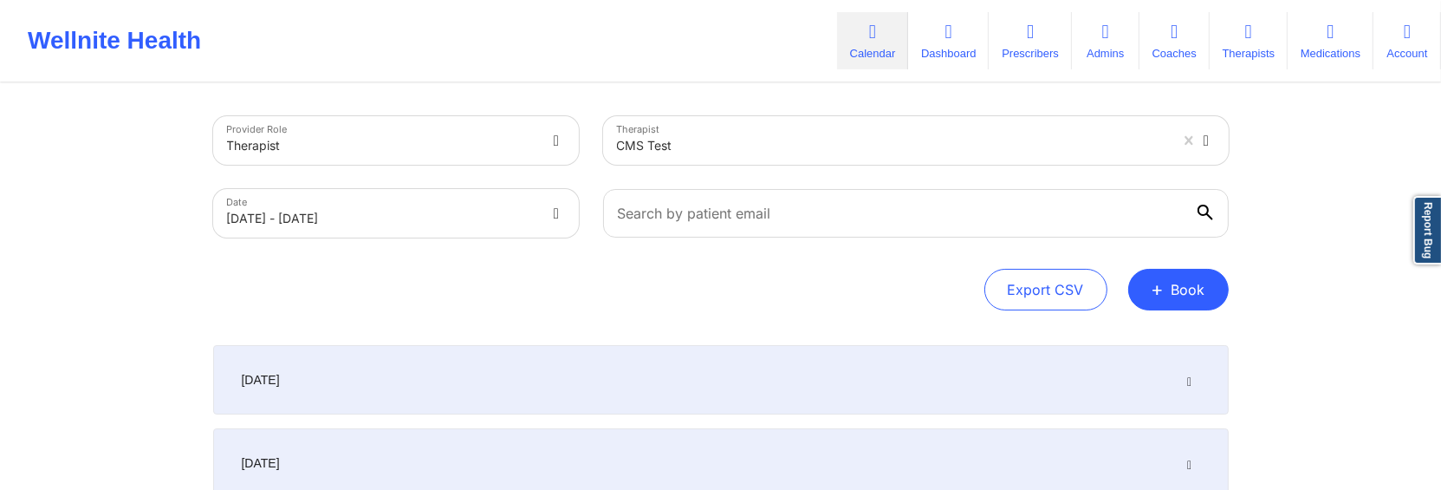
scroll to position [182, 0]
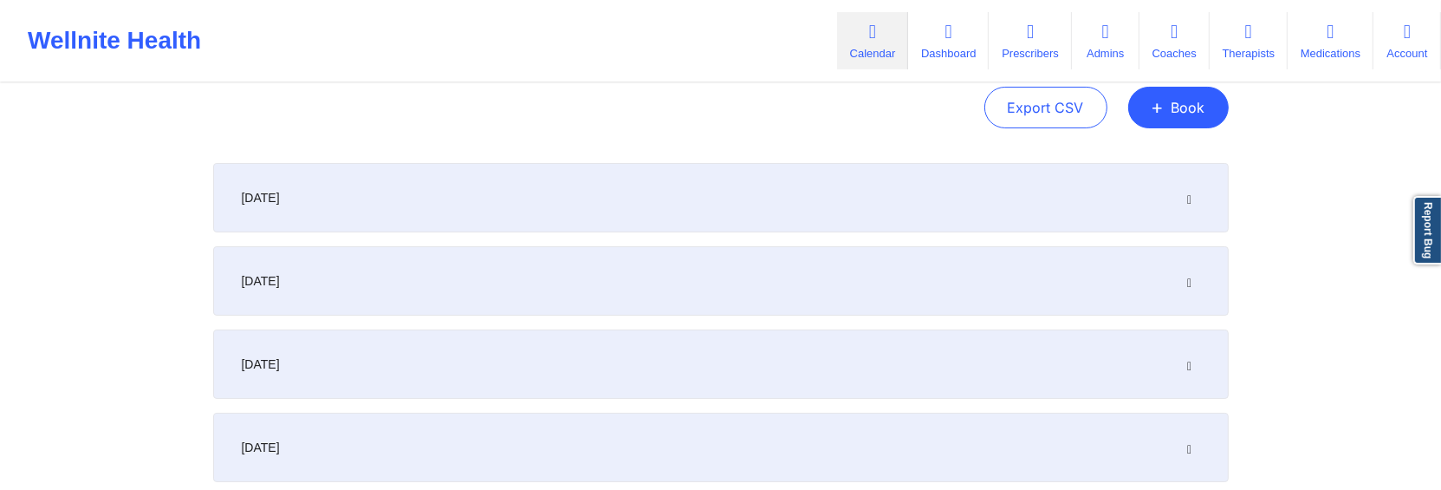
click at [1188, 203] on icon at bounding box center [1189, 198] width 15 height 12
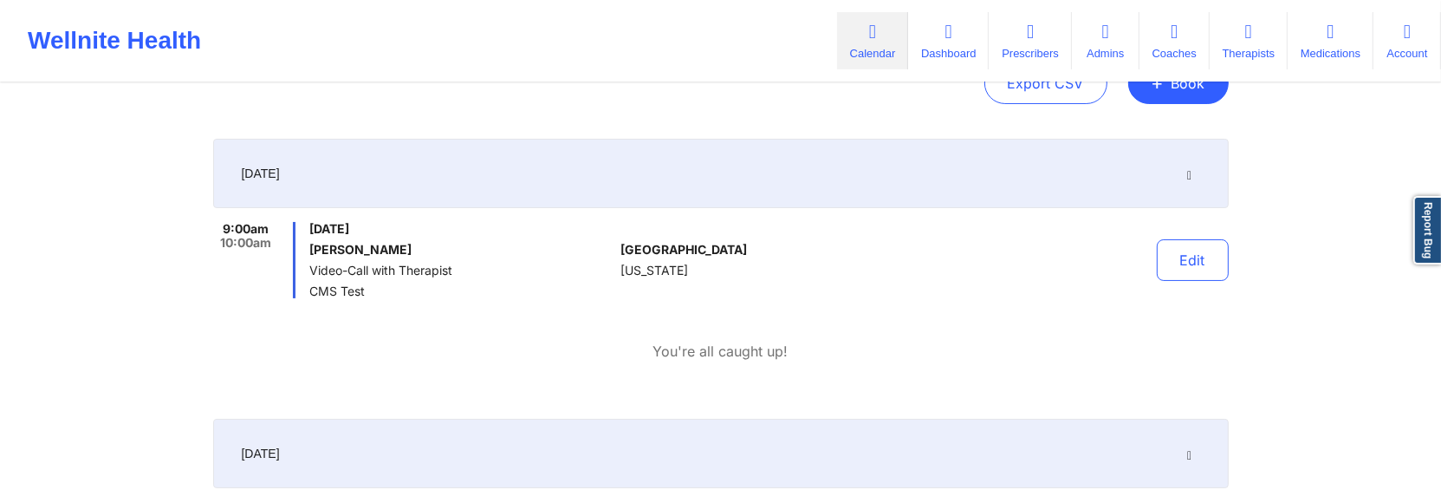
scroll to position [219, 0]
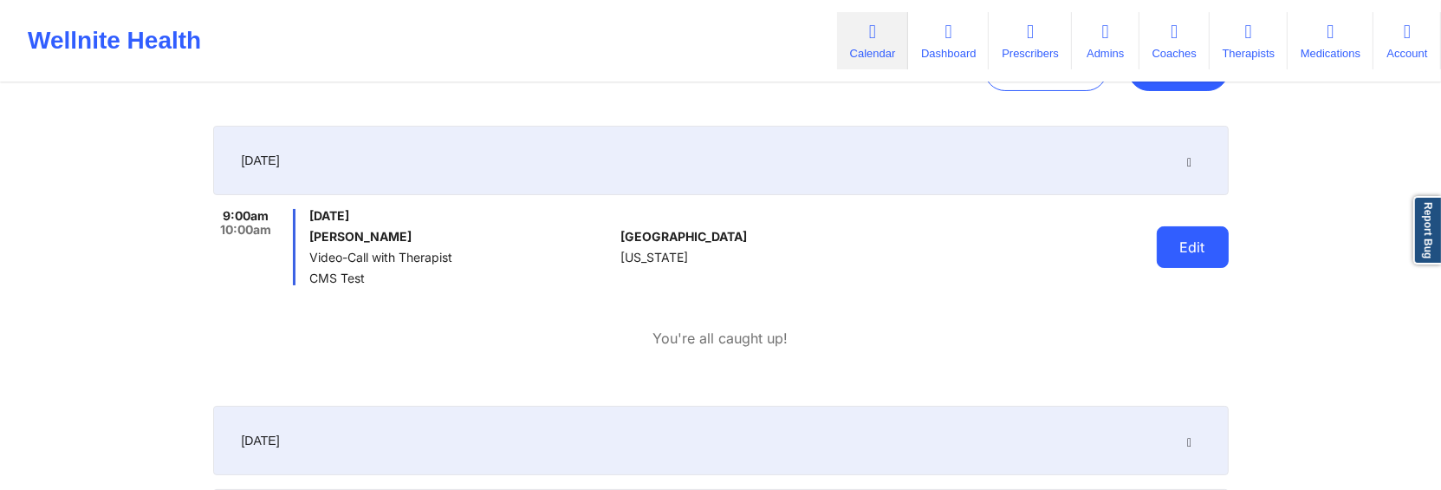
click at [1176, 237] on button "Edit" at bounding box center [1193, 247] width 72 height 42
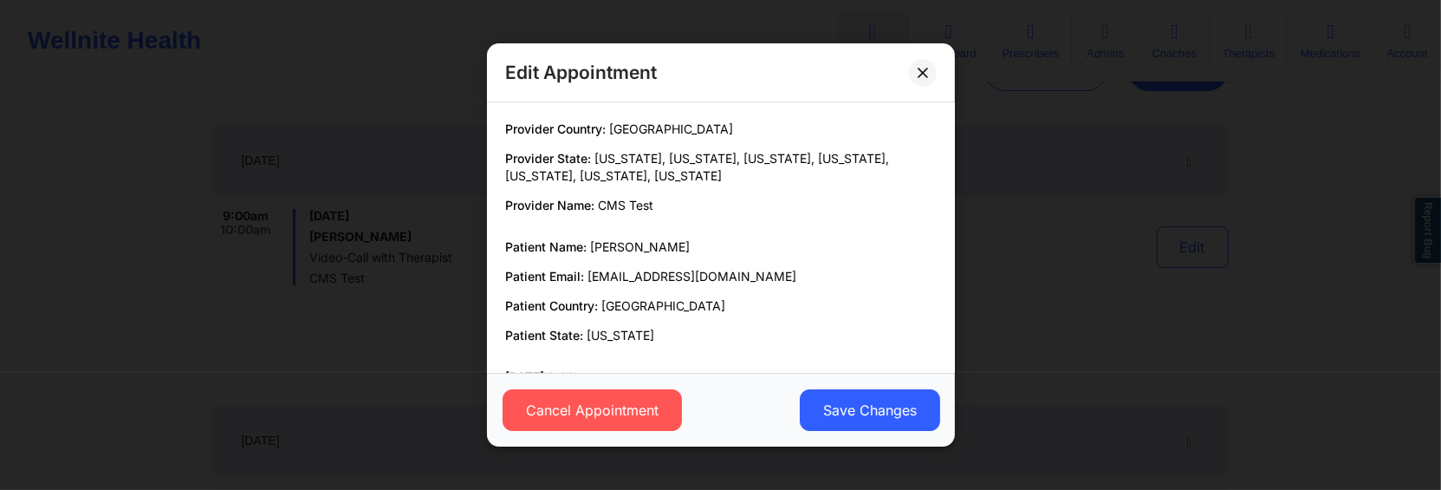
scroll to position [140, 0]
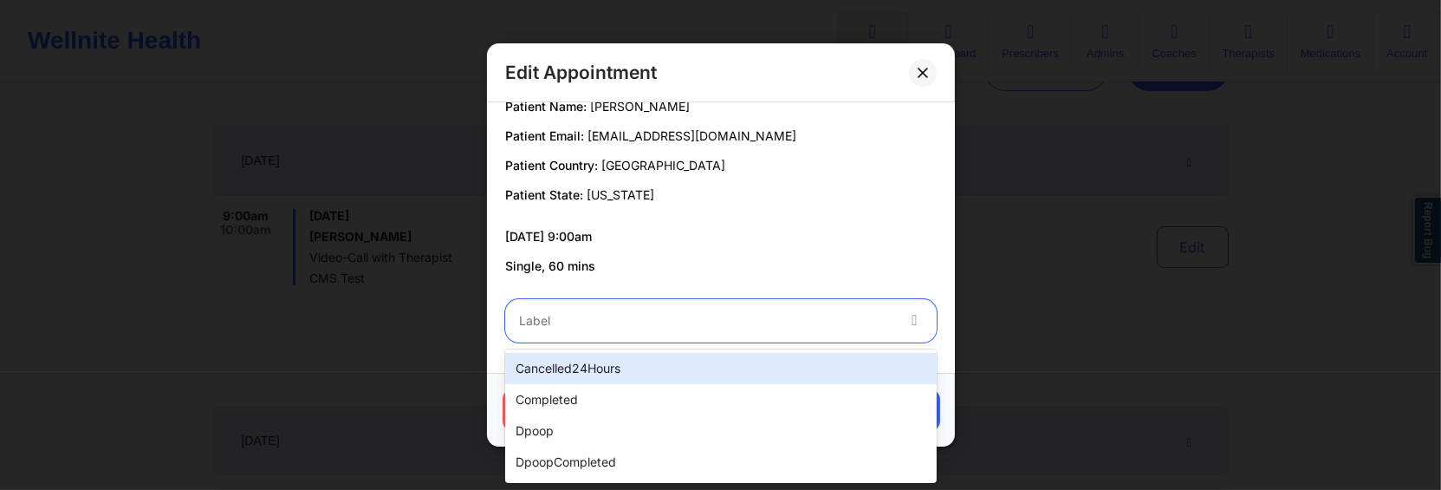
click at [803, 326] on div at bounding box center [706, 320] width 374 height 21
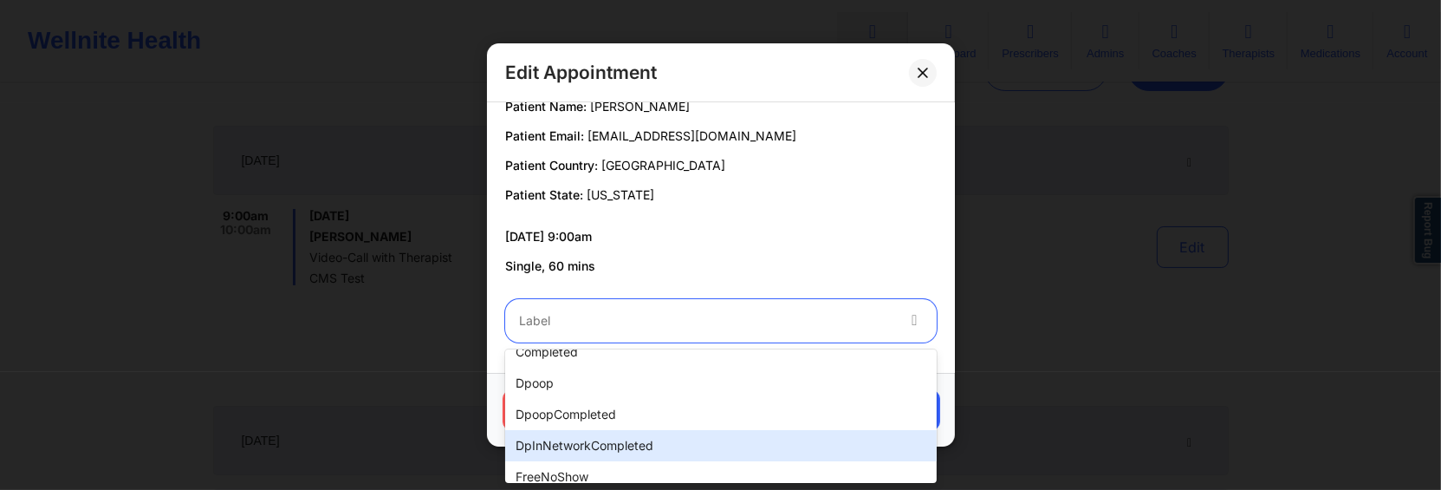
scroll to position [0, 0]
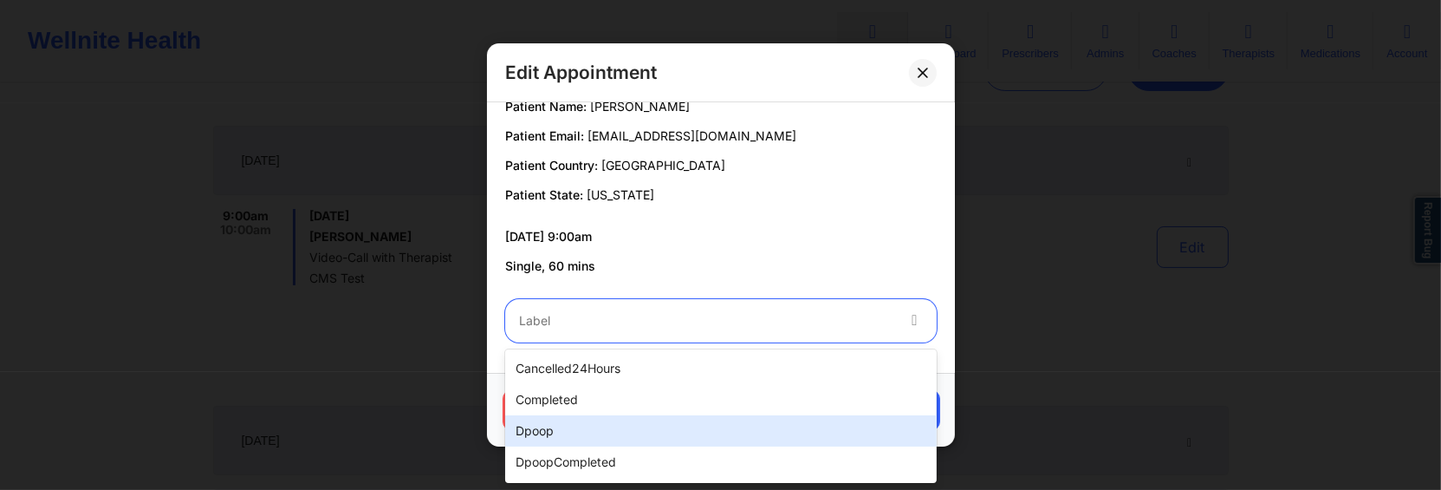
click at [699, 418] on div "dpoop" at bounding box center [721, 430] width 432 height 31
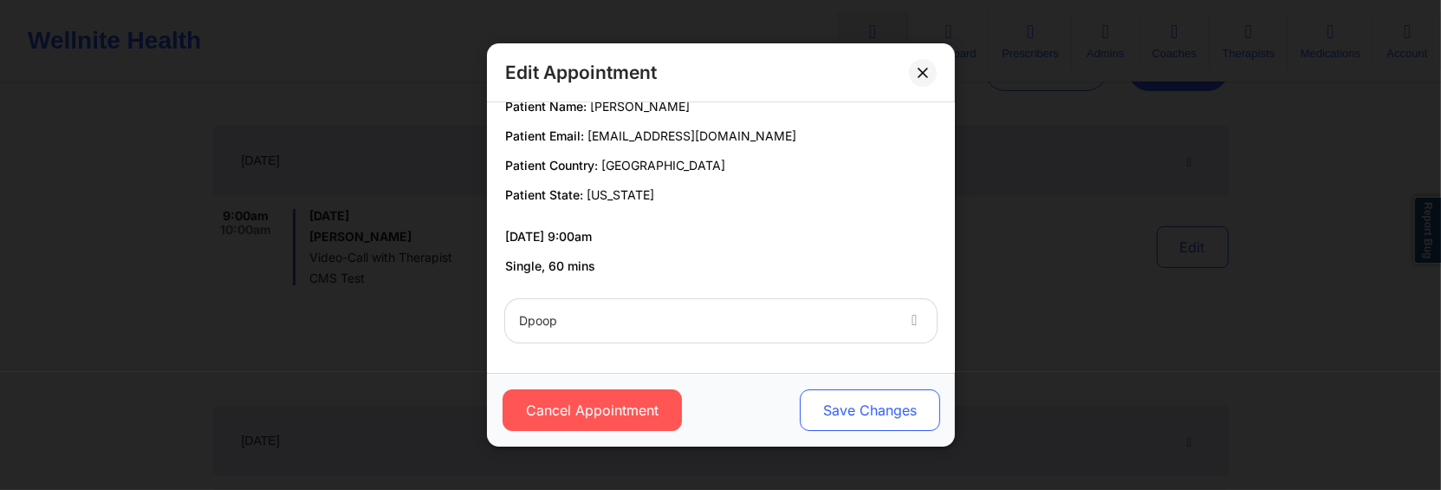
click at [854, 412] on button "Save Changes" at bounding box center [869, 410] width 140 height 42
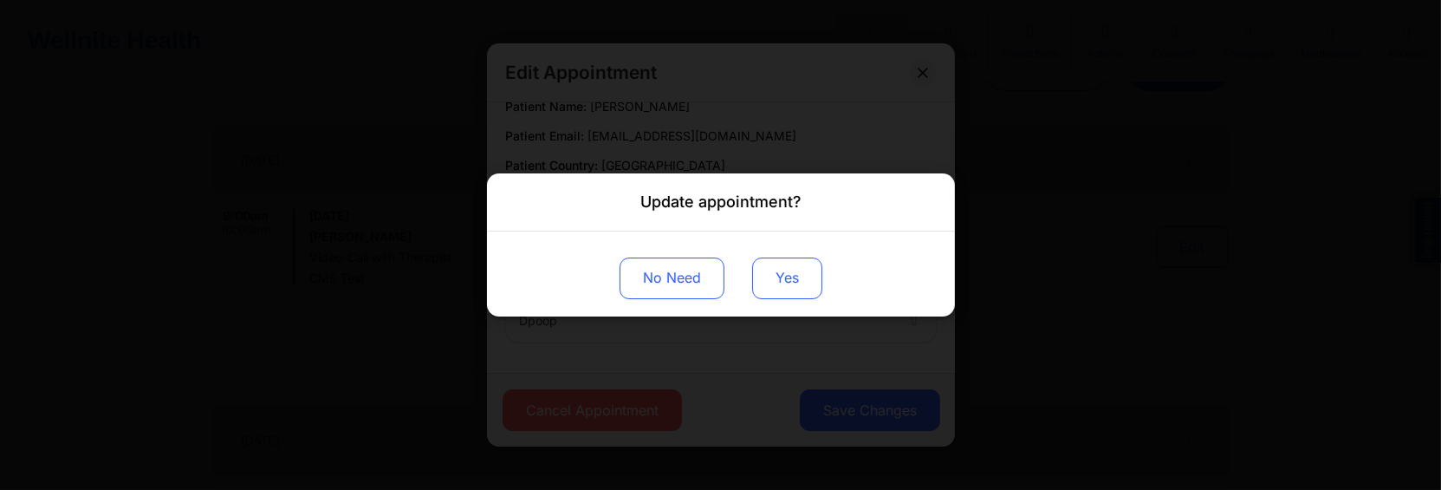
click at [797, 279] on button "Yes" at bounding box center [787, 278] width 70 height 42
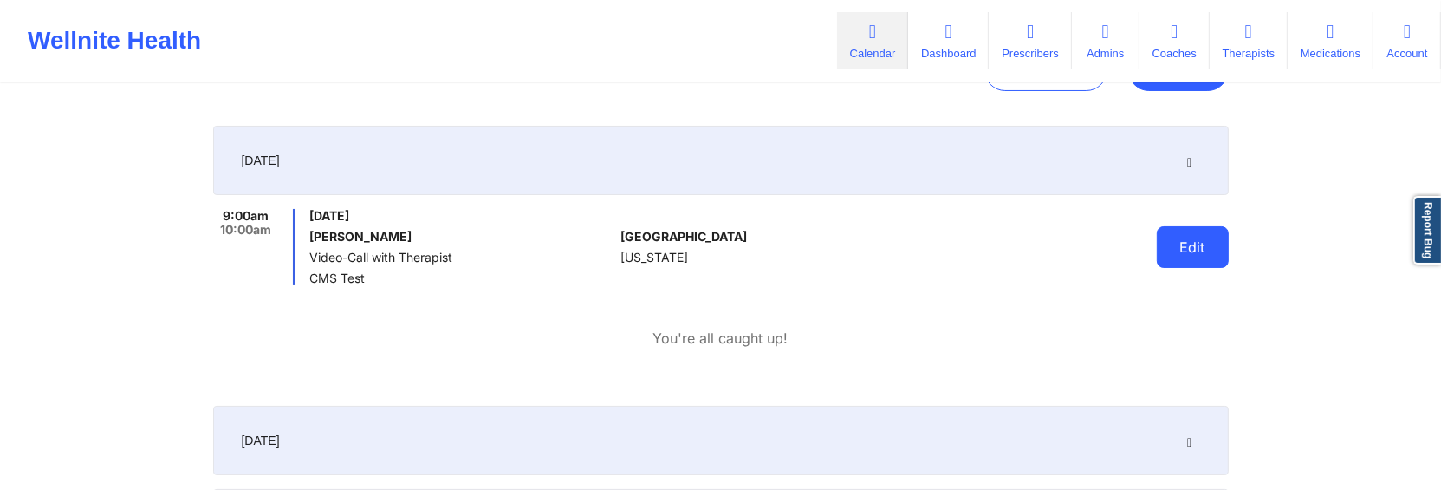
click at [1187, 227] on button "Edit" at bounding box center [1193, 247] width 72 height 42
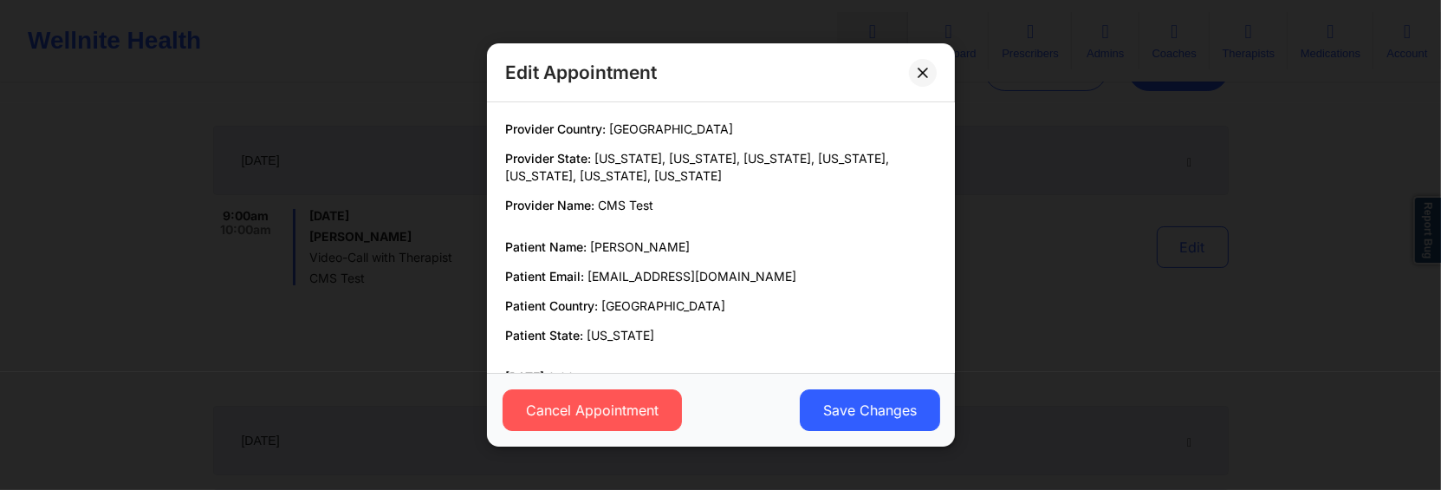
scroll to position [140, 0]
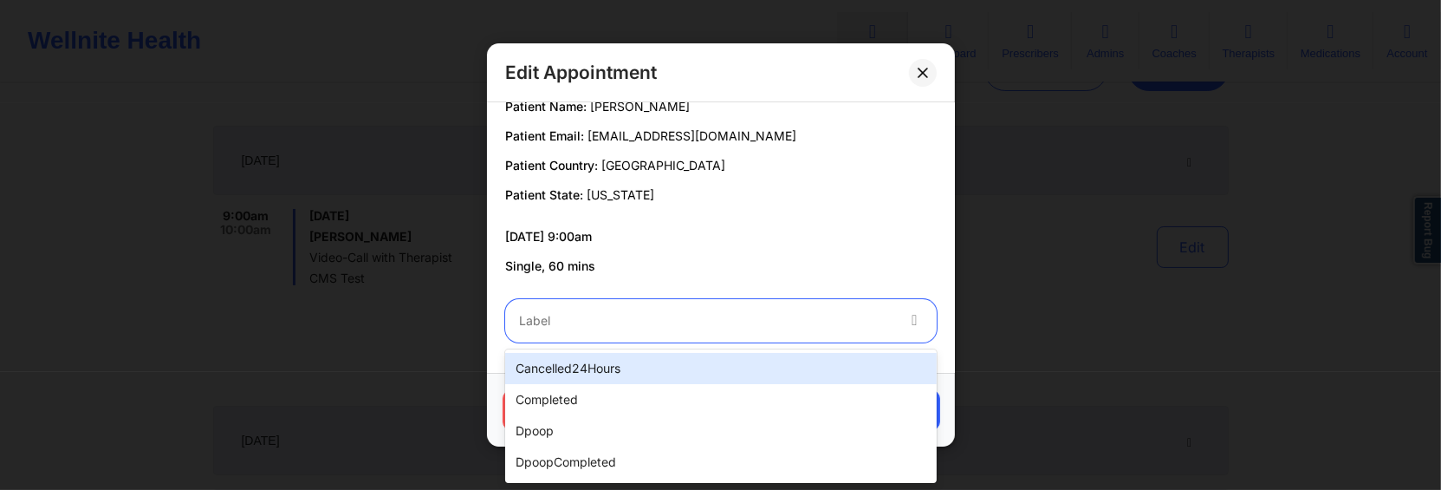
click at [815, 331] on div "Label" at bounding box center [700, 320] width 390 height 43
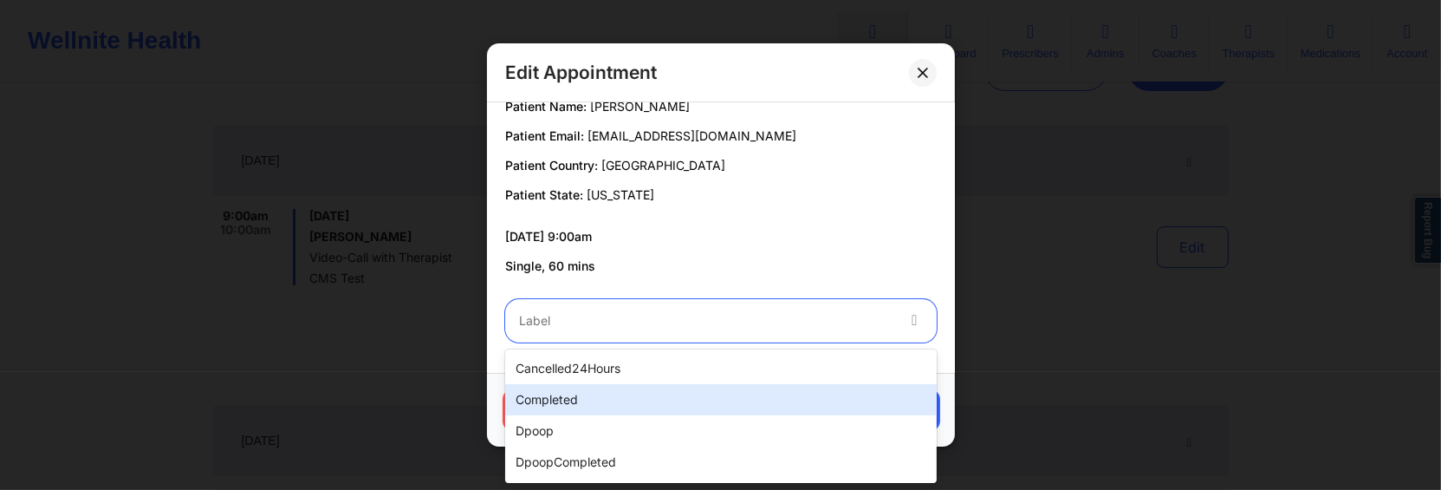
click at [790, 400] on div "completed" at bounding box center [721, 399] width 432 height 31
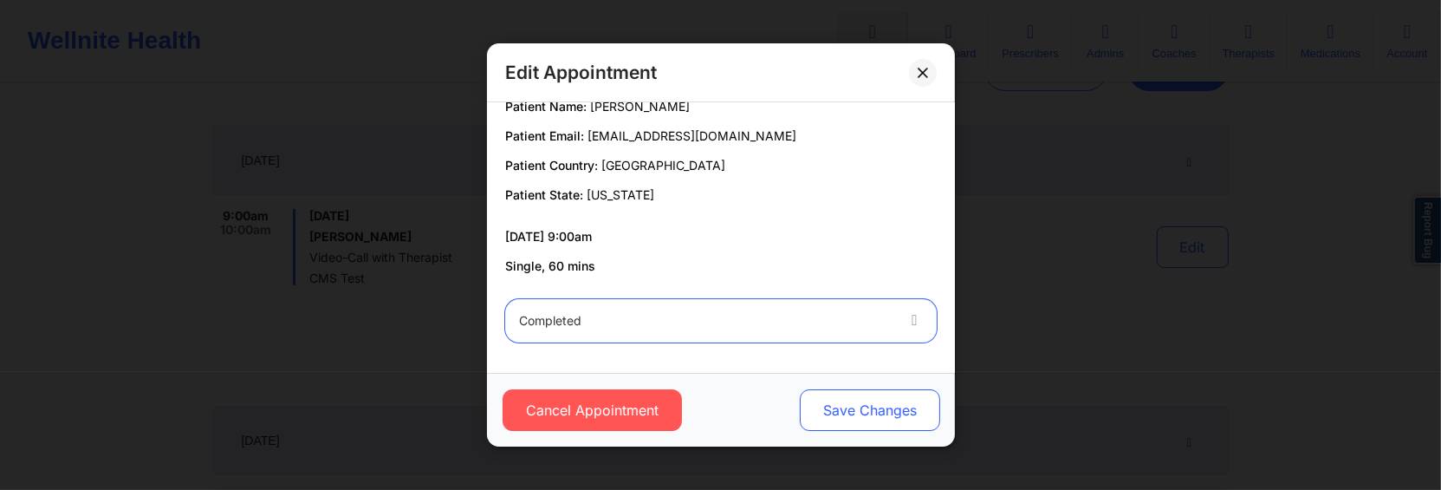
click at [850, 400] on button "Save Changes" at bounding box center [869, 410] width 140 height 42
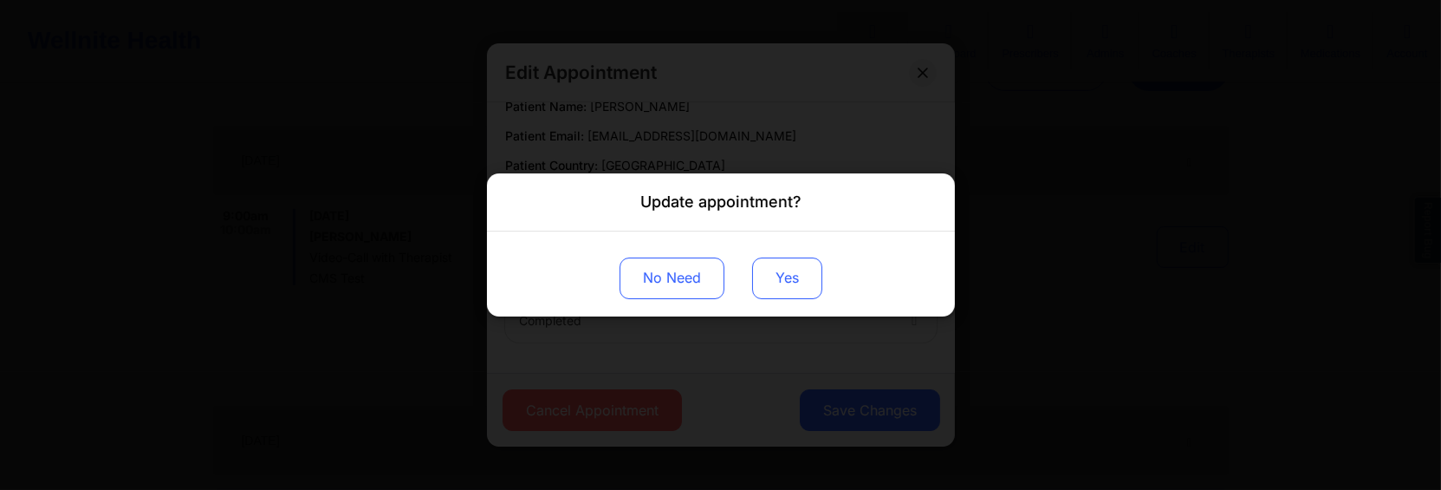
click at [813, 293] on button "Yes" at bounding box center [787, 278] width 70 height 42
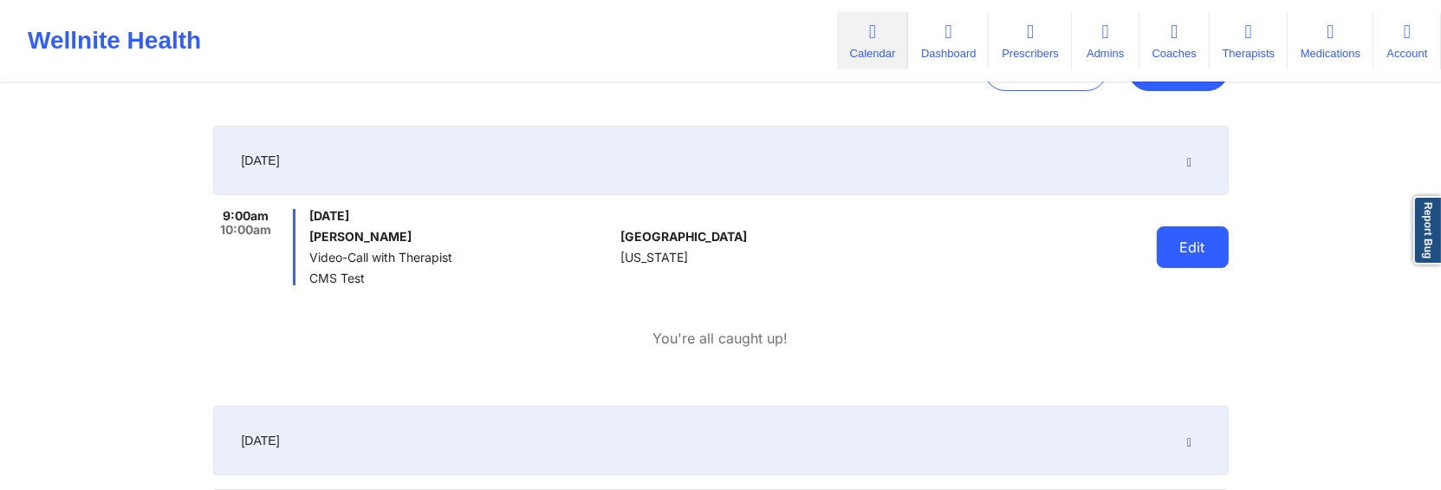
click at [1186, 253] on button "Edit" at bounding box center [1193, 247] width 72 height 42
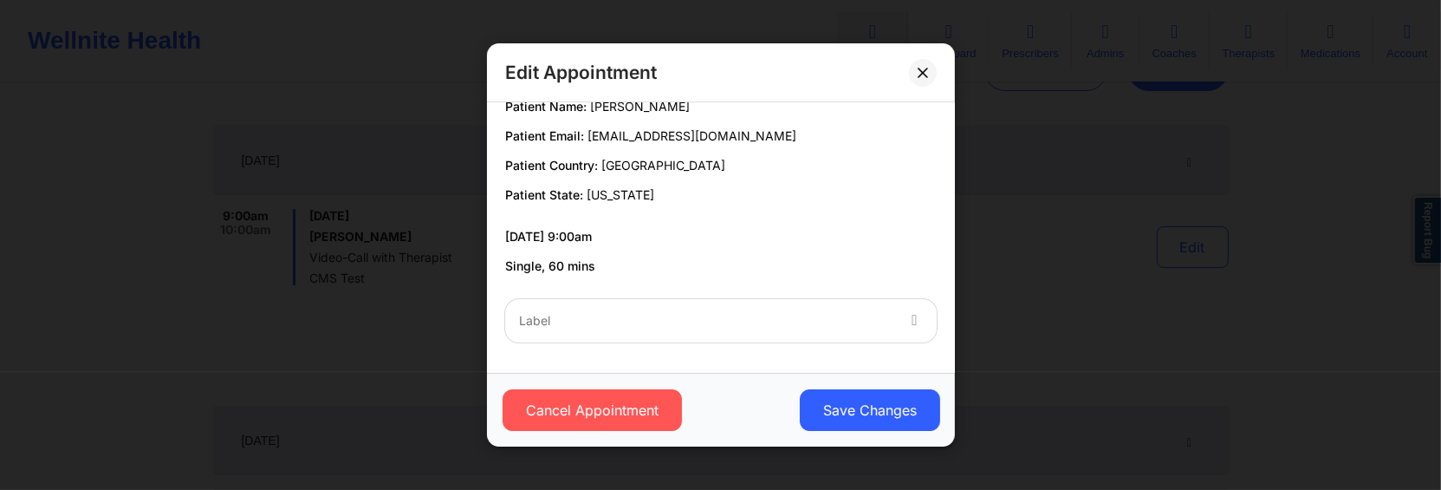
click at [783, 310] on div "Label" at bounding box center [700, 320] width 390 height 43
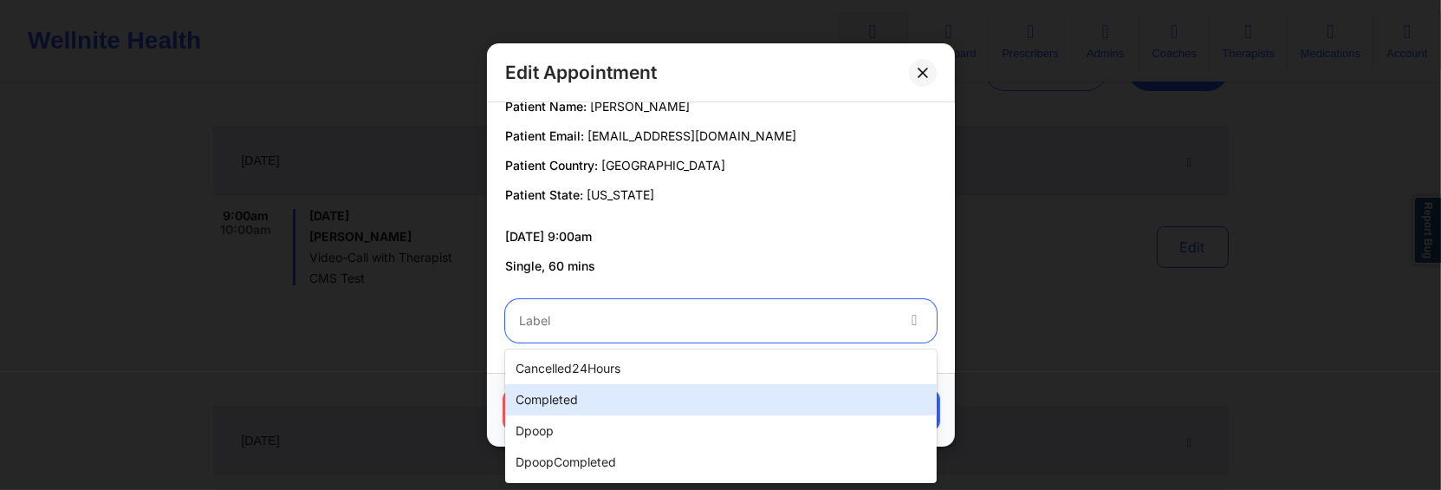
click at [765, 386] on div "completed" at bounding box center [721, 399] width 432 height 31
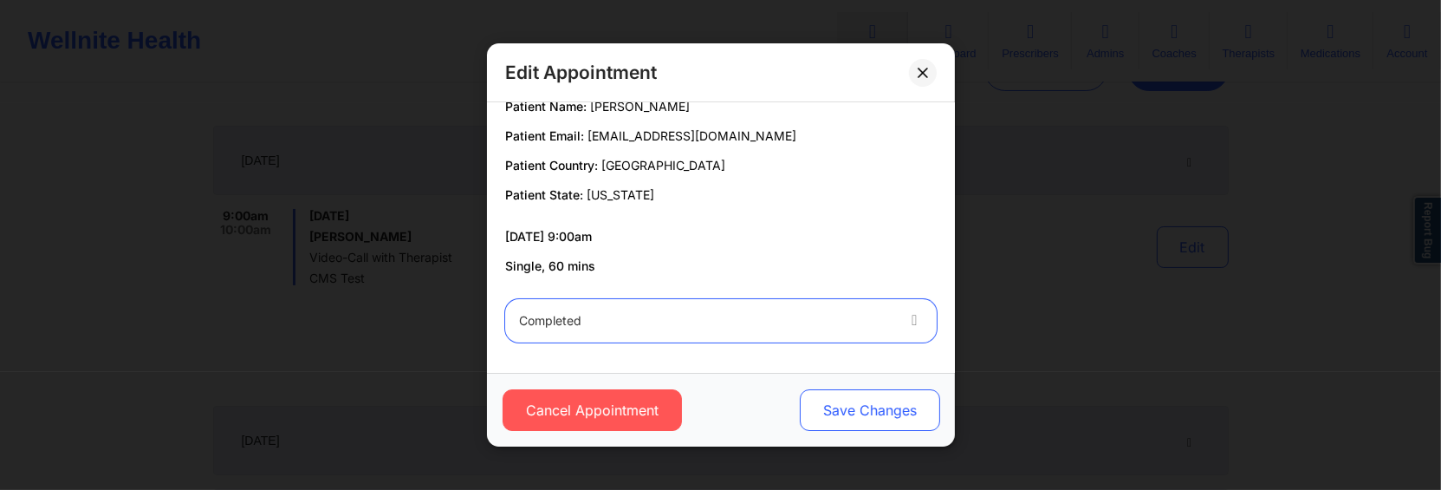
click at [850, 406] on button "Save Changes" at bounding box center [869, 410] width 140 height 42
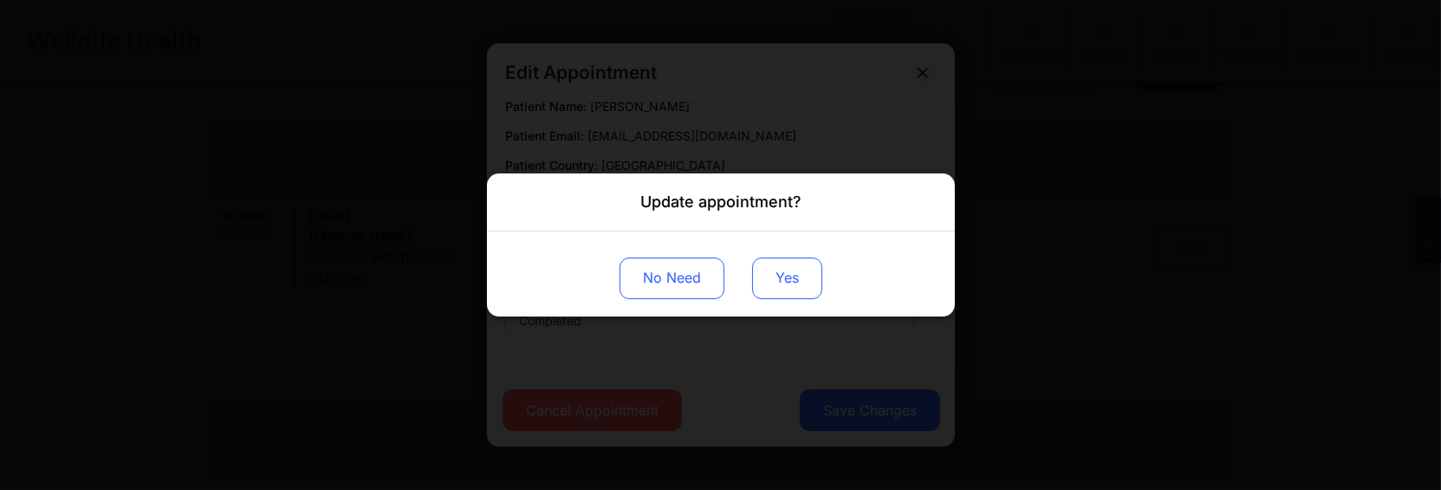
click at [781, 289] on button "Yes" at bounding box center [787, 278] width 70 height 42
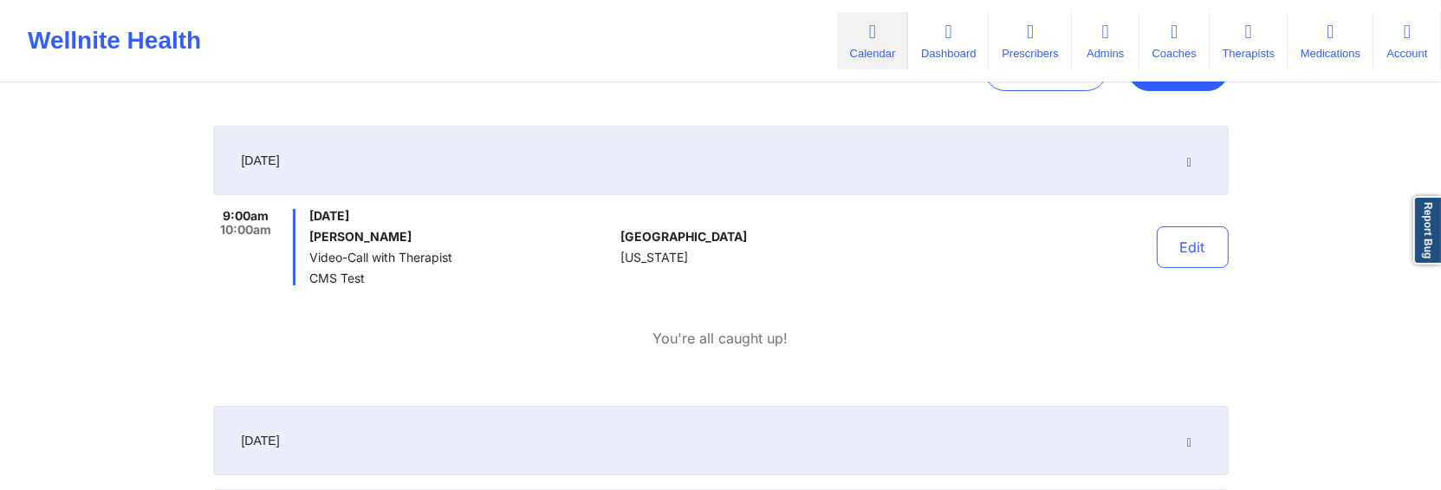
click at [1157, 250] on div "Edit" at bounding box center [1148, 247] width 160 height 76
click at [1184, 255] on button "Edit" at bounding box center [1193, 247] width 72 height 42
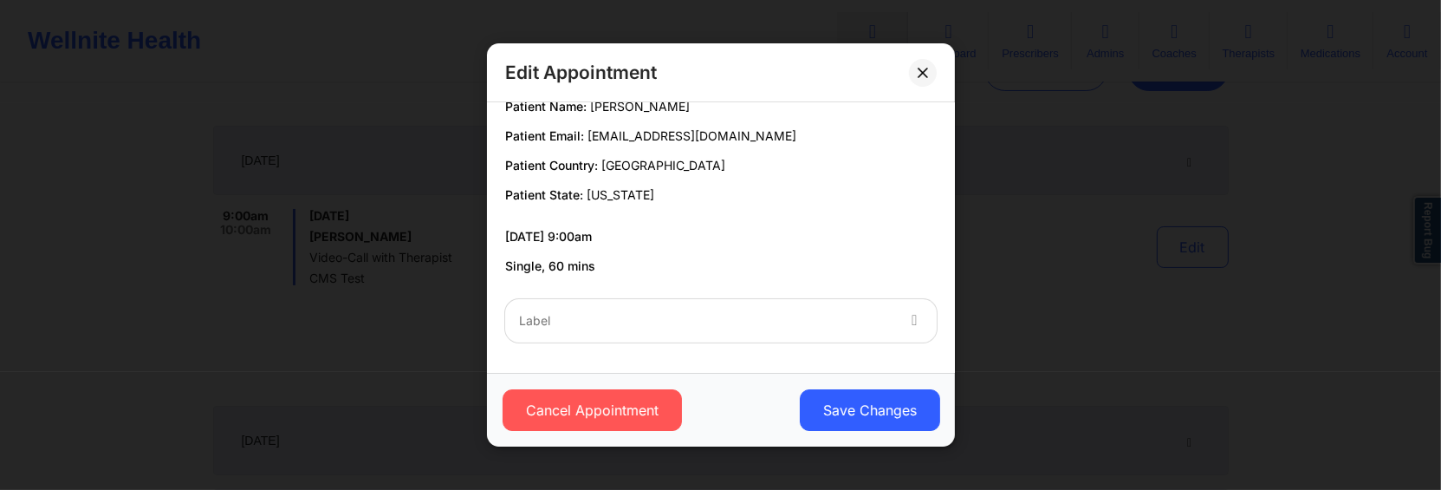
click at [788, 335] on div "Label" at bounding box center [700, 320] width 390 height 43
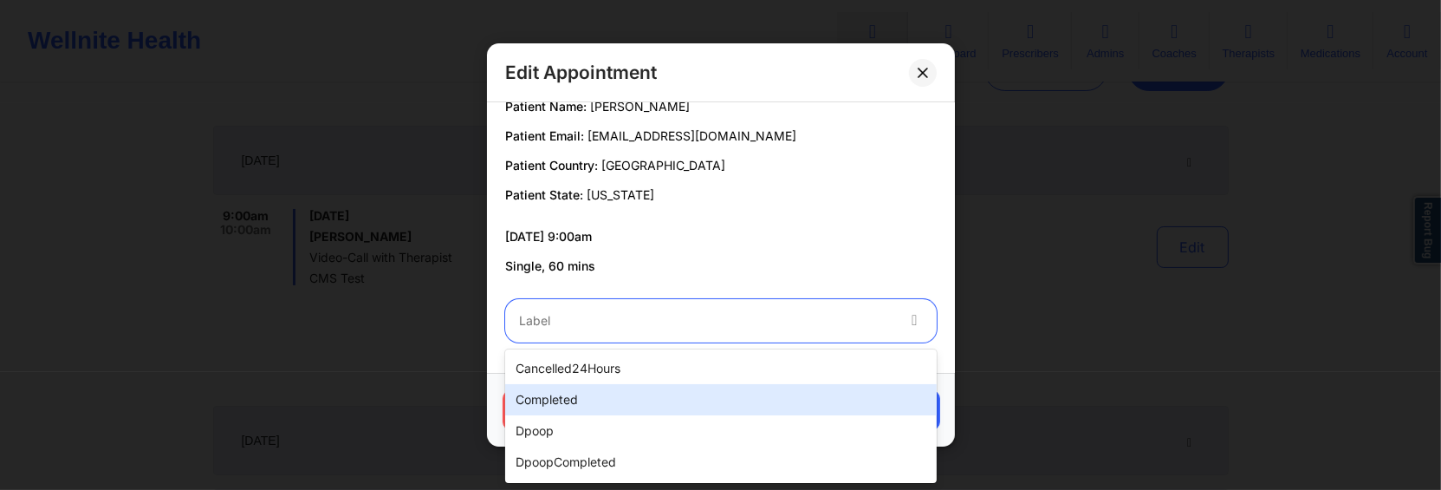
click at [757, 402] on div "completed" at bounding box center [721, 399] width 432 height 31
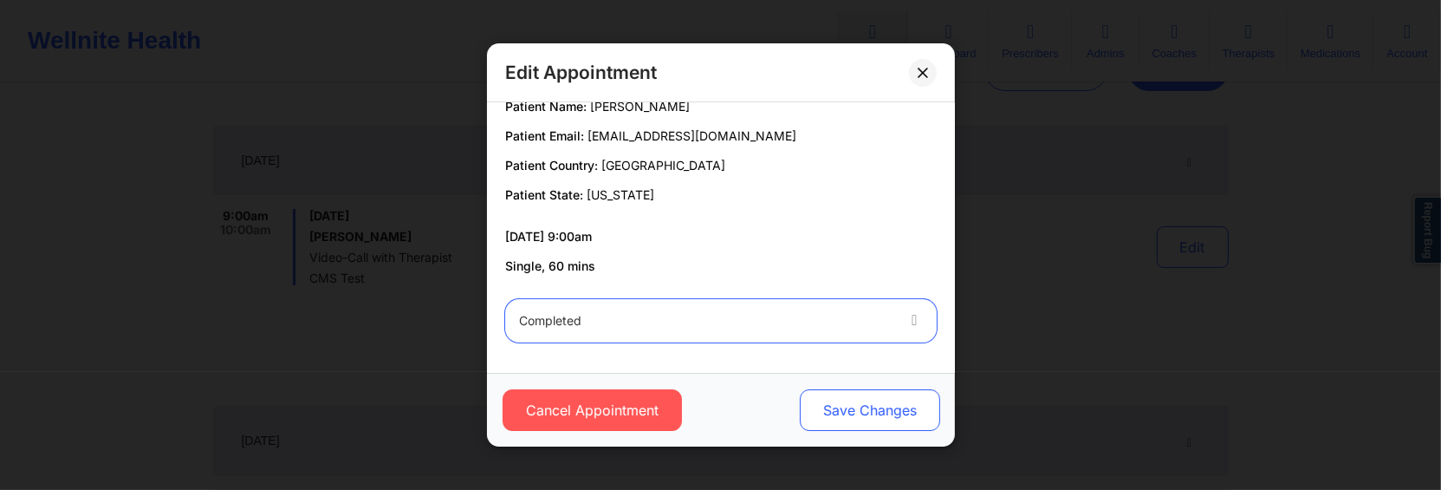
click at [897, 412] on button "Save Changes" at bounding box center [869, 410] width 140 height 42
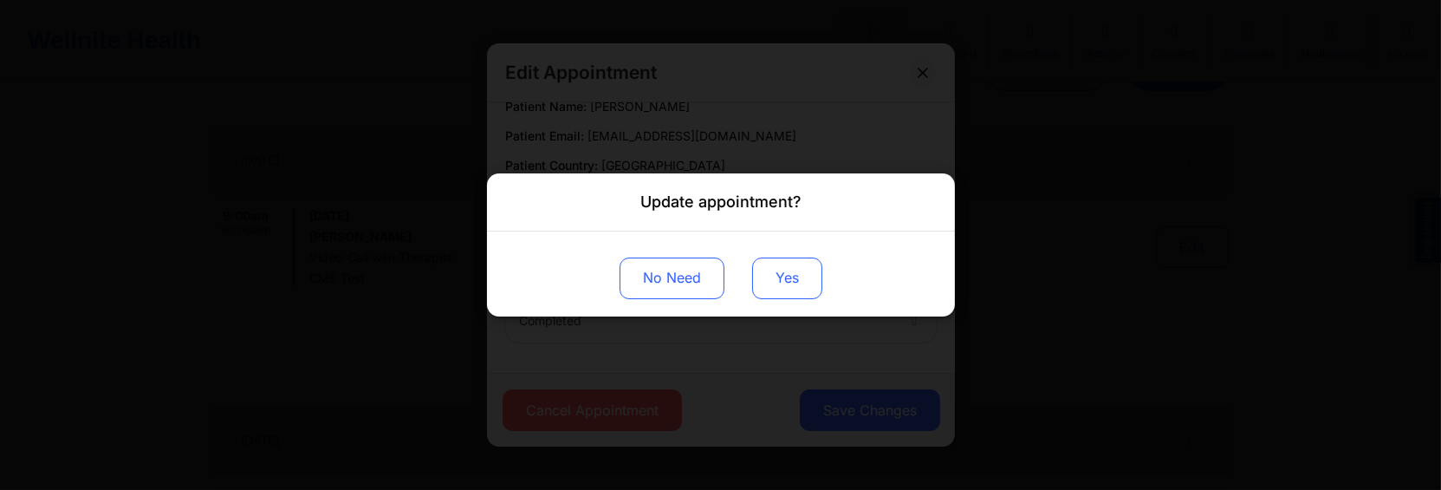
click at [774, 280] on button "Yes" at bounding box center [787, 278] width 70 height 42
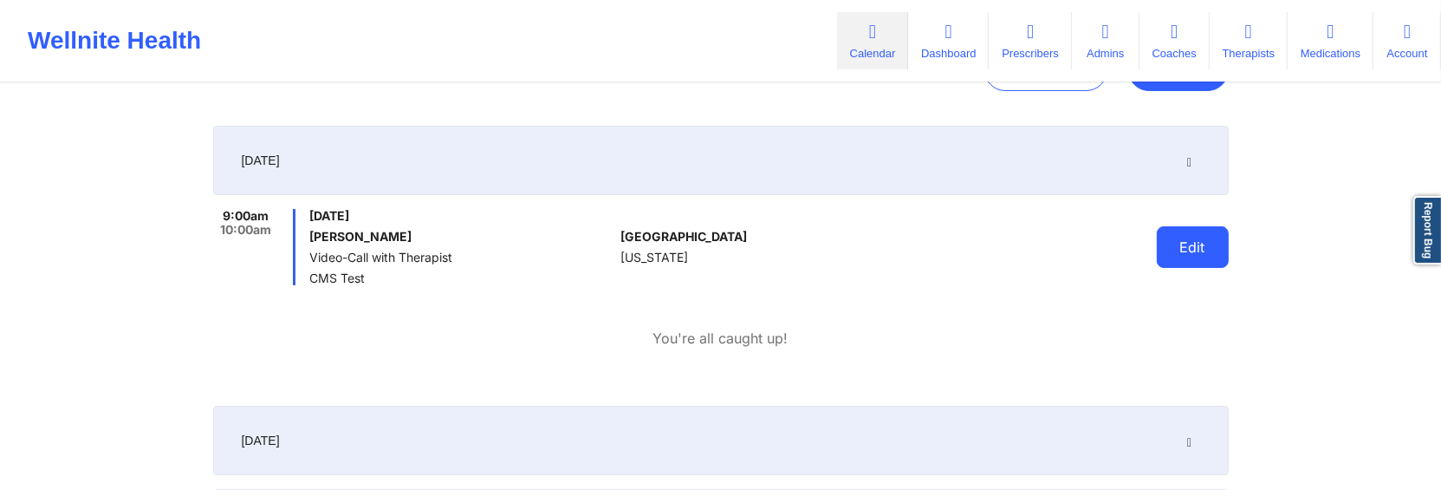
click at [1202, 258] on button "Edit" at bounding box center [1193, 247] width 72 height 42
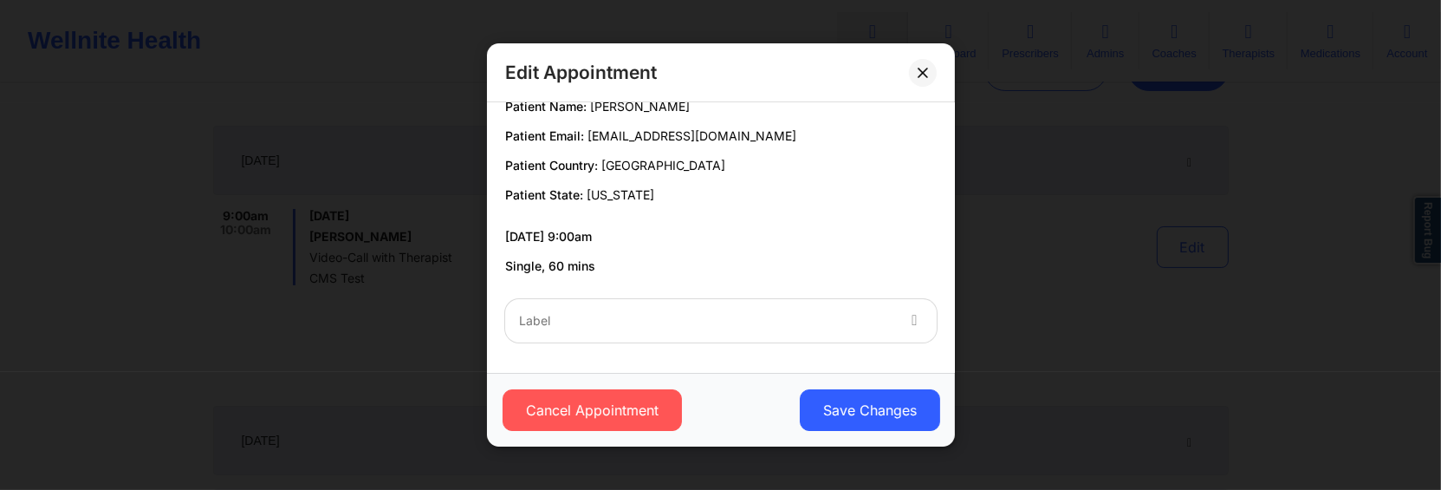
scroll to position [612, 0]
click at [864, 320] on div at bounding box center [706, 320] width 374 height 21
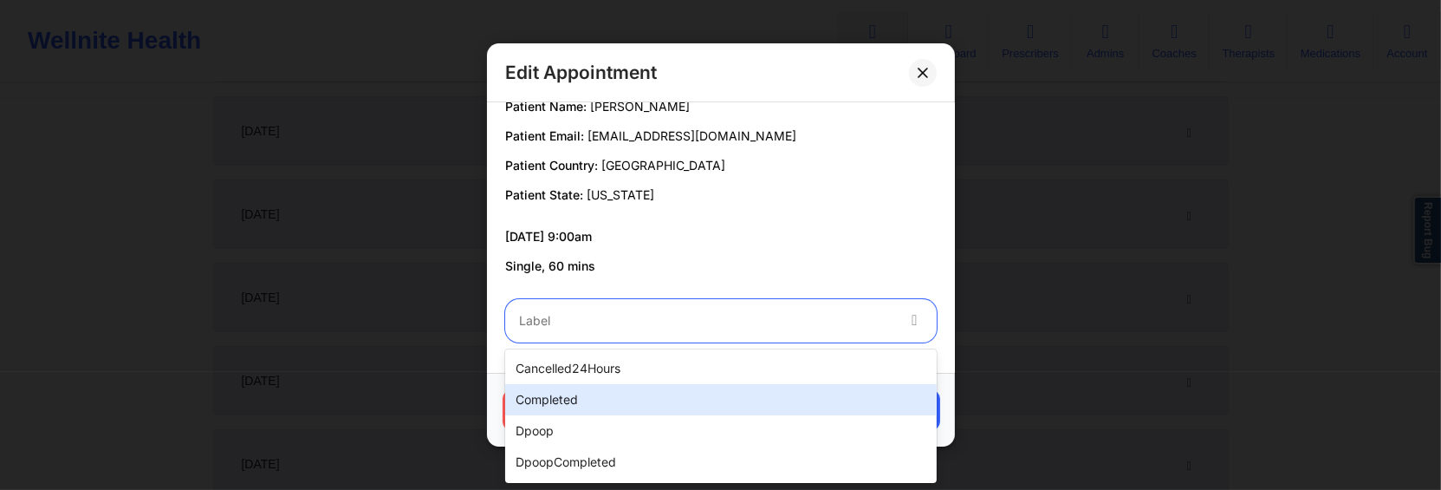
click at [822, 393] on div "completed" at bounding box center [721, 399] width 432 height 31
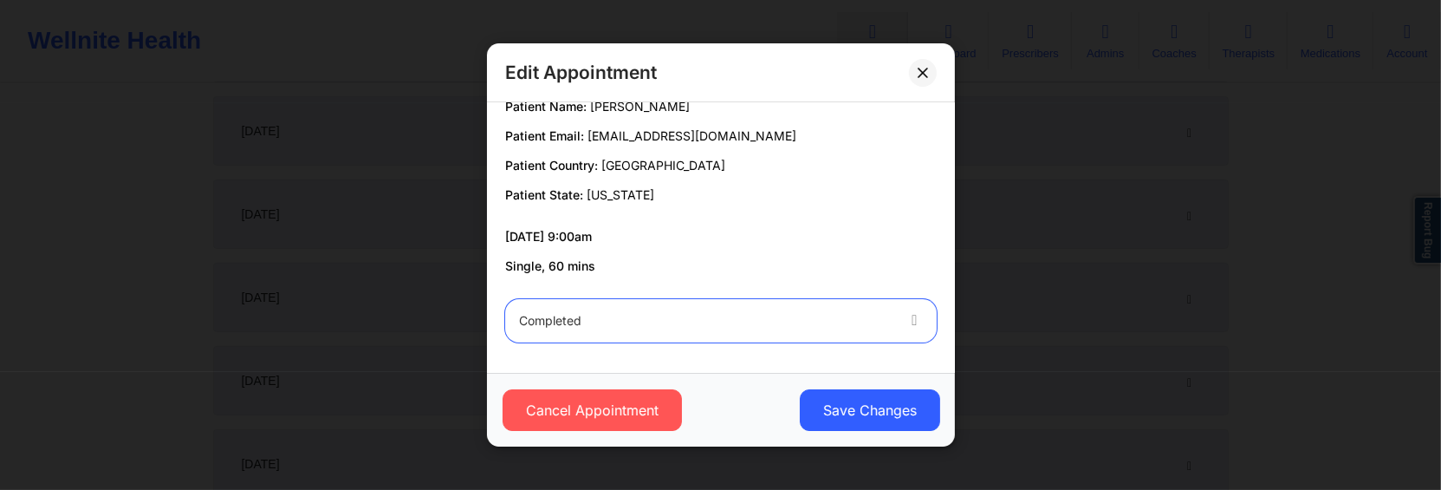
click at [856, 329] on div at bounding box center [706, 320] width 374 height 21
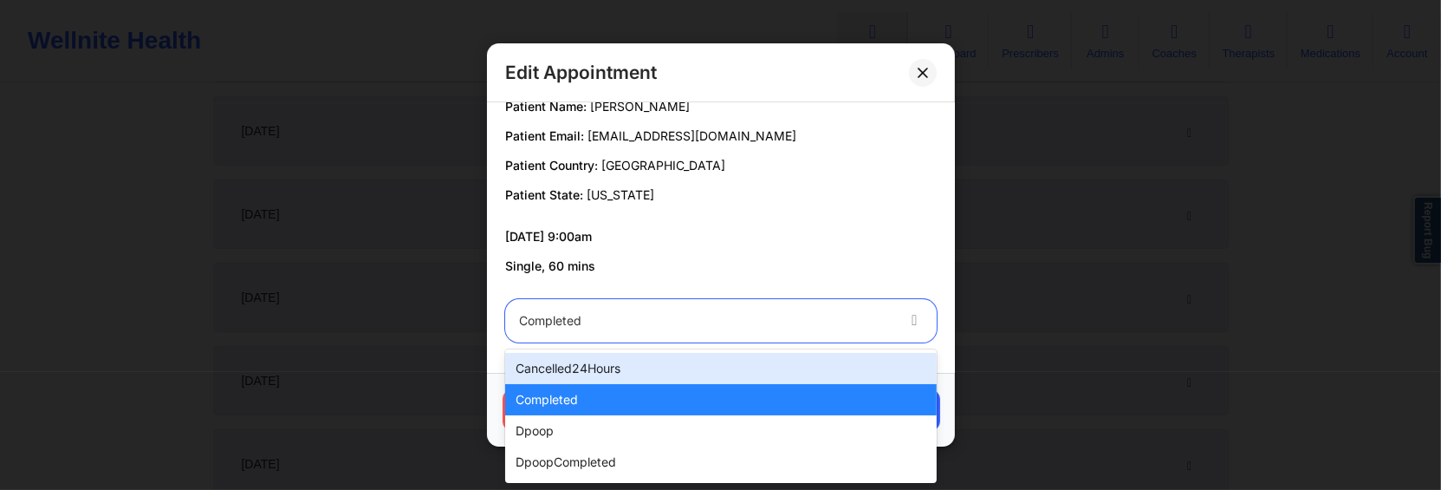
scroll to position [24, 0]
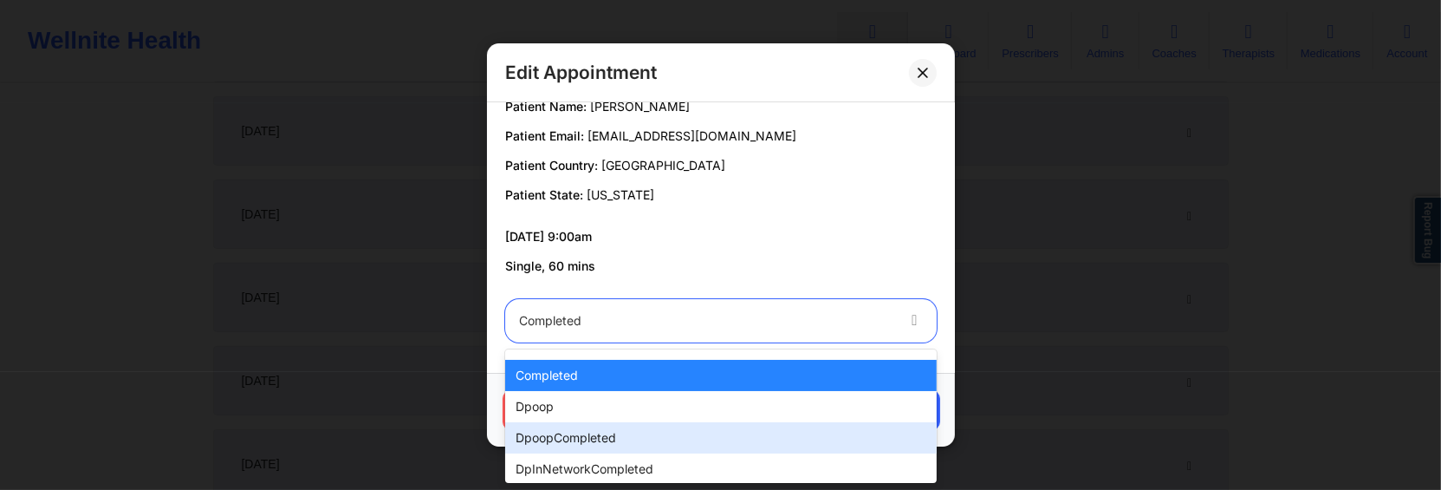
click at [781, 442] on div "dpoopCompleted" at bounding box center [721, 437] width 432 height 31
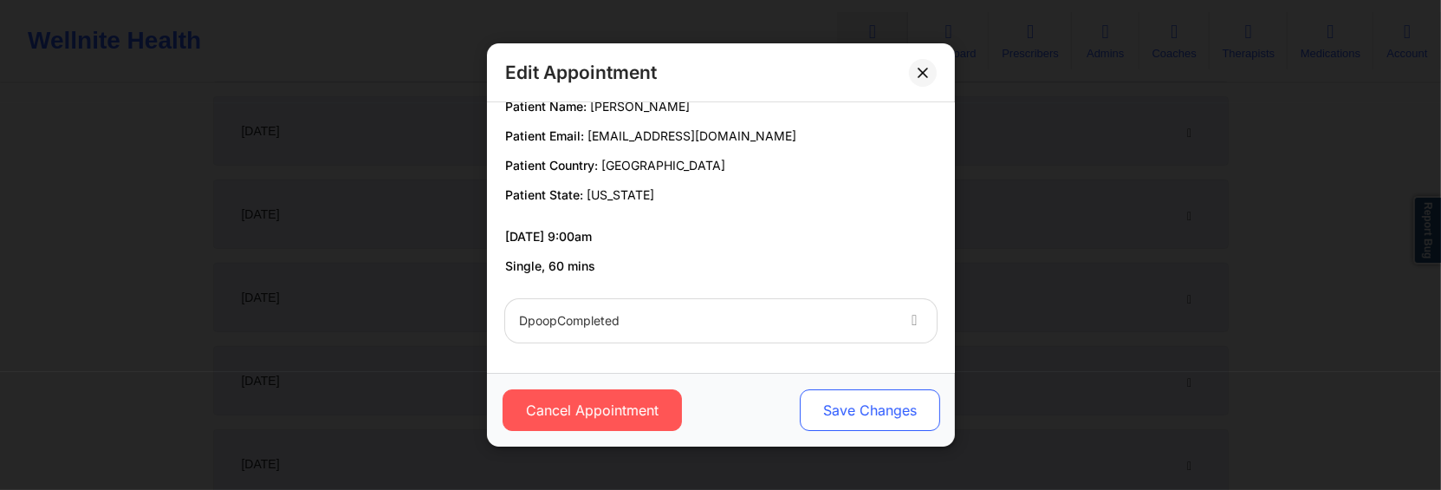
click at [841, 413] on button "Save Changes" at bounding box center [869, 410] width 140 height 42
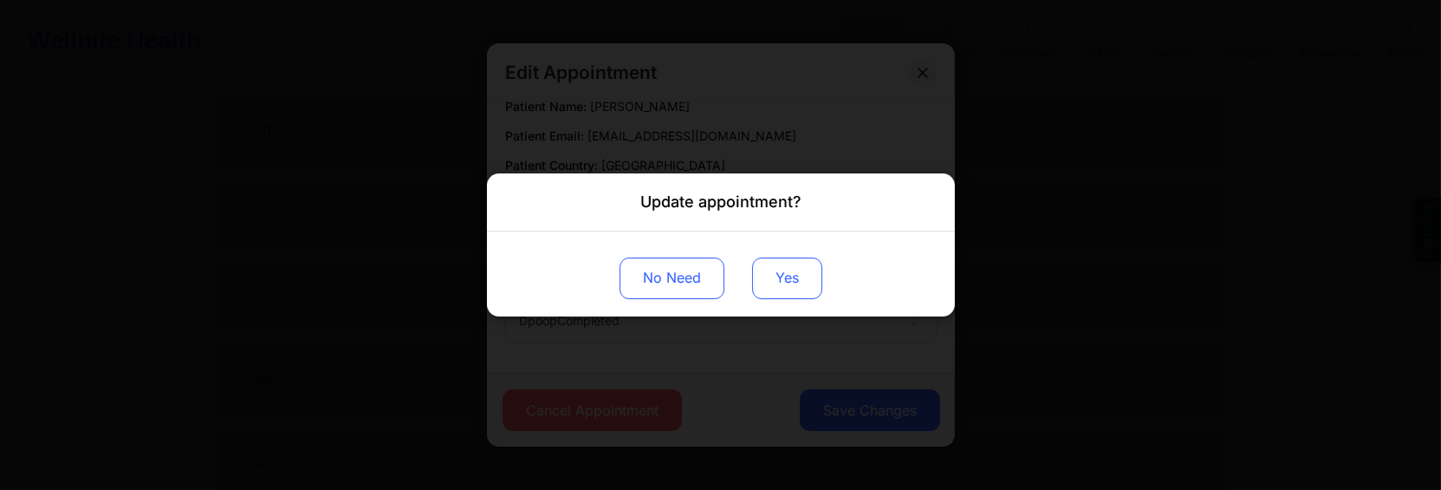
click at [783, 271] on button "Yes" at bounding box center [787, 278] width 70 height 42
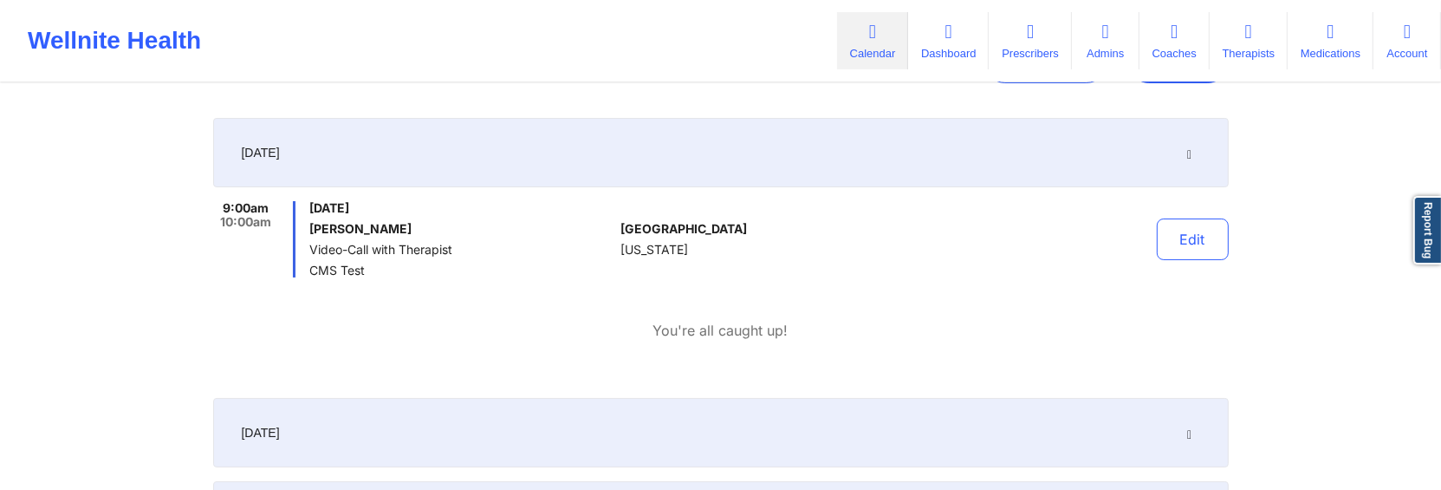
scroll to position [326, 0]
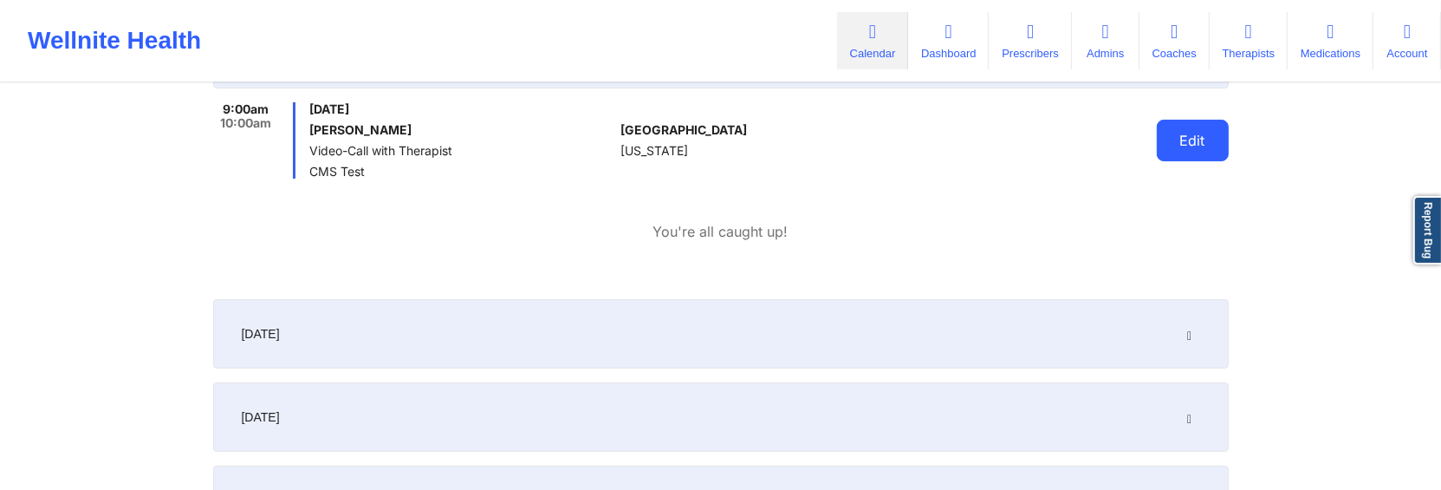
click at [1193, 152] on button "Edit" at bounding box center [1193, 141] width 72 height 42
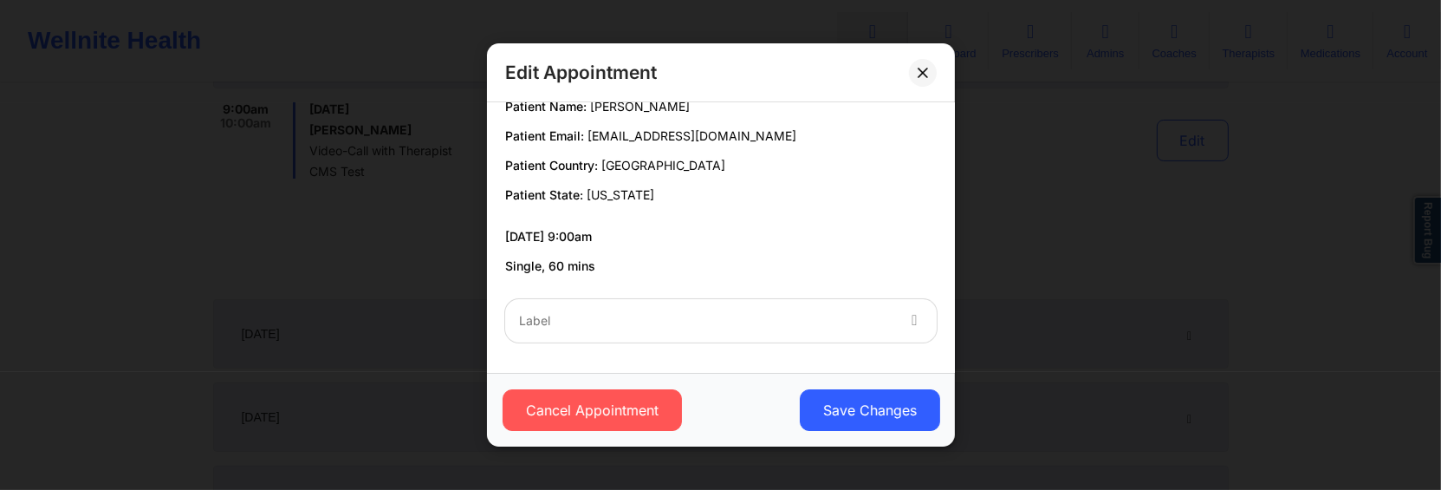
scroll to position [424, 0]
click at [783, 328] on div at bounding box center [706, 320] width 374 height 21
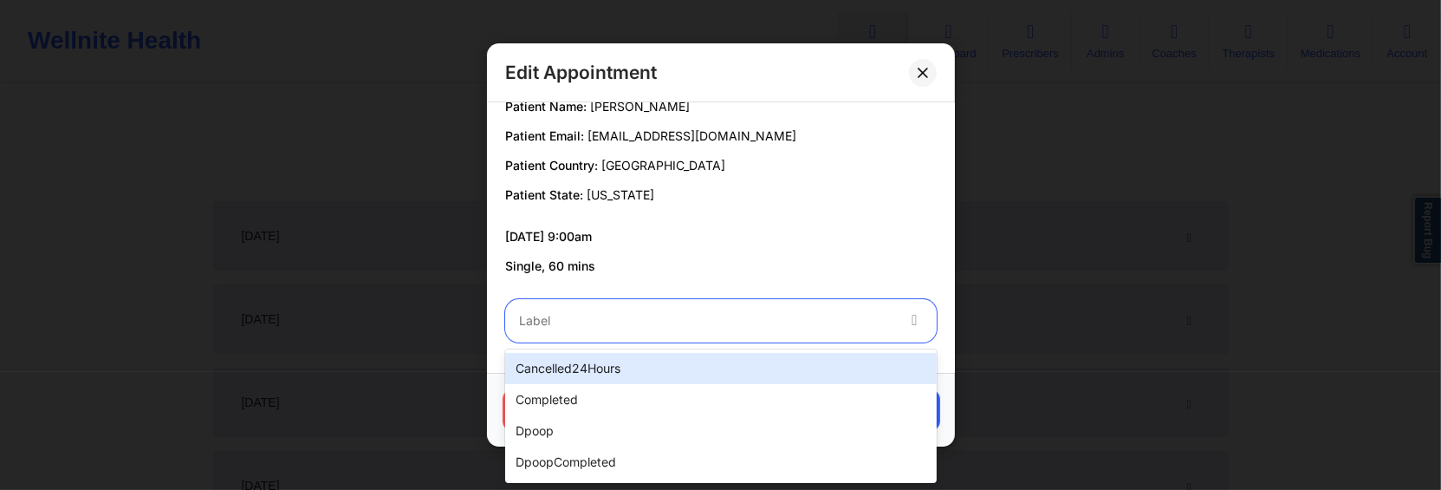
click at [874, 325] on div at bounding box center [706, 320] width 374 height 21
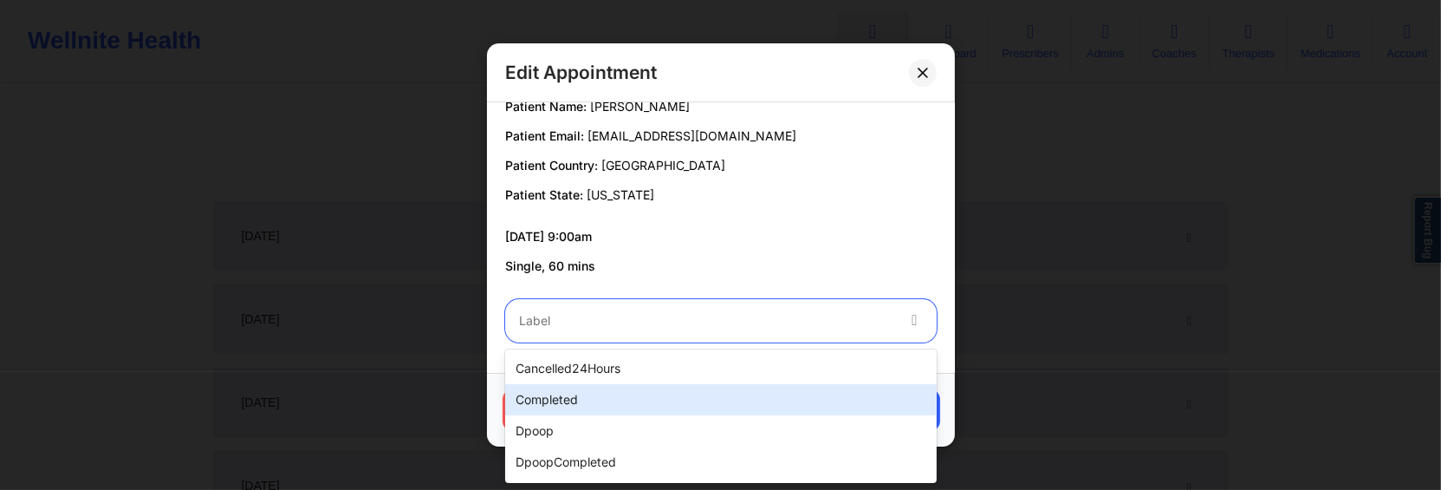
click at [835, 409] on div "completed" at bounding box center [721, 399] width 432 height 31
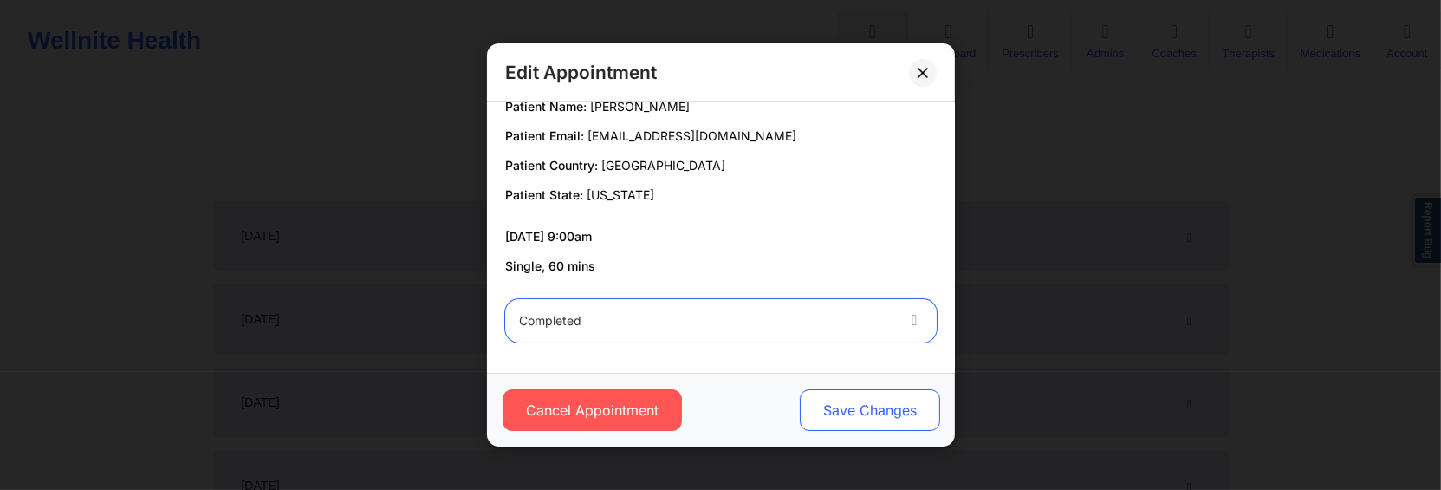
click at [907, 406] on button "Save Changes" at bounding box center [869, 410] width 140 height 42
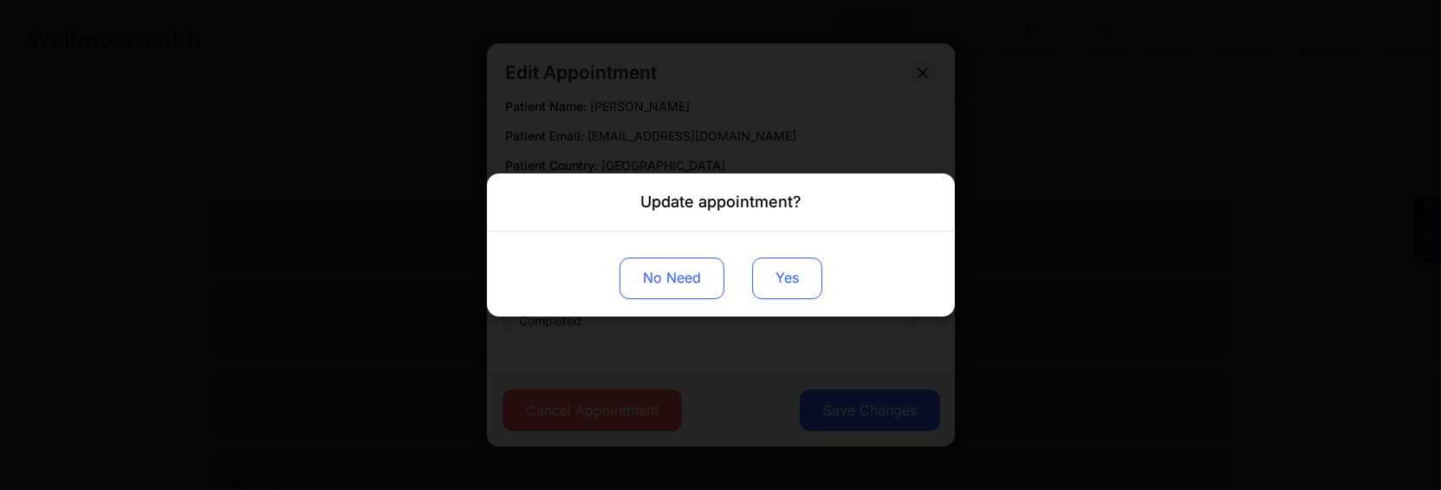
click at [798, 285] on button "Yes" at bounding box center [787, 278] width 70 height 42
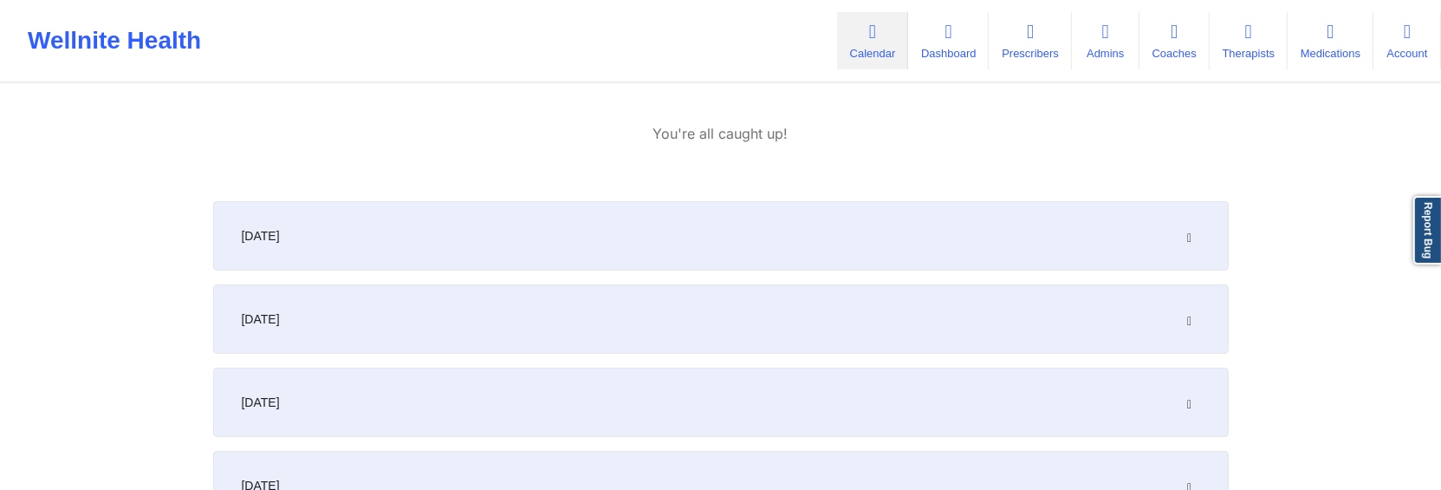
click at [1075, 160] on div "September 18, 2025 9:00am 10:00am Thursday, September 18, 2025 David oldinsur V…" at bounding box center [721, 54] width 1016 height 266
click at [1208, 230] on div "[DATE]" at bounding box center [721, 235] width 1016 height 69
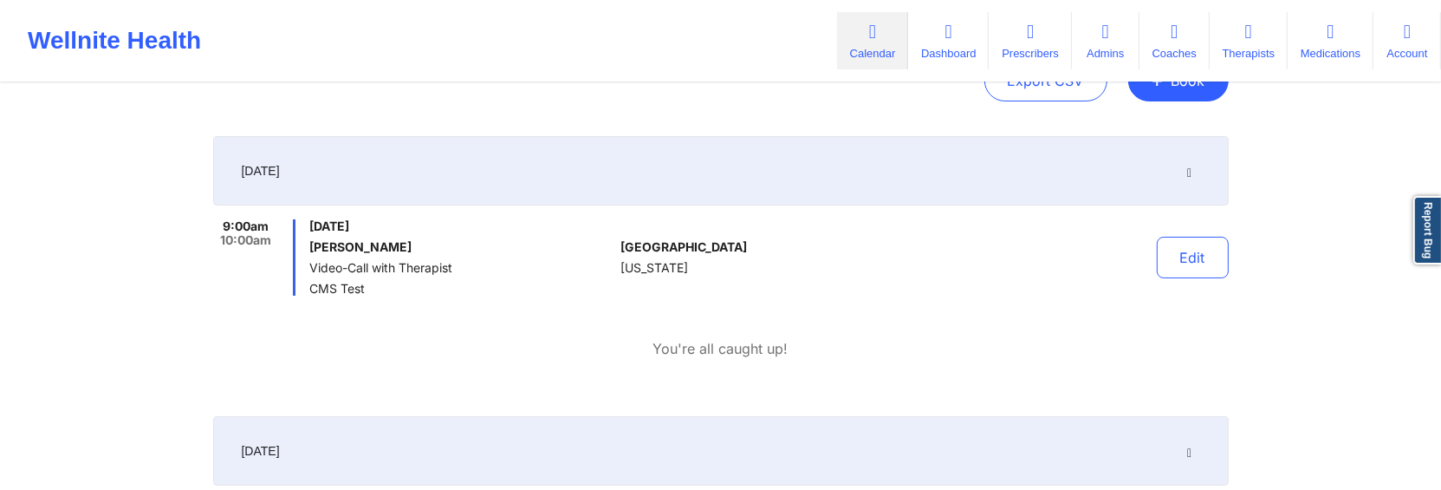
scroll to position [197, 0]
